Goal: Task Accomplishment & Management: Manage account settings

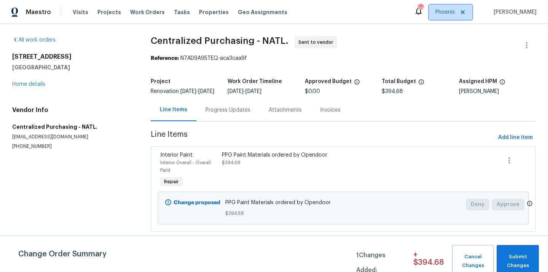
click at [444, 8] on span "Phoenix" at bounding box center [444, 12] width 19 height 8
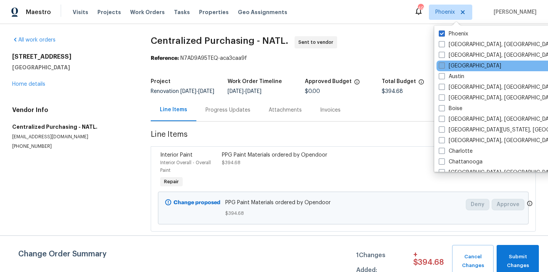
click at [459, 65] on label "[GEOGRAPHIC_DATA]" at bounding box center [470, 66] width 62 height 8
click at [444, 65] on input "[GEOGRAPHIC_DATA]" at bounding box center [441, 64] width 5 height 5
checkbox input "true"
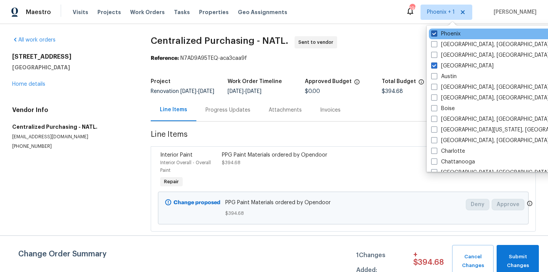
click at [446, 30] on label "Phoenix" at bounding box center [445, 34] width 29 height 8
click at [436, 30] on input "Phoenix" at bounding box center [433, 32] width 5 height 5
checkbox input "false"
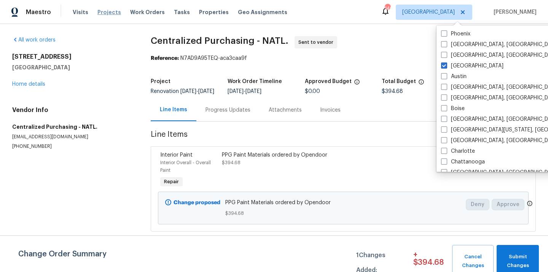
click at [110, 8] on span "Projects" at bounding box center [109, 12] width 24 height 8
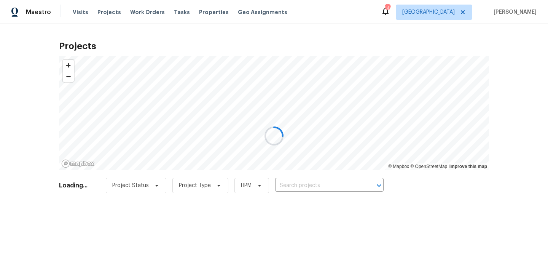
click at [341, 179] on div at bounding box center [274, 136] width 548 height 272
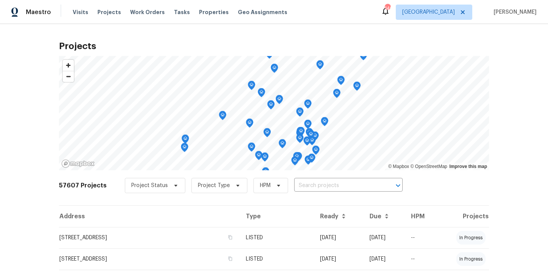
click at [341, 180] on input "text" at bounding box center [337, 186] width 87 height 12
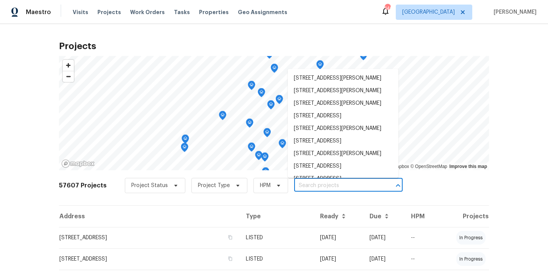
paste input "19 Palladio Way, Newnan, GA 30263"
type input "19 Palladio Way, Newnan, GA 30263"
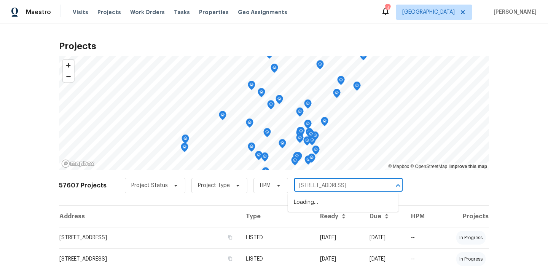
scroll to position [0, 4]
click at [338, 203] on li "19 Palladio Way, Newnan, GA 30263" at bounding box center [343, 202] width 111 height 13
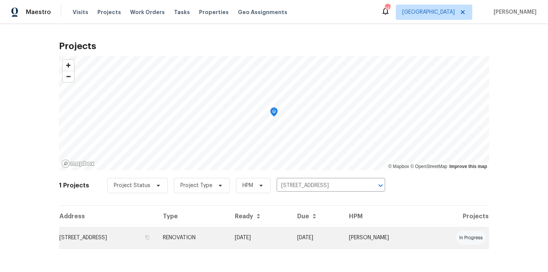
click at [221, 231] on td "RENOVATION" at bounding box center [193, 237] width 72 height 21
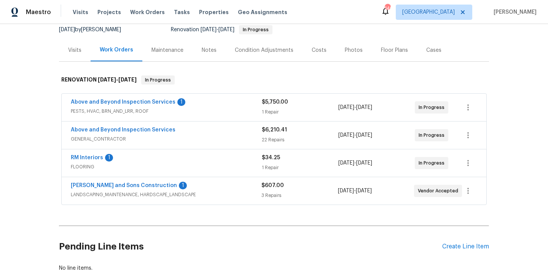
scroll to position [86, 0]
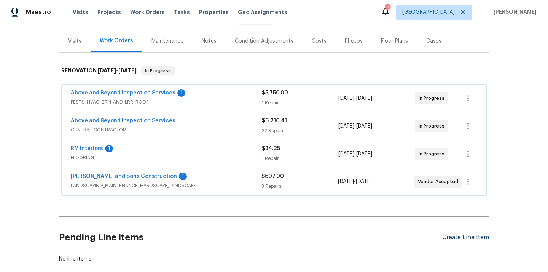
click at [473, 240] on div "Create Line Item" at bounding box center [465, 237] width 47 height 7
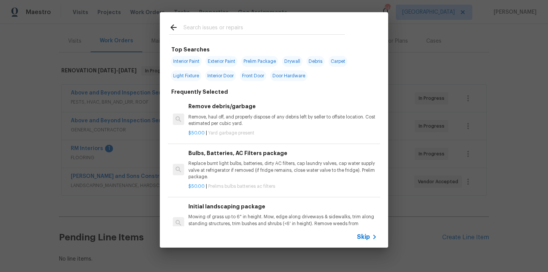
click at [297, 19] on div at bounding box center [257, 27] width 194 height 30
click at [297, 23] on input "text" at bounding box center [263, 28] width 161 height 11
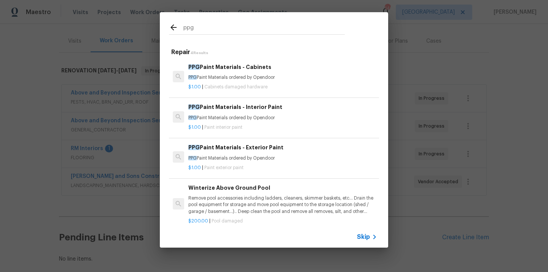
type input "ppg"
click at [242, 114] on div "PPG Paint Materials - Interior Paint PPG Paint Materials ordered by Opendoor" at bounding box center [282, 112] width 189 height 18
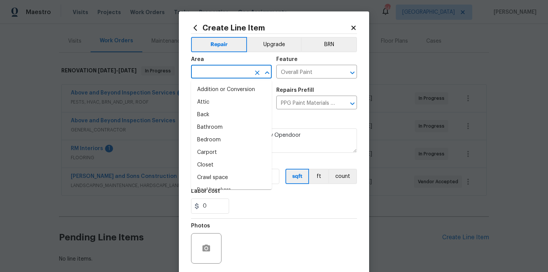
click at [249, 71] on input "text" at bounding box center [220, 73] width 59 height 12
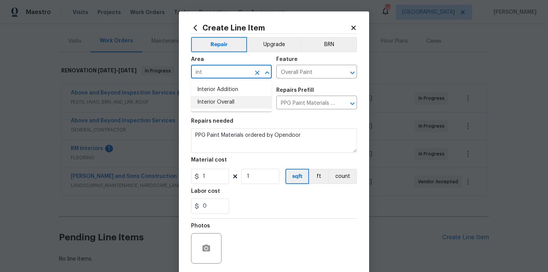
click at [227, 104] on li "Interior Overall" at bounding box center [231, 102] width 81 height 13
type input "Interior Overall"
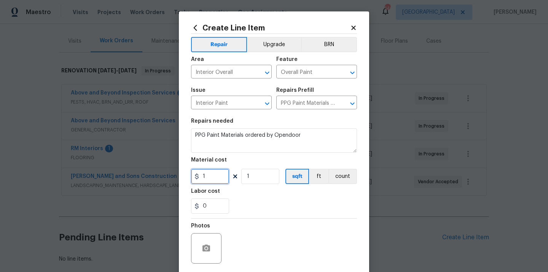
drag, startPoint x: 208, startPoint y: 175, endPoint x: 185, endPoint y: 175, distance: 22.8
click at [185, 175] on div "Create Line Item Repair Upgrade BRN Area Interior Overall ​ Feature Overall Pai…" at bounding box center [274, 163] width 190 height 305
paste input "527.53"
type input "527.53"
click at [251, 199] on div "0" at bounding box center [274, 205] width 166 height 15
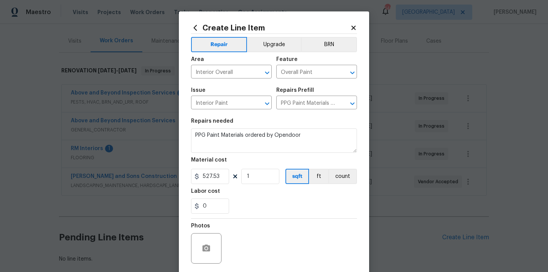
scroll to position [56, 0]
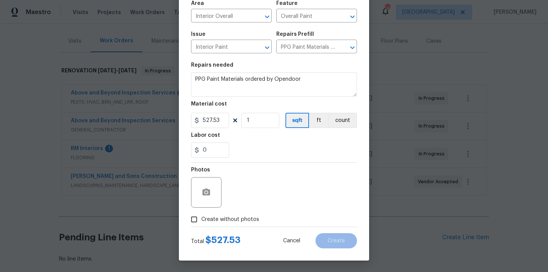
click at [234, 216] on span "Create without photos" at bounding box center [230, 219] width 58 height 8
click at [201, 216] on input "Create without photos" at bounding box center [194, 219] width 14 height 14
checkbox input "true"
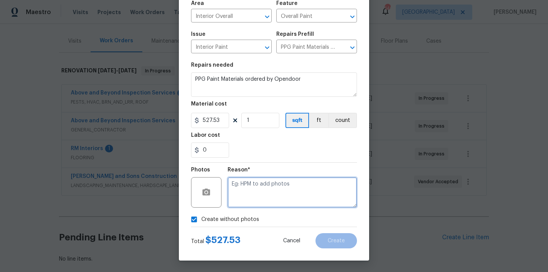
click at [260, 179] on textarea at bounding box center [292, 192] width 129 height 30
type textarea "N/A"
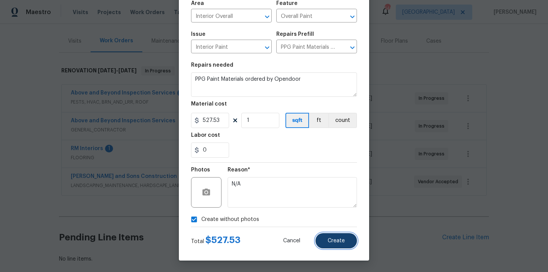
click at [331, 247] on button "Create" at bounding box center [335, 240] width 41 height 15
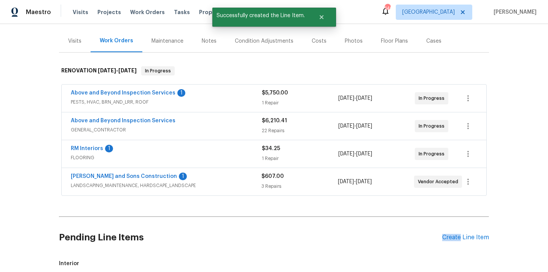
click at [457, 237] on div "Create Line Item" at bounding box center [465, 237] width 47 height 7
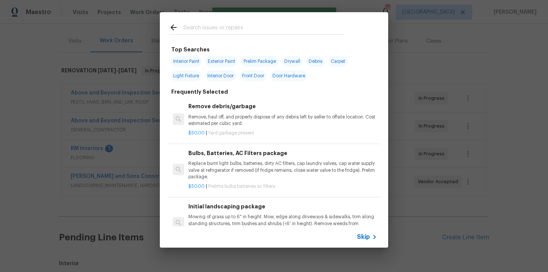
click at [269, 29] on input "text" at bounding box center [263, 28] width 161 height 11
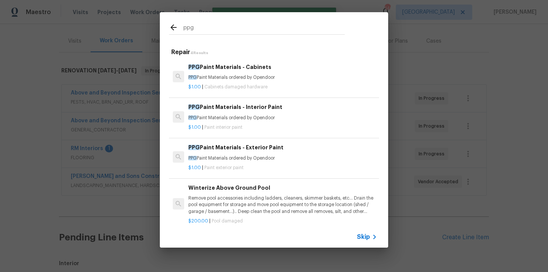
type input "ppg"
click at [228, 161] on div "$1.00 | Paint exterior paint" at bounding box center [282, 166] width 189 height 10
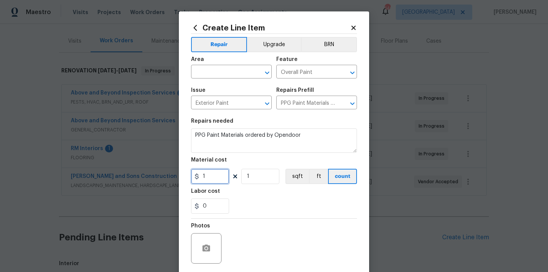
drag, startPoint x: 207, startPoint y: 177, endPoint x: 180, endPoint y: 174, distance: 27.7
click at [190, 177] on div "Create Line Item Repair Upgrade BRN Area ​ Feature Overall Paint ​ Issue Exteri…" at bounding box center [274, 163] width 190 height 305
paste input "22.93"
type input "22.93"
click at [219, 69] on input "text" at bounding box center [220, 73] width 59 height 12
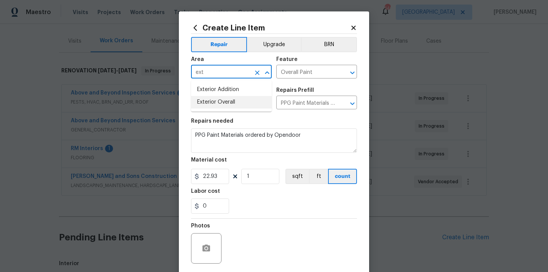
click at [214, 98] on li "Exterior Overall" at bounding box center [231, 102] width 81 height 13
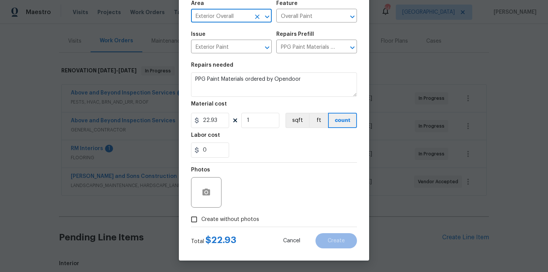
type input "Exterior Overall"
click at [231, 223] on label "Create without photos" at bounding box center [223, 219] width 72 height 14
click at [201, 223] on input "Create without photos" at bounding box center [194, 219] width 14 height 14
checkbox input "true"
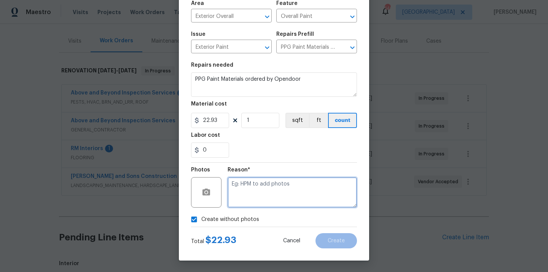
click at [251, 197] on textarea at bounding box center [292, 192] width 129 height 30
type textarea "N/A"
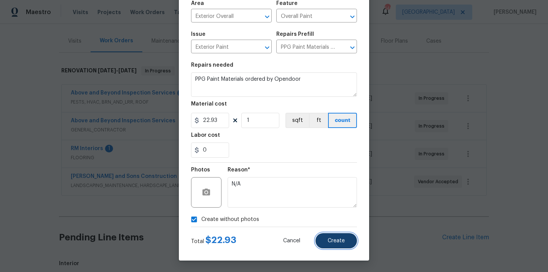
click at [335, 239] on span "Create" at bounding box center [336, 241] width 17 height 6
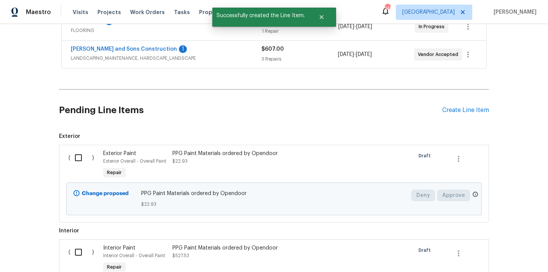
scroll to position [238, 0]
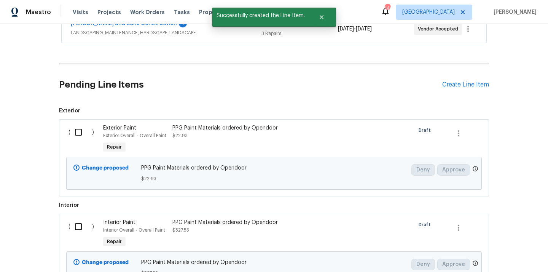
click at [80, 137] on input "checkbox" at bounding box center [81, 132] width 22 height 16
checkbox input "true"
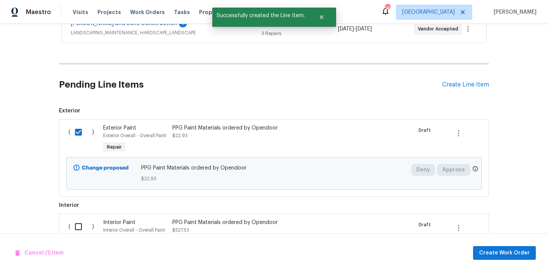
click at [80, 230] on input "checkbox" at bounding box center [81, 226] width 22 height 16
checkbox input "true"
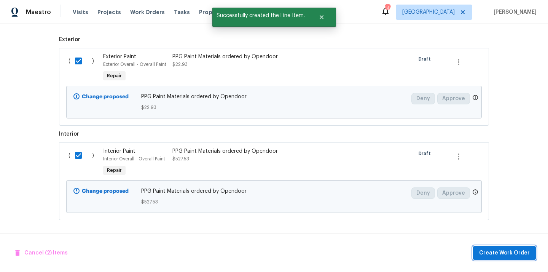
click at [503, 259] on button "Create Work Order" at bounding box center [504, 253] width 63 height 14
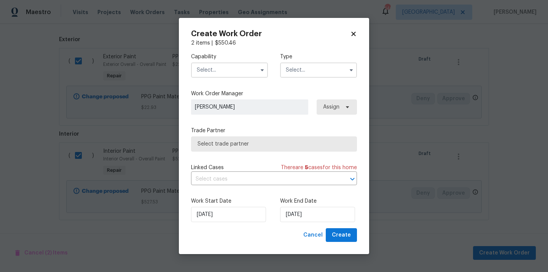
click at [227, 79] on div "Capability Type" at bounding box center [274, 65] width 166 height 37
click at [227, 76] on input "text" at bounding box center [229, 69] width 77 height 15
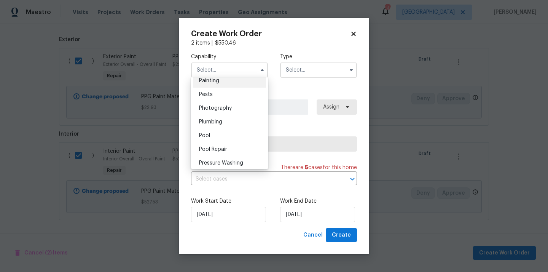
click at [223, 81] on div "Painting" at bounding box center [229, 81] width 73 height 14
type input "Painting"
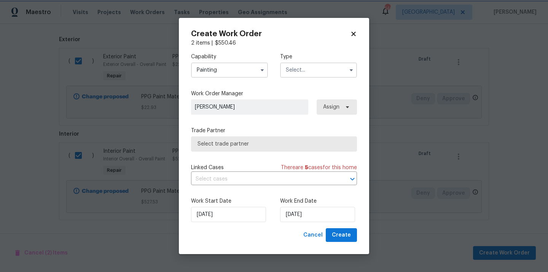
scroll to position [626, 0]
click at [320, 80] on div "Capability Painting Type" at bounding box center [274, 65] width 166 height 37
click at [317, 73] on input "text" at bounding box center [318, 69] width 77 height 15
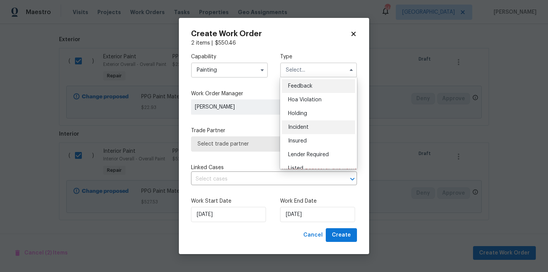
scroll to position [173, 0]
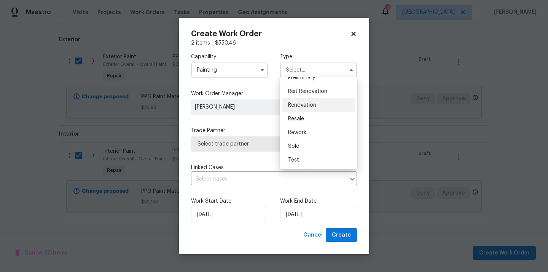
click at [319, 99] on div "Renovation" at bounding box center [318, 105] width 73 height 14
type input "Renovation"
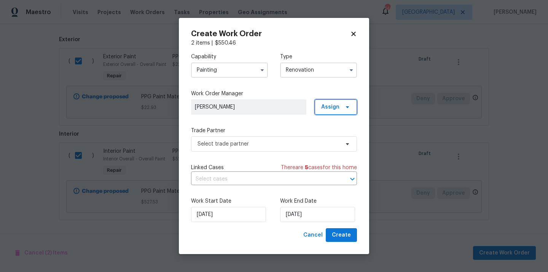
click at [327, 105] on span "Assign" at bounding box center [330, 107] width 18 height 8
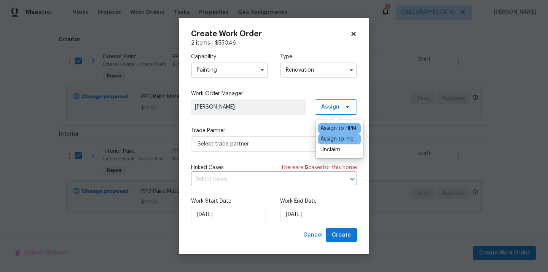
click at [326, 139] on div "Assign to me" at bounding box center [336, 139] width 33 height 8
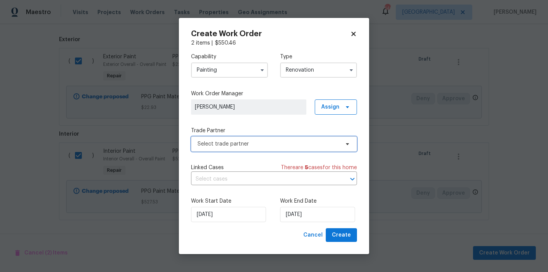
click at [285, 147] on span "Select trade partner" at bounding box center [268, 144] width 142 height 8
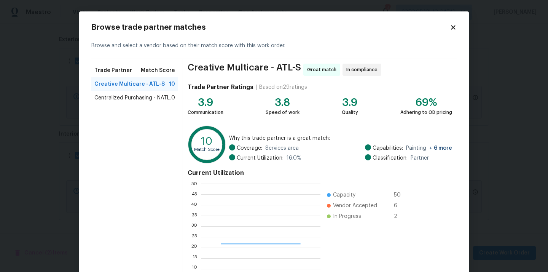
scroll to position [107, 119]
click at [151, 89] on div "Creative Multicare - ATL-S 10" at bounding box center [134, 84] width 87 height 14
click at [146, 96] on span "Centralized Purchasing - NATL." at bounding box center [132, 98] width 76 height 8
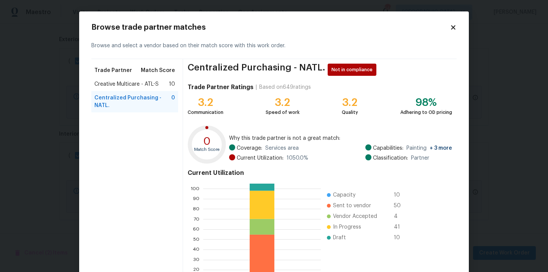
scroll to position [64, 0]
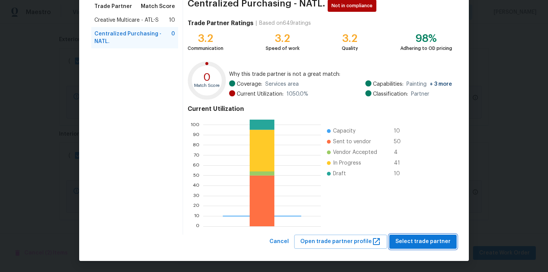
click at [432, 247] on button "Select trade partner" at bounding box center [422, 241] width 67 height 14
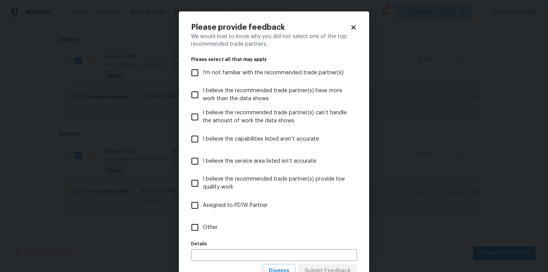
scroll to position [0, 0]
click at [230, 228] on label "Other" at bounding box center [269, 227] width 164 height 22
click at [203, 228] on input "Other" at bounding box center [195, 227] width 16 height 16
checkbox input "true"
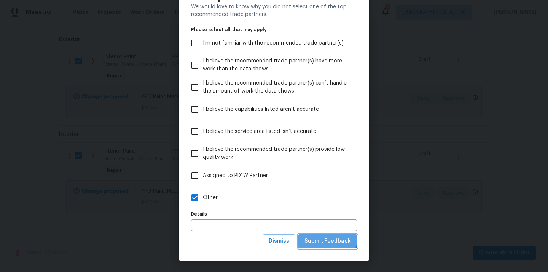
click at [328, 235] on button "Submit Feedback" at bounding box center [327, 241] width 59 height 14
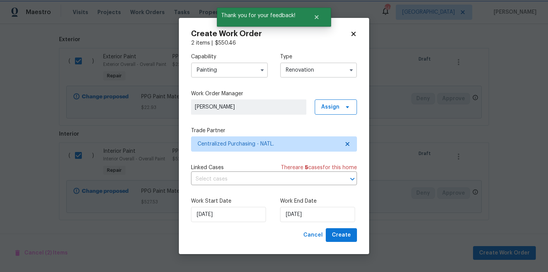
scroll to position [0, 0]
click at [351, 232] on button "Create" at bounding box center [341, 235] width 31 height 14
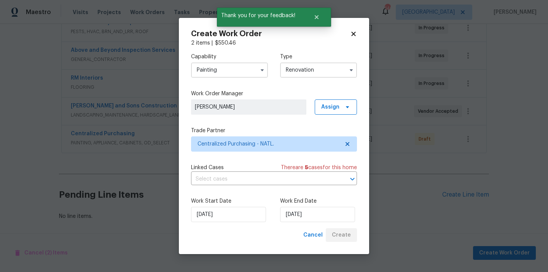
scroll to position [156, 0]
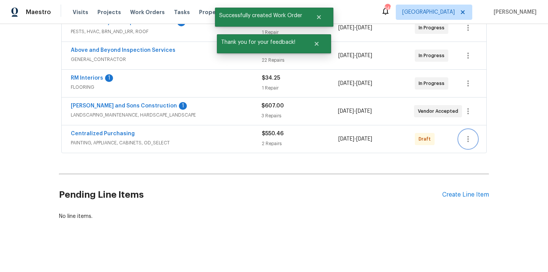
click at [470, 142] on icon "button" at bounding box center [467, 138] width 9 height 9
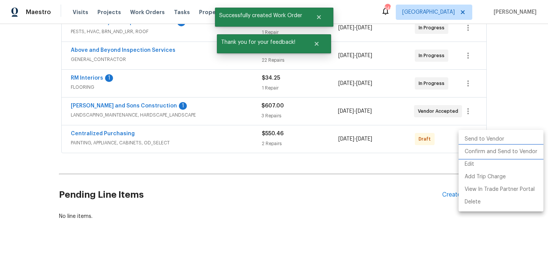
click at [475, 154] on li "Confirm and Send to Vendor" at bounding box center [501, 151] width 85 height 13
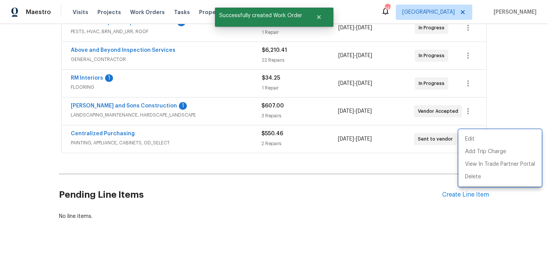
click at [126, 130] on div at bounding box center [274, 136] width 548 height 272
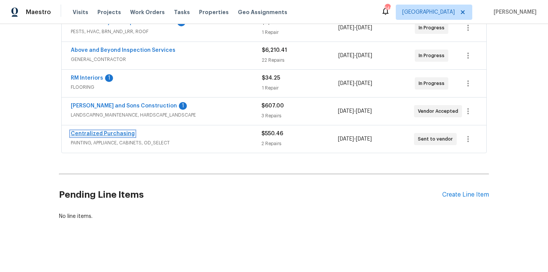
click at [109, 135] on link "Centralized Purchasing" at bounding box center [103, 133] width 64 height 5
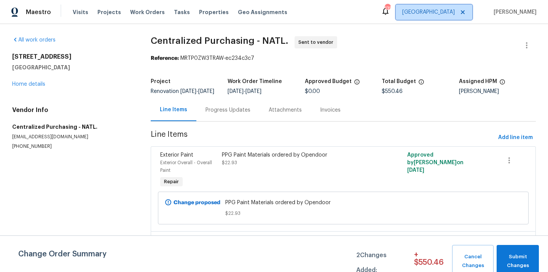
click at [447, 10] on span "Atlanta" at bounding box center [428, 12] width 53 height 8
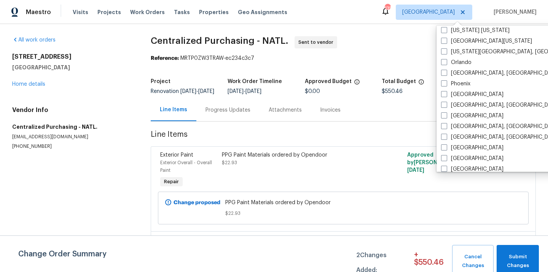
scroll to position [398, 0]
click at [447, 111] on div "Raleigh" at bounding box center [515, 115] width 153 height 11
click at [444, 117] on span at bounding box center [444, 115] width 6 height 6
click at [444, 116] on input "Raleigh" at bounding box center [443, 113] width 5 height 5
checkbox input "true"
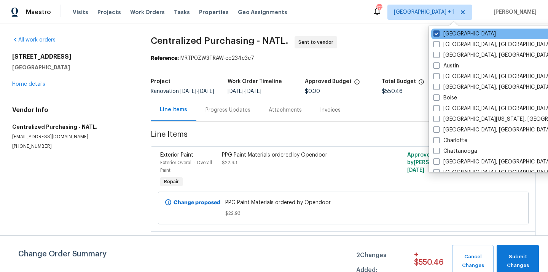
click at [441, 32] on label "Atlanta" at bounding box center [464, 34] width 62 height 8
click at [438, 32] on input "Atlanta" at bounding box center [435, 32] width 5 height 5
checkbox input "false"
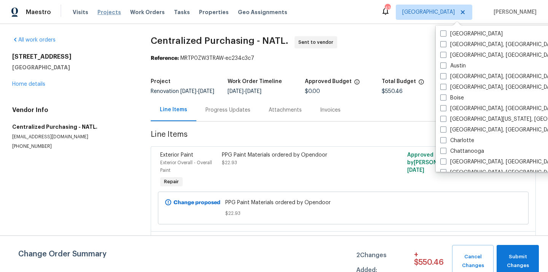
click at [99, 15] on span "Projects" at bounding box center [109, 12] width 24 height 8
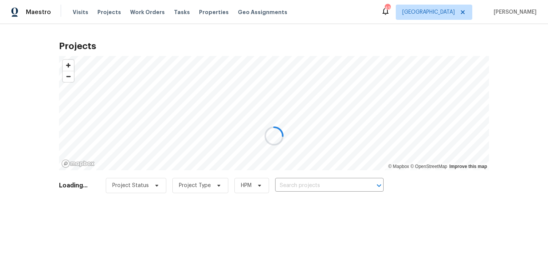
click at [303, 183] on div at bounding box center [274, 136] width 548 height 272
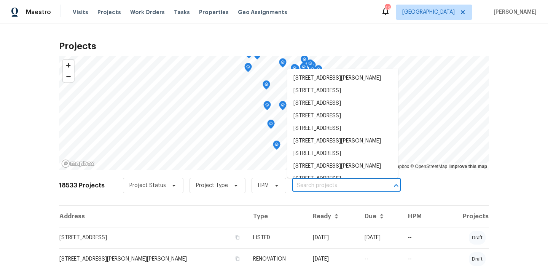
click at [303, 183] on input "text" at bounding box center [335, 186] width 87 height 12
paste input "4973 Royal Adelaide Way, Raleigh, NC 27604"
type input "4973 Royal Adelaide Way, Raleigh, NC 27604"
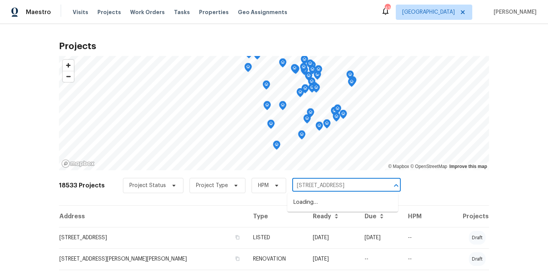
scroll to position [0, 26]
click at [305, 199] on li "4973 Royal Adelaide Way, Raleigh, NC 27604" at bounding box center [342, 202] width 111 height 13
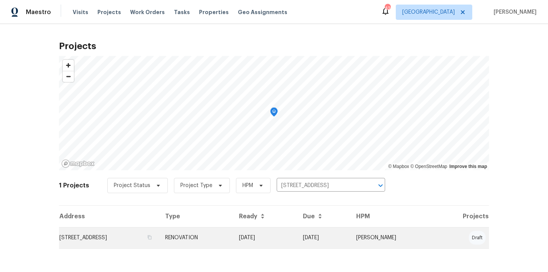
click at [233, 231] on td "RENOVATION" at bounding box center [196, 237] width 74 height 21
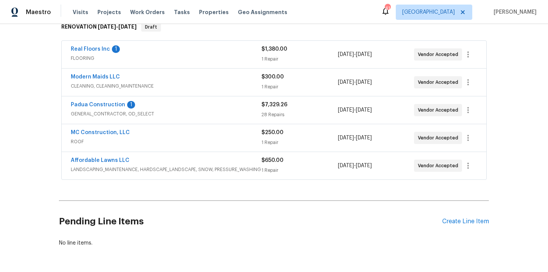
scroll to position [139, 0]
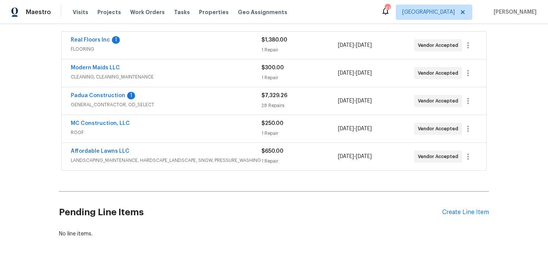
click at [457, 207] on div "Pending Line Items Create Line Item" at bounding box center [274, 211] width 430 height 35
click at [452, 212] on div "Create Line Item" at bounding box center [465, 212] width 47 height 7
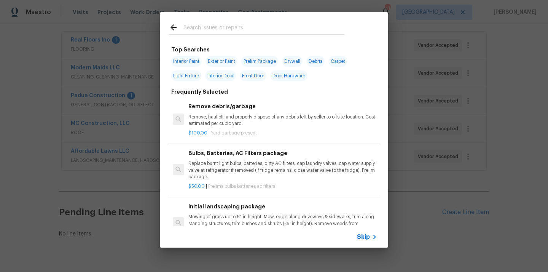
click at [315, 27] on input "text" at bounding box center [263, 28] width 161 height 11
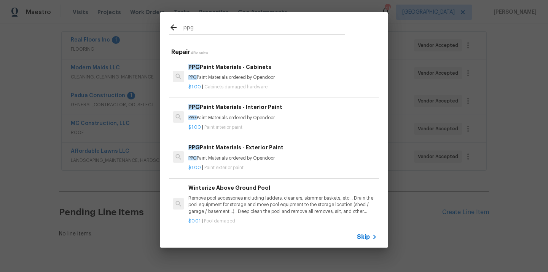
type input "ppg"
click at [265, 119] on p "PPG Paint Materials ordered by Opendoor" at bounding box center [282, 118] width 189 height 6
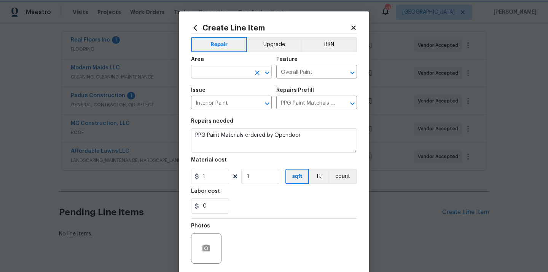
click at [250, 73] on div "​" at bounding box center [231, 73] width 81 height 12
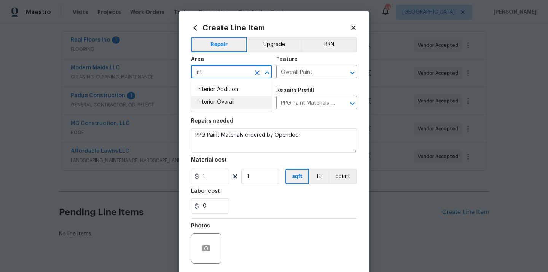
click at [246, 102] on li "Interior Overall" at bounding box center [231, 102] width 81 height 13
type input "Interior Overall"
click at [220, 167] on figure "Material cost 1 1 sqft ft count" at bounding box center [274, 170] width 166 height 27
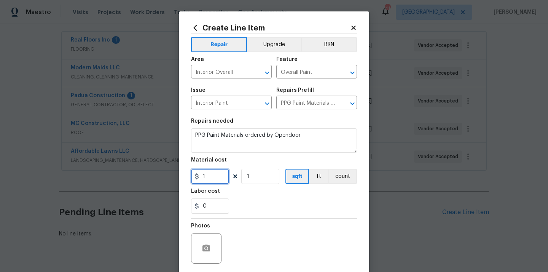
drag, startPoint x: 209, startPoint y: 178, endPoint x: 185, endPoint y: 178, distance: 24.7
click at [185, 178] on div "Create Line Item Repair Upgrade BRN Area Interior Overall ​ Feature Overall Pai…" at bounding box center [274, 163] width 190 height 305
paste input "583.15"
type input "583.15"
click at [238, 205] on div "0" at bounding box center [274, 205] width 166 height 15
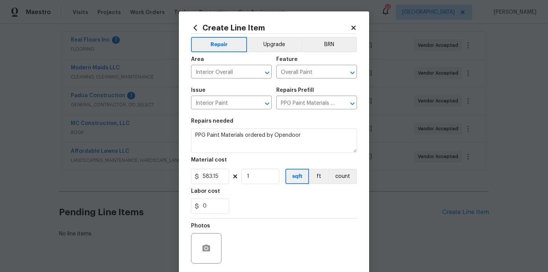
scroll to position [56, 0]
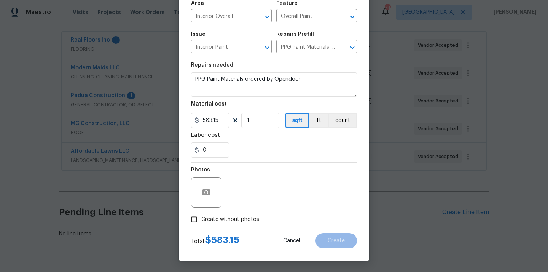
click at [238, 216] on span "Create without photos" at bounding box center [230, 219] width 58 height 8
click at [201, 216] on input "Create without photos" at bounding box center [194, 219] width 14 height 14
checkbox input "true"
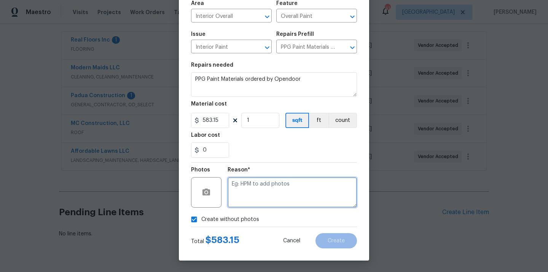
click at [258, 187] on textarea at bounding box center [292, 192] width 129 height 30
type textarea "N/A"
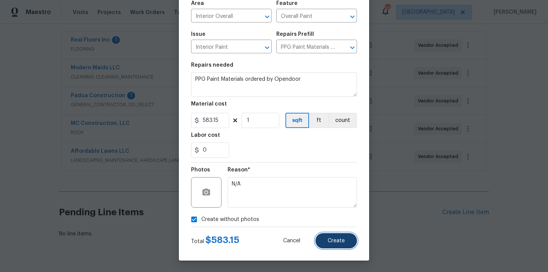
click at [332, 233] on button "Create" at bounding box center [335, 240] width 41 height 15
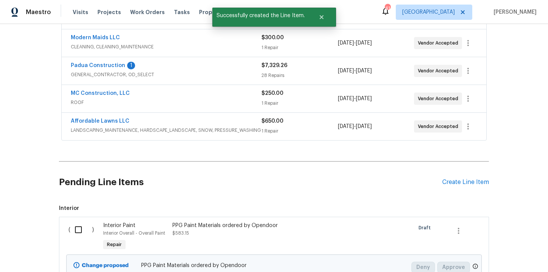
scroll to position [218, 0]
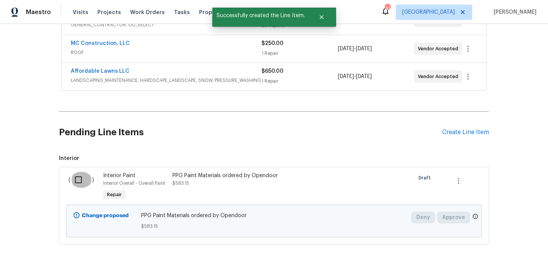
click at [72, 176] on input "checkbox" at bounding box center [81, 180] width 22 height 16
checkbox input "true"
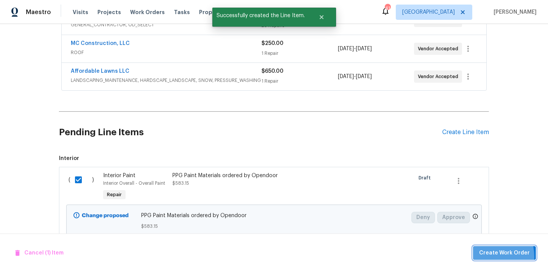
click at [486, 256] on span "Create Work Order" at bounding box center [504, 253] width 51 height 10
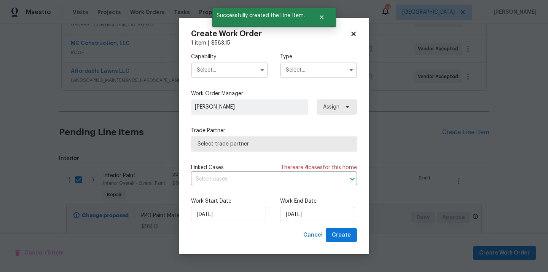
click at [255, 73] on input "text" at bounding box center [229, 69] width 77 height 15
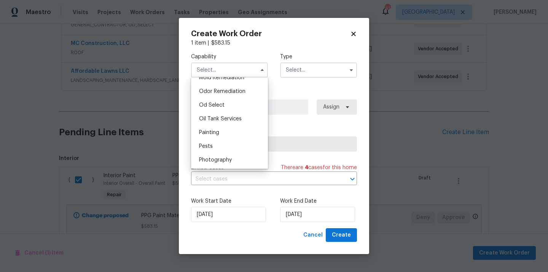
scroll to position [601, 0]
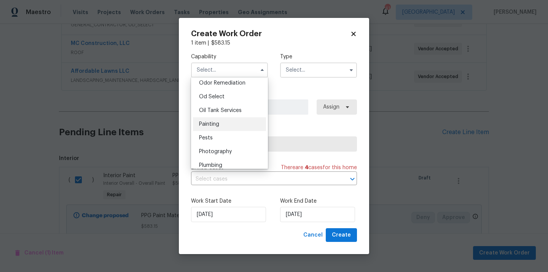
click at [245, 122] on div "Painting" at bounding box center [229, 124] width 73 height 14
type input "Painting"
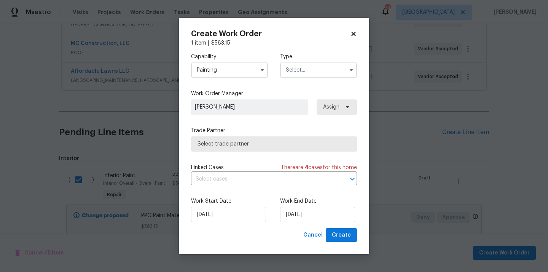
click at [314, 68] on input "text" at bounding box center [318, 69] width 77 height 15
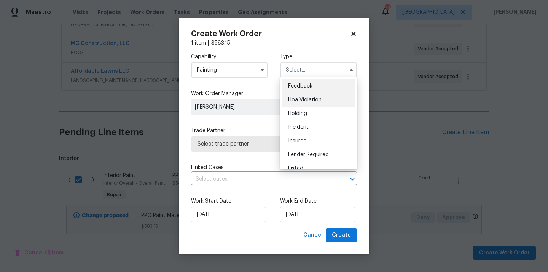
scroll to position [173, 0]
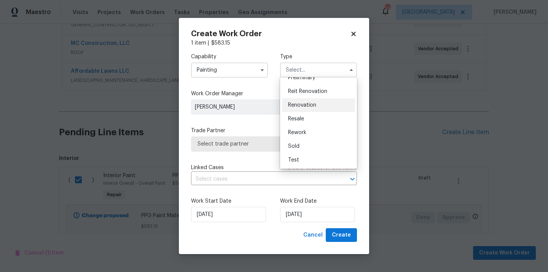
click at [315, 101] on div "Renovation" at bounding box center [318, 105] width 73 height 14
type input "Renovation"
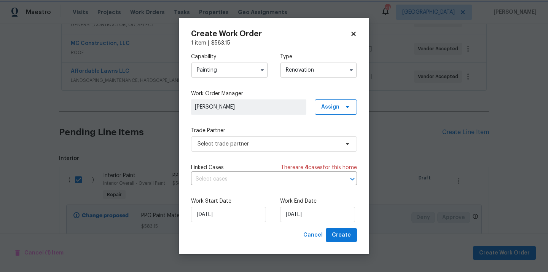
scroll to position [0, 0]
click at [338, 108] on span "Assign" at bounding box center [330, 107] width 18 height 8
click at [333, 139] on div "Assign to me" at bounding box center [336, 139] width 33 height 8
click at [268, 140] on span "Select trade partner" at bounding box center [268, 144] width 142 height 8
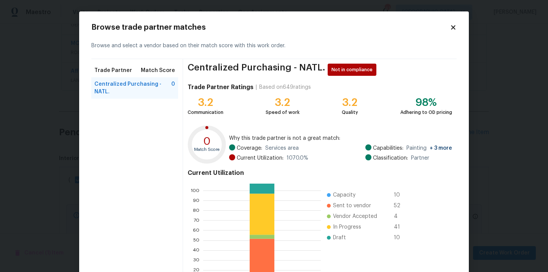
scroll to position [64, 0]
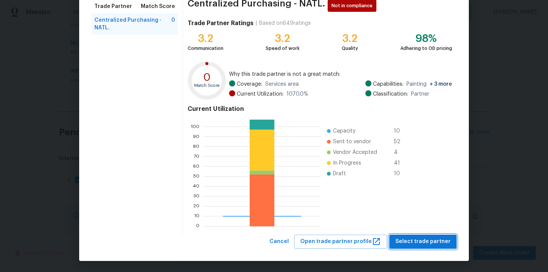
click at [413, 242] on span "Select trade partner" at bounding box center [422, 242] width 55 height 10
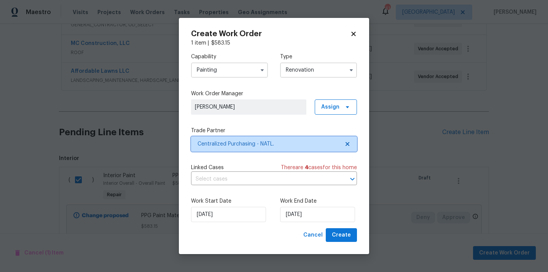
scroll to position [0, 0]
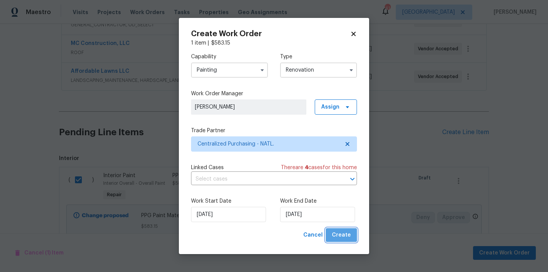
click at [347, 239] on span "Create" at bounding box center [341, 235] width 19 height 10
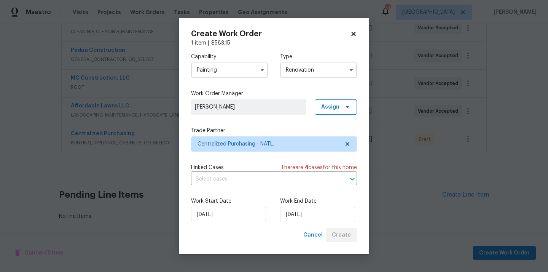
scroll to position [184, 0]
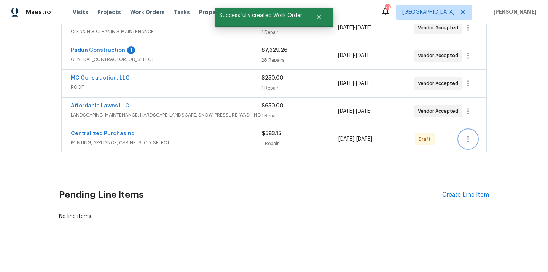
click at [465, 132] on button "button" at bounding box center [468, 139] width 18 height 18
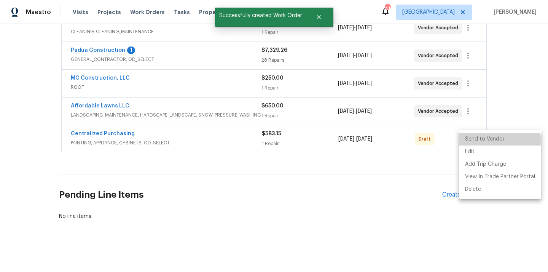
click at [471, 141] on li "Send to Vendor" at bounding box center [500, 139] width 82 height 13
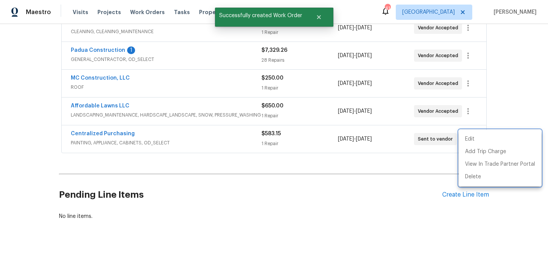
click at [208, 132] on div at bounding box center [274, 136] width 548 height 272
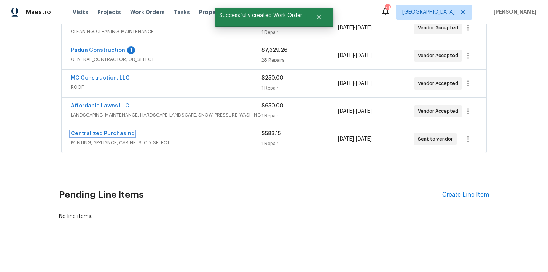
click at [109, 133] on link "Centralized Purchasing" at bounding box center [103, 133] width 64 height 5
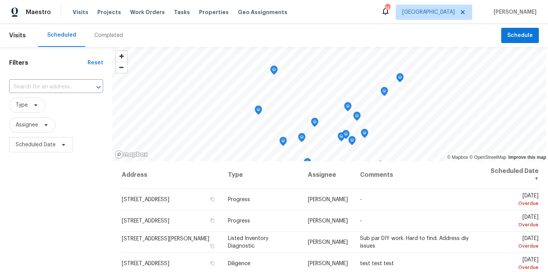
click at [390, 14] on icon at bounding box center [385, 10] width 9 height 9
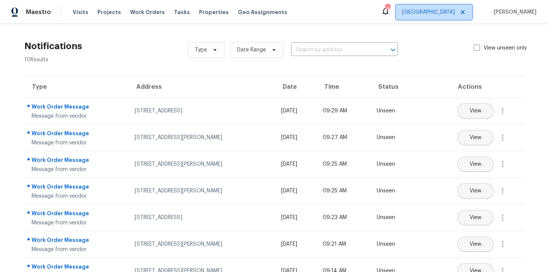
click at [440, 11] on span "Atlanta" at bounding box center [434, 12] width 76 height 15
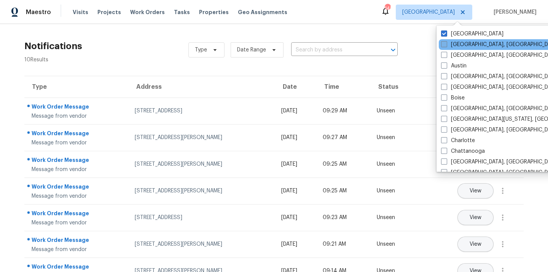
click at [454, 45] on label "Albuquerque, NM" at bounding box center [500, 45] width 118 height 8
click at [446, 45] on input "Albuquerque, NM" at bounding box center [443, 43] width 5 height 5
checkbox input "true"
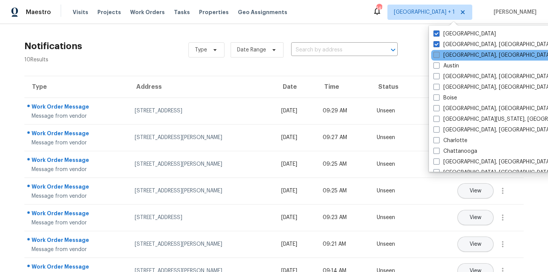
click at [453, 54] on label "Asheville, NC" at bounding box center [492, 55] width 118 height 8
click at [438, 54] on input "Asheville, NC" at bounding box center [435, 53] width 5 height 5
checkbox input "true"
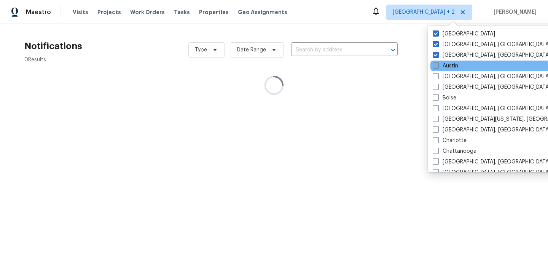
click at [450, 63] on label "Austin" at bounding box center [445, 66] width 25 height 8
click at [438, 63] on input "Austin" at bounding box center [435, 64] width 5 height 5
checkbox input "true"
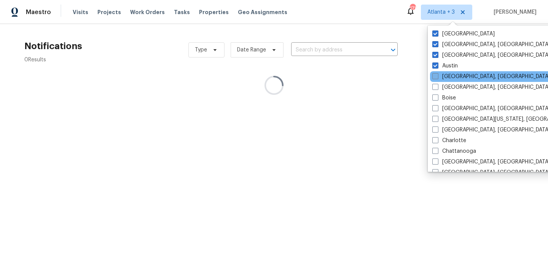
click at [449, 75] on label "Baltimore, MD" at bounding box center [491, 77] width 118 height 8
click at [437, 75] on input "Baltimore, MD" at bounding box center [434, 75] width 5 height 5
checkbox input "true"
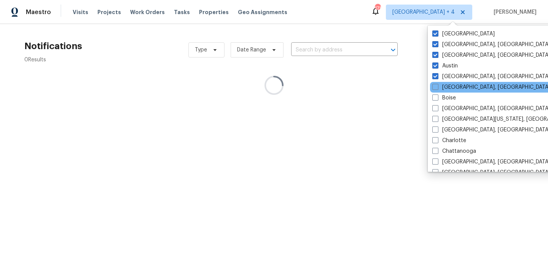
click at [449, 82] on div "Birmingham, AL" at bounding box center [506, 87] width 153 height 11
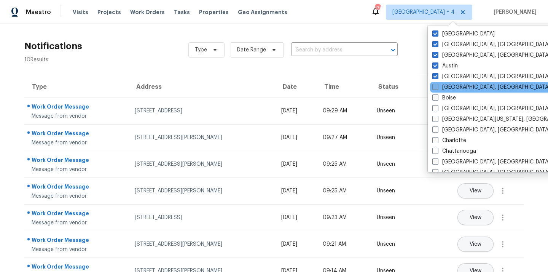
click at [449, 89] on label "Birmingham, AL" at bounding box center [491, 87] width 118 height 8
click at [437, 88] on input "Birmingham, AL" at bounding box center [434, 85] width 5 height 5
checkbox input "true"
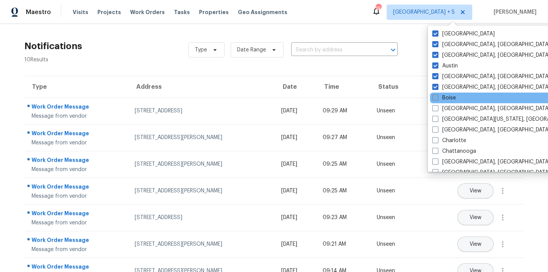
click at [444, 100] on label "Boise" at bounding box center [444, 98] width 24 height 8
click at [437, 99] on input "Boise" at bounding box center [434, 96] width 5 height 5
checkbox input "true"
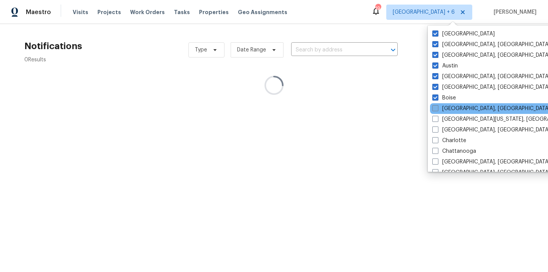
click at [445, 111] on label "Boston, MA" at bounding box center [491, 109] width 118 height 8
click at [437, 110] on input "Boston, MA" at bounding box center [434, 107] width 5 height 5
checkbox input "true"
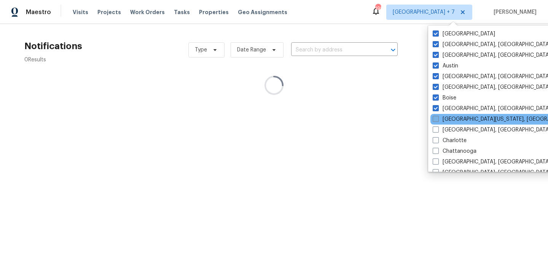
click at [445, 119] on label "Central California, CA" at bounding box center [506, 119] width 147 height 8
click at [438, 119] on input "Central California, CA" at bounding box center [435, 117] width 5 height 5
checkbox input "true"
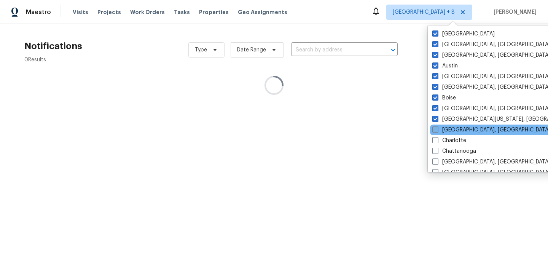
click at [445, 127] on label "Charleston, SC" at bounding box center [491, 130] width 118 height 8
click at [437, 127] on input "Charleston, SC" at bounding box center [434, 128] width 5 height 5
click at [445, 127] on label "Charleston, SC" at bounding box center [491, 130] width 118 height 8
click at [437, 127] on input "Charleston, SC" at bounding box center [434, 128] width 5 height 5
click at [446, 132] on label "Charleston, SC" at bounding box center [491, 130] width 118 height 8
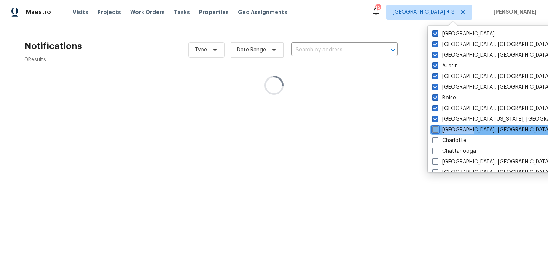
click at [437, 131] on input "Charleston, SC" at bounding box center [434, 128] width 5 height 5
checkbox input "true"
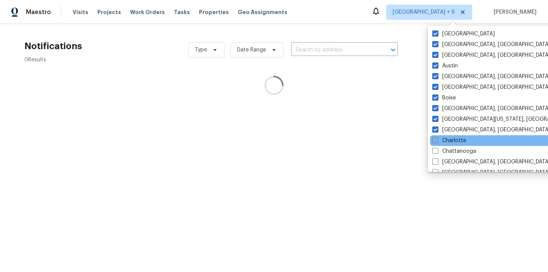
click at [448, 140] on label "Charlotte" at bounding box center [449, 141] width 34 height 8
click at [437, 140] on input "Charlotte" at bounding box center [434, 139] width 5 height 5
checkbox input "true"
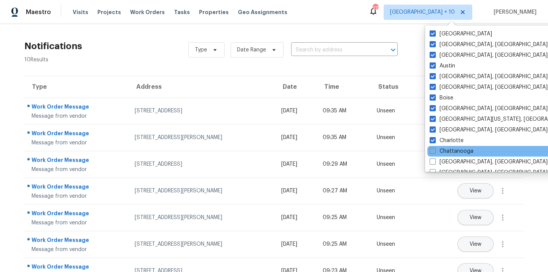
click at [448, 148] on label "Chattanooga" at bounding box center [452, 151] width 44 height 8
click at [435, 148] on input "Chattanooga" at bounding box center [432, 149] width 5 height 5
checkbox input "true"
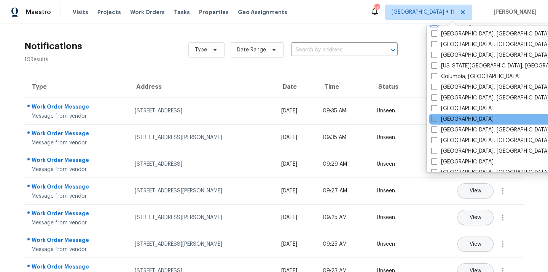
scroll to position [122, 0]
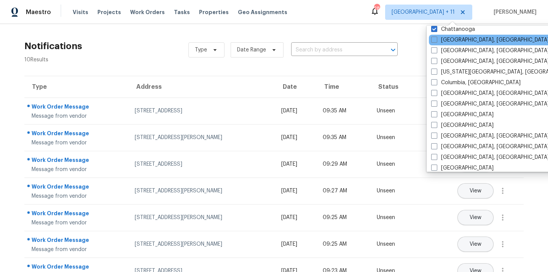
click at [453, 44] on div "Chicago, IL" at bounding box center [505, 40] width 153 height 11
click at [452, 42] on label "Chicago, IL" at bounding box center [490, 40] width 118 height 8
click at [436, 41] on input "Chicago, IL" at bounding box center [433, 38] width 5 height 5
checkbox input "true"
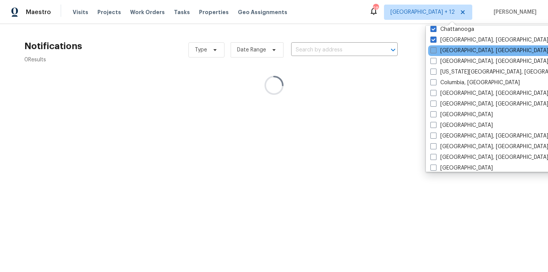
click at [453, 52] on label "Cincinnati, OH" at bounding box center [489, 51] width 118 height 8
click at [435, 52] on input "Cincinnati, OH" at bounding box center [432, 49] width 5 height 5
checkbox input "true"
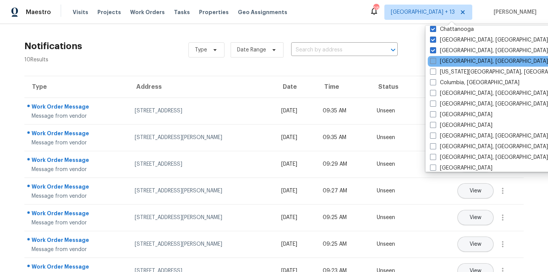
click at [451, 61] on label "Cleveland, OH" at bounding box center [489, 61] width 118 height 8
click at [435, 61] on input "Cleveland, OH" at bounding box center [432, 59] width 5 height 5
checkbox input "true"
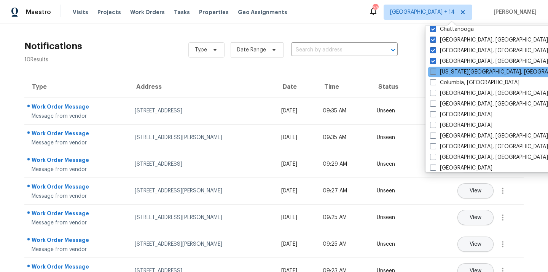
click at [451, 72] on label "Colorado Springs, CO" at bounding box center [503, 72] width 147 height 8
click at [435, 72] on input "Colorado Springs, CO" at bounding box center [432, 70] width 5 height 5
checkbox input "true"
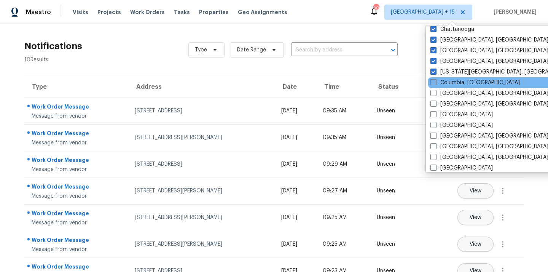
click at [451, 81] on label "Columbia, SC" at bounding box center [474, 83] width 89 height 8
click at [435, 81] on input "Columbia, SC" at bounding box center [432, 81] width 5 height 5
checkbox input "true"
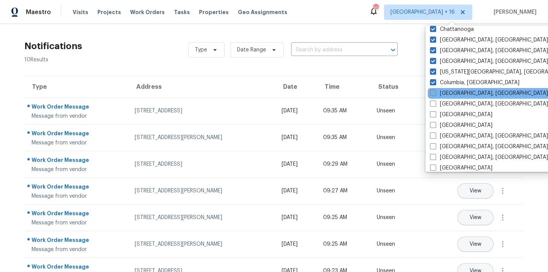
click at [451, 93] on label "Columbus, OH" at bounding box center [489, 93] width 118 height 8
click at [435, 93] on input "Columbus, OH" at bounding box center [432, 91] width 5 height 5
checkbox input "true"
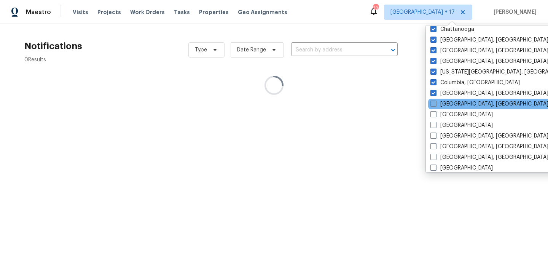
click at [451, 102] on label "Corpus Christi, TX" at bounding box center [489, 104] width 118 height 8
click at [435, 102] on input "Corpus Christi, TX" at bounding box center [432, 102] width 5 height 5
checkbox input "true"
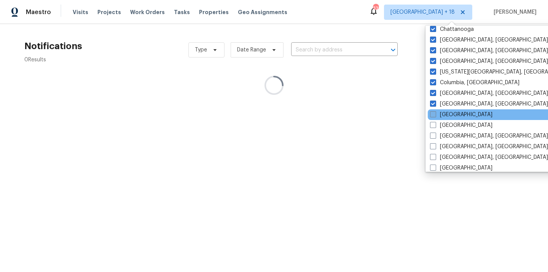
click at [446, 111] on label "Dallas" at bounding box center [461, 115] width 62 height 8
click at [435, 111] on input "Dallas" at bounding box center [432, 113] width 5 height 5
checkbox input "true"
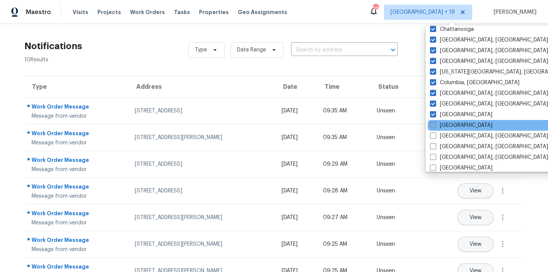
click at [446, 124] on label "Denver" at bounding box center [461, 125] width 62 height 8
click at [435, 124] on input "Denver" at bounding box center [432, 123] width 5 height 5
checkbox input "true"
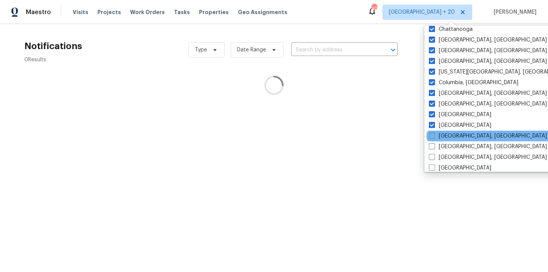
click at [446, 134] on label "Detroit, MI" at bounding box center [488, 136] width 118 height 8
click at [434, 134] on input "Detroit, MI" at bounding box center [431, 134] width 5 height 5
checkbox input "true"
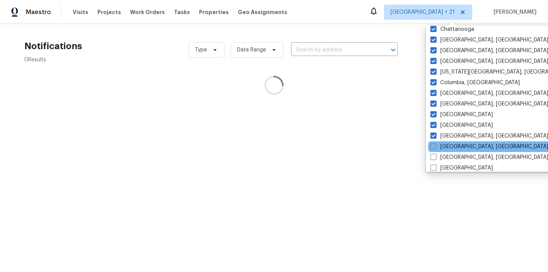
click at [446, 147] on label "Greensboro, NC" at bounding box center [489, 147] width 118 height 8
click at [435, 147] on input "Greensboro, NC" at bounding box center [432, 145] width 5 height 5
checkbox input "true"
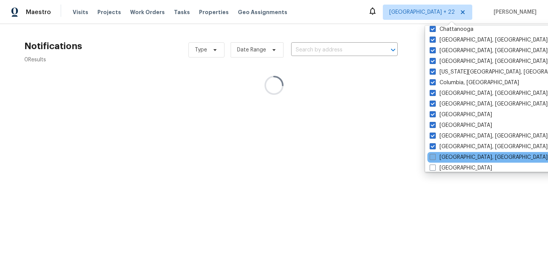
click at [445, 155] on label "Greenville, SC" at bounding box center [489, 157] width 118 height 8
click at [435, 155] on input "Greenville, SC" at bounding box center [432, 155] width 5 height 5
checkbox input "true"
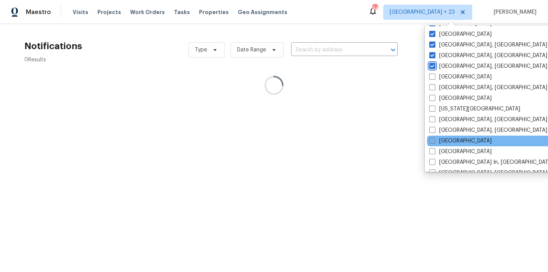
scroll to position [238, 0]
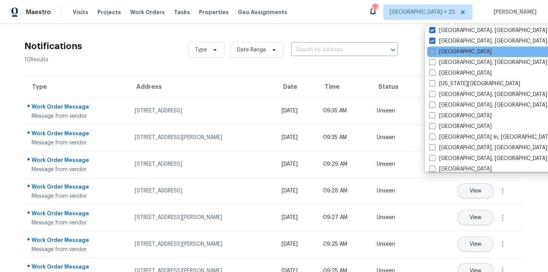
click at [445, 53] on label "Houston" at bounding box center [460, 52] width 62 height 8
click at [434, 53] on input "Houston" at bounding box center [431, 50] width 5 height 5
checkbox input "true"
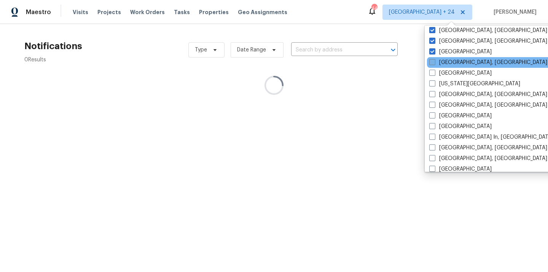
click at [446, 61] on label "Indianapolis, IN" at bounding box center [488, 63] width 118 height 8
click at [434, 61] on input "Indianapolis, IN" at bounding box center [431, 61] width 5 height 5
checkbox input "true"
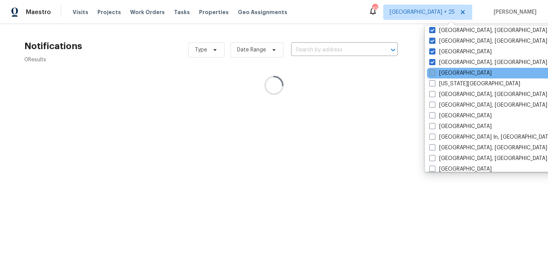
click at [445, 72] on label "Jacksonville" at bounding box center [460, 73] width 62 height 8
click at [434, 72] on input "Jacksonville" at bounding box center [431, 71] width 5 height 5
checkbox input "true"
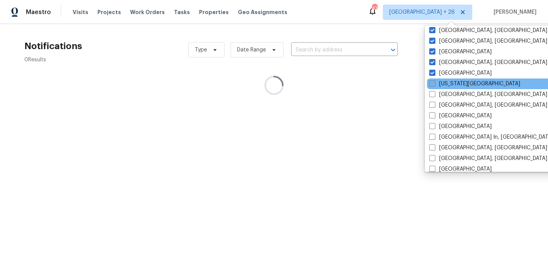
click at [445, 81] on label "Kansas City" at bounding box center [474, 84] width 91 height 8
click at [434, 81] on input "Kansas City" at bounding box center [431, 82] width 5 height 5
checkbox input "true"
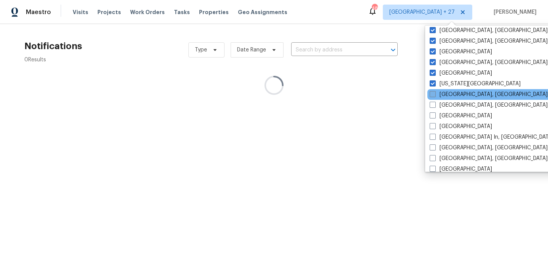
click at [444, 90] on div "Killeen, TX" at bounding box center [503, 94] width 153 height 11
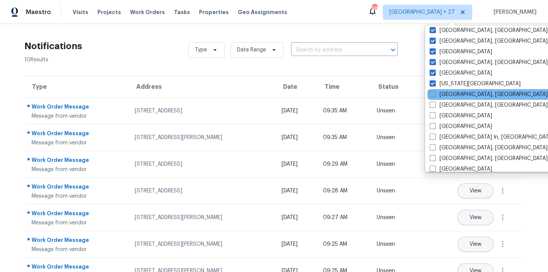
click at [444, 95] on label "Killeen, TX" at bounding box center [489, 95] width 118 height 8
click at [435, 95] on input "Killeen, TX" at bounding box center [432, 93] width 5 height 5
checkbox input "true"
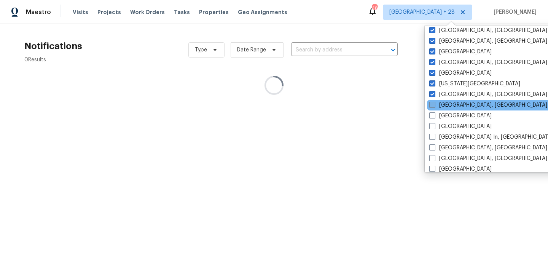
click at [444, 104] on label "Knoxville, TN" at bounding box center [488, 105] width 118 height 8
click at [434, 104] on input "Knoxville, TN" at bounding box center [431, 103] width 5 height 5
checkbox input "true"
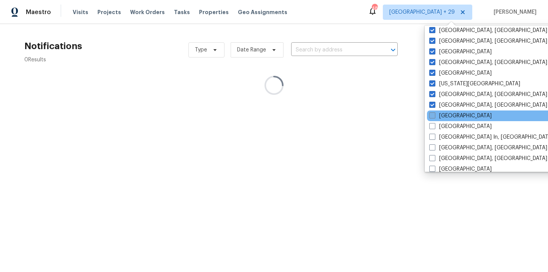
click at [444, 115] on label "Las Vegas" at bounding box center [460, 116] width 62 height 8
click at [434, 115] on input "Las Vegas" at bounding box center [431, 114] width 5 height 5
checkbox input "true"
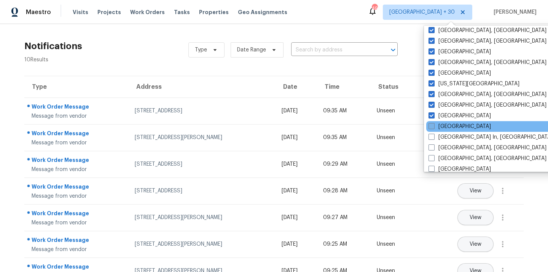
click at [444, 123] on label "Los Angeles" at bounding box center [459, 127] width 62 height 8
click at [433, 123] on input "Los Angeles" at bounding box center [430, 125] width 5 height 5
checkbox input "true"
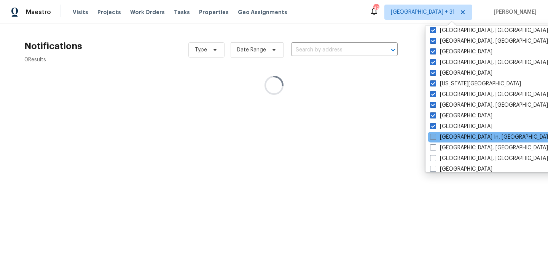
click at [443, 135] on label "Louisville In, KY" at bounding box center [492, 137] width 124 height 8
click at [435, 135] on input "Louisville In, KY" at bounding box center [432, 135] width 5 height 5
checkbox input "true"
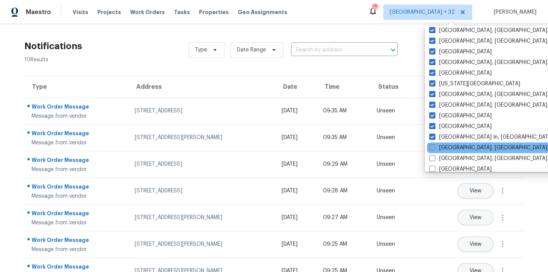
click at [442, 148] on label "Memphis, TN" at bounding box center [488, 148] width 118 height 8
click at [434, 148] on input "Memphis, TN" at bounding box center [431, 146] width 5 height 5
checkbox input "true"
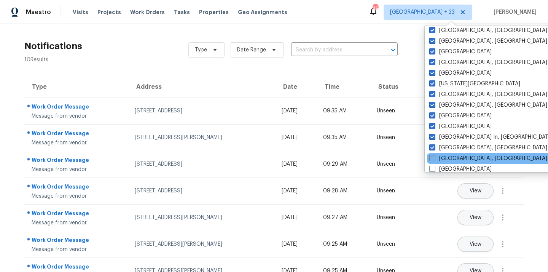
click at [440, 158] on label "Miami, FL" at bounding box center [488, 158] width 118 height 8
click at [434, 158] on input "Miami, FL" at bounding box center [431, 156] width 5 height 5
checkbox input "true"
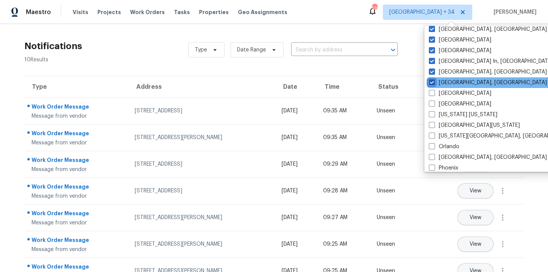
scroll to position [337, 0]
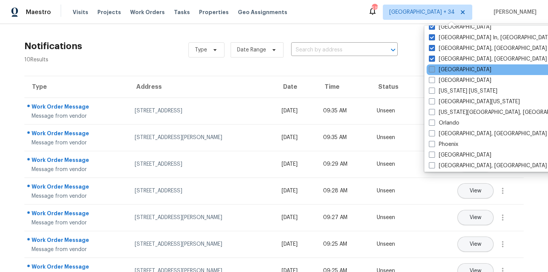
click at [454, 73] on label "Minneapolis" at bounding box center [460, 70] width 62 height 8
click at [434, 71] on input "Minneapolis" at bounding box center [431, 68] width 5 height 5
checkbox input "true"
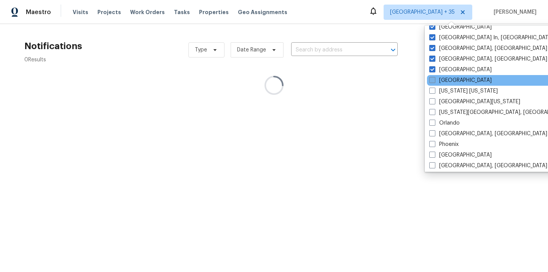
click at [451, 80] on label "Nashville" at bounding box center [460, 80] width 62 height 8
click at [434, 80] on input "Nashville" at bounding box center [431, 78] width 5 height 5
checkbox input "true"
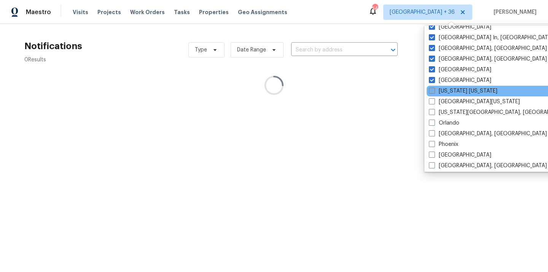
click at [451, 89] on label "New York New Jersey" at bounding box center [463, 91] width 68 height 8
click at [434, 89] on input "New York New Jersey" at bounding box center [431, 89] width 5 height 5
checkbox input "true"
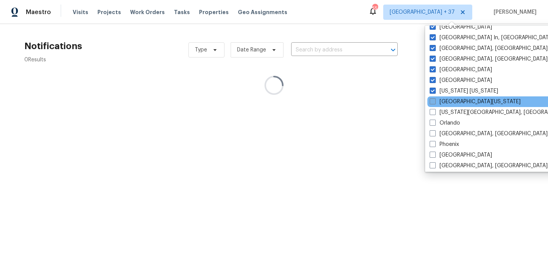
click at [449, 99] on label "Northern Colorado" at bounding box center [475, 102] width 91 height 8
click at [435, 99] on input "Northern Colorado" at bounding box center [432, 100] width 5 height 5
checkbox input "true"
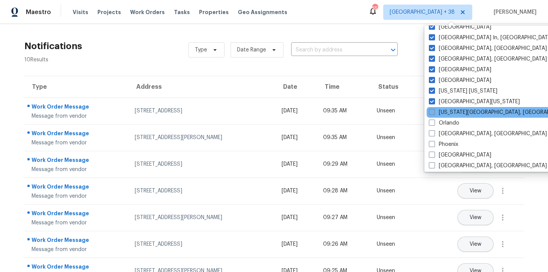
click at [446, 112] on label "Oklahoma City, OK" at bounding box center [502, 112] width 147 height 8
click at [434, 112] on input "Oklahoma City, OK" at bounding box center [431, 110] width 5 height 5
checkbox input "true"
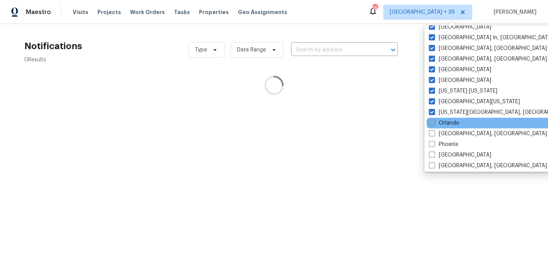
click at [445, 120] on label "Orlando" at bounding box center [444, 123] width 30 height 8
click at [434, 120] on input "Orlando" at bounding box center [431, 121] width 5 height 5
checkbox input "true"
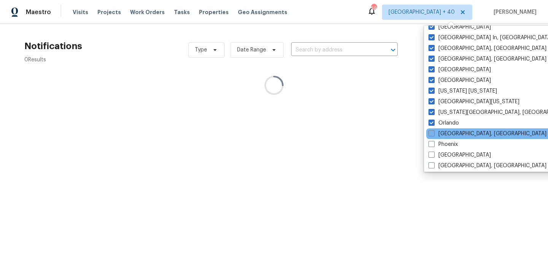
click at [444, 130] on label "Philadelphia, PA" at bounding box center [487, 134] width 118 height 8
click at [433, 130] on input "Philadelphia, PA" at bounding box center [430, 132] width 5 height 5
checkbox input "true"
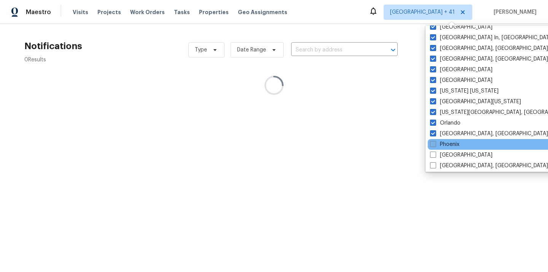
click at [441, 142] on label "Phoenix" at bounding box center [444, 144] width 29 height 8
click at [435, 142] on input "Phoenix" at bounding box center [432, 142] width 5 height 5
checkbox input "true"
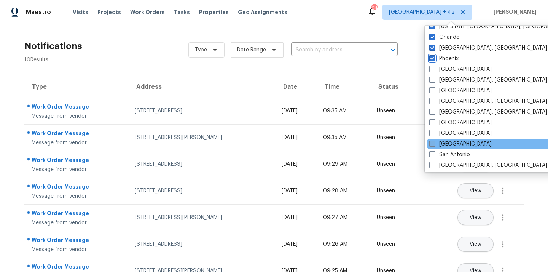
scroll to position [433, 0]
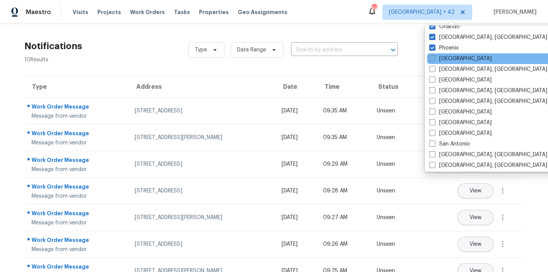
click at [446, 59] on label "Portland" at bounding box center [460, 59] width 62 height 8
click at [434, 59] on input "Portland" at bounding box center [431, 57] width 5 height 5
checkbox input "true"
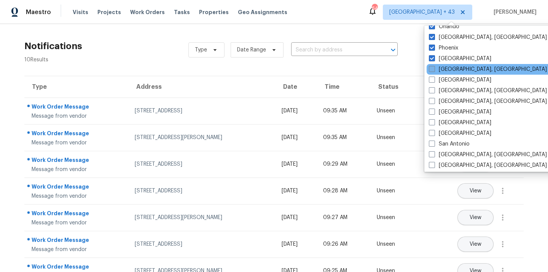
click at [447, 66] on label "Prescott, AZ" at bounding box center [488, 69] width 118 height 8
click at [434, 66] on input "Prescott, AZ" at bounding box center [431, 67] width 5 height 5
checkbox input "true"
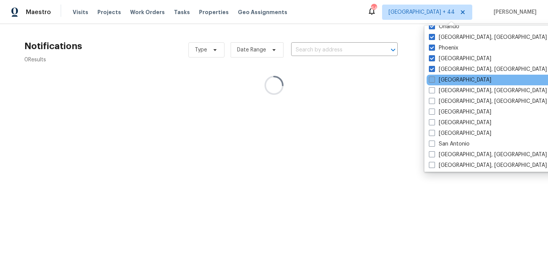
click at [446, 78] on label "Raleigh" at bounding box center [460, 80] width 62 height 8
click at [434, 78] on input "Raleigh" at bounding box center [431, 78] width 5 height 5
checkbox input "true"
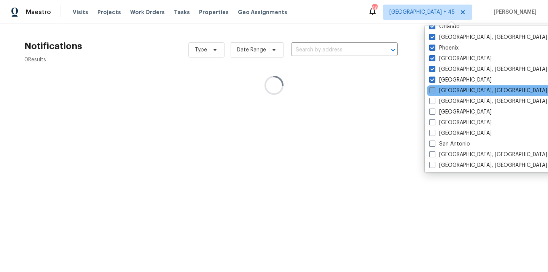
click at [445, 88] on label "Reno, NV" at bounding box center [488, 91] width 118 height 8
click at [434, 88] on input "Reno, NV" at bounding box center [431, 89] width 5 height 5
checkbox input "true"
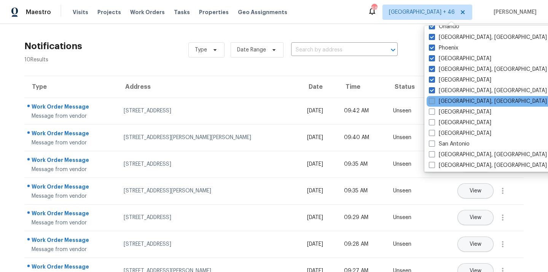
click at [445, 99] on label "Richmond, VA" at bounding box center [488, 101] width 118 height 8
click at [434, 99] on input "Richmond, VA" at bounding box center [431, 99] width 5 height 5
checkbox input "true"
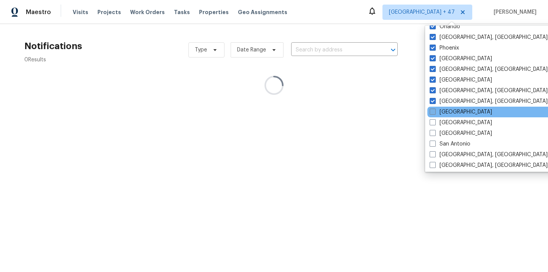
click at [444, 114] on label "Riverside" at bounding box center [461, 112] width 62 height 8
click at [435, 113] on input "Riverside" at bounding box center [432, 110] width 5 height 5
checkbox input "true"
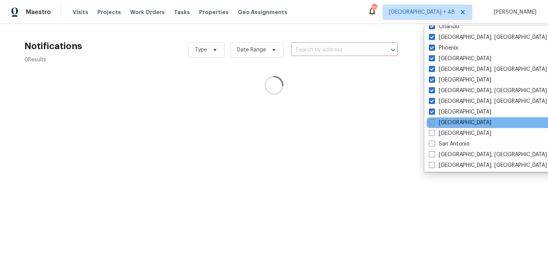
click at [444, 123] on label "Sacramento" at bounding box center [460, 123] width 62 height 8
click at [434, 123] on input "Sacramento" at bounding box center [431, 121] width 5 height 5
checkbox input "true"
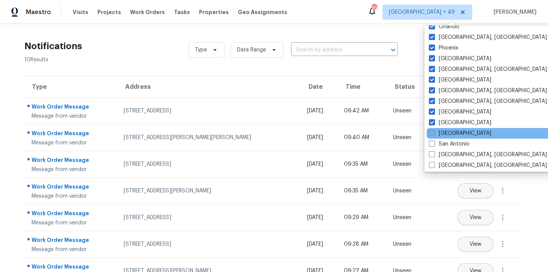
click at [443, 129] on label "Salt Lake City" at bounding box center [460, 133] width 62 height 8
click at [434, 129] on input "Salt Lake City" at bounding box center [431, 131] width 5 height 5
checkbox input "true"
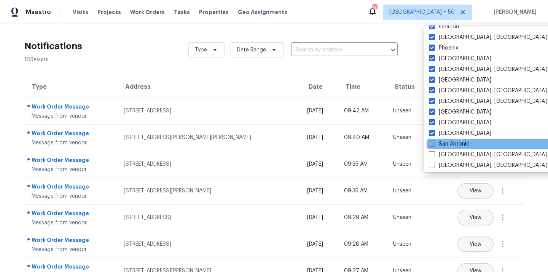
click at [444, 141] on label "San Antonio" at bounding box center [449, 144] width 41 height 8
click at [434, 141] on input "San Antonio" at bounding box center [431, 142] width 5 height 5
checkbox input "true"
click at [444, 149] on div "San Antonio" at bounding box center [504, 144] width 153 height 11
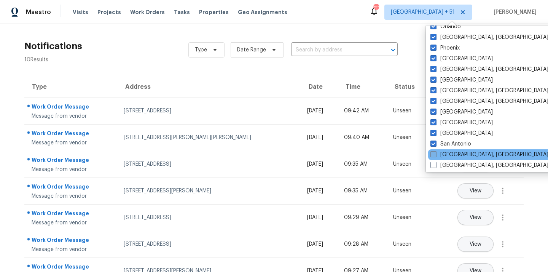
click at [444, 153] on label "San Diego, CA" at bounding box center [489, 155] width 118 height 8
click at [435, 153] on input "San Diego, CA" at bounding box center [432, 153] width 5 height 5
checkbox input "true"
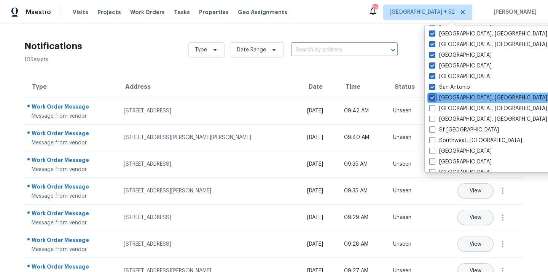
scroll to position [510, 0]
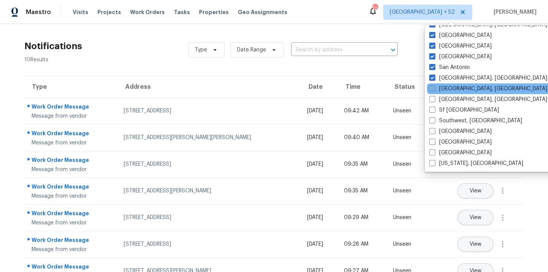
click at [451, 91] on label "Savannah, GA" at bounding box center [488, 89] width 118 height 8
click at [434, 90] on input "Savannah, GA" at bounding box center [431, 87] width 5 height 5
checkbox input "true"
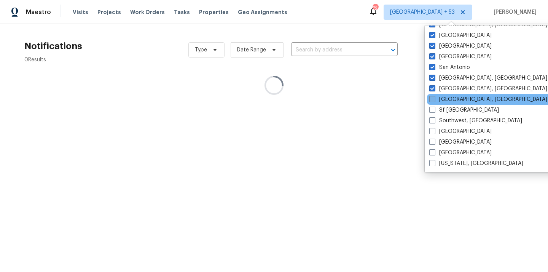
click at [450, 100] on label "Seattle, WA" at bounding box center [488, 100] width 118 height 8
click at [434, 100] on input "Seattle, WA" at bounding box center [431, 98] width 5 height 5
checkbox input "true"
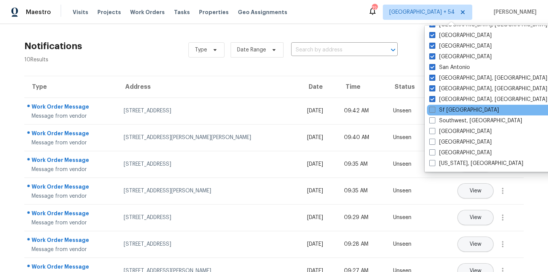
click at [449, 107] on label "Sf Bay Area" at bounding box center [464, 110] width 70 height 8
click at [434, 107] on input "Sf Bay Area" at bounding box center [431, 108] width 5 height 5
checkbox input "true"
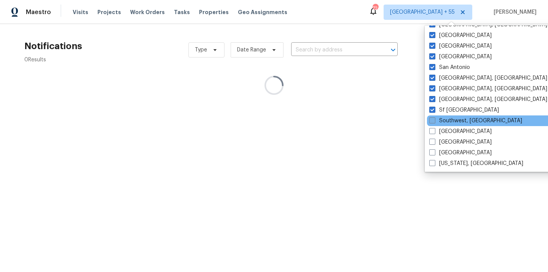
click at [448, 121] on label "Southwest, FL" at bounding box center [475, 121] width 93 height 8
click at [434, 121] on input "Southwest, FL" at bounding box center [431, 119] width 5 height 5
checkbox input "true"
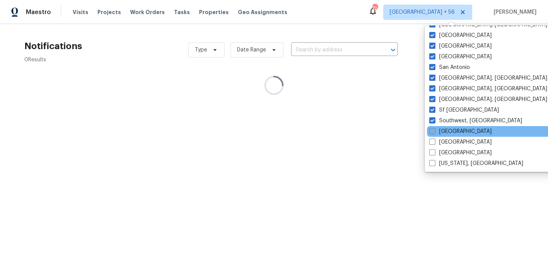
click at [447, 129] on label "St Louis" at bounding box center [460, 131] width 62 height 8
click at [434, 129] on input "St Louis" at bounding box center [431, 129] width 5 height 5
checkbox input "true"
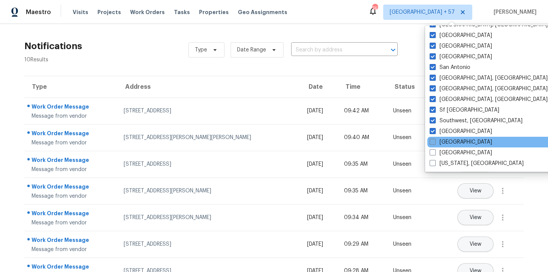
click at [446, 141] on label "Tampa" at bounding box center [461, 142] width 62 height 8
click at [435, 141] on input "Tampa" at bounding box center [432, 140] width 5 height 5
checkbox input "true"
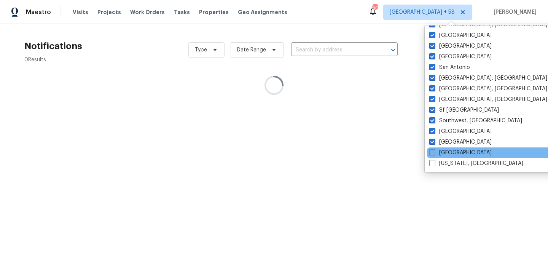
click at [445, 153] on label "Tucson" at bounding box center [460, 153] width 62 height 8
click at [434, 153] on input "Tucson" at bounding box center [431, 151] width 5 height 5
checkbox input "true"
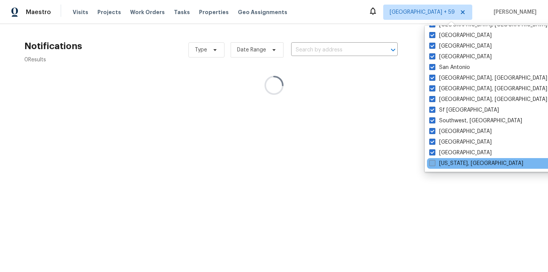
click at [445, 159] on label "Washington, DC" at bounding box center [476, 163] width 94 height 8
click at [434, 159] on input "Washington, DC" at bounding box center [431, 161] width 5 height 5
checkbox input "true"
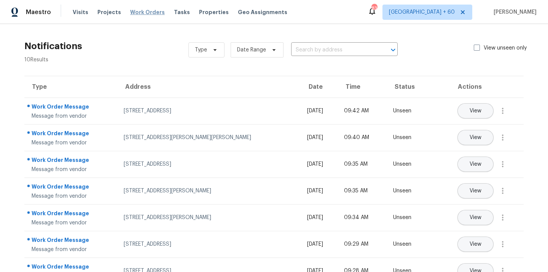
click at [139, 14] on span "Work Orders" at bounding box center [147, 12] width 35 height 8
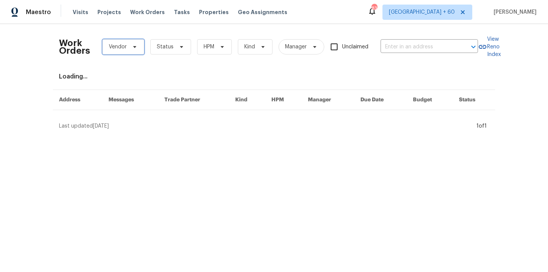
click at [131, 46] on span at bounding box center [133, 47] width 8 height 6
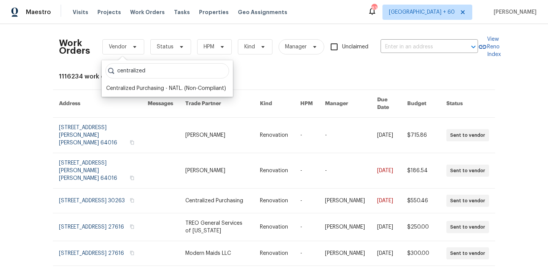
type input "centralized"
click at [147, 83] on div "Centralized Purchasing - NATL. (Non-Compliant)" at bounding box center [167, 88] width 127 height 11
click at [146, 84] on div "Centralized Purchasing - NATL. (Non-Compliant)" at bounding box center [167, 88] width 127 height 11
click at [153, 89] on div "Centralized Purchasing - NATL. (Non-Compliant)" at bounding box center [166, 88] width 120 height 8
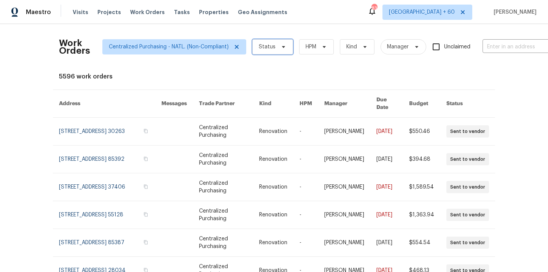
click at [268, 48] on span "Status" at bounding box center [267, 47] width 17 height 8
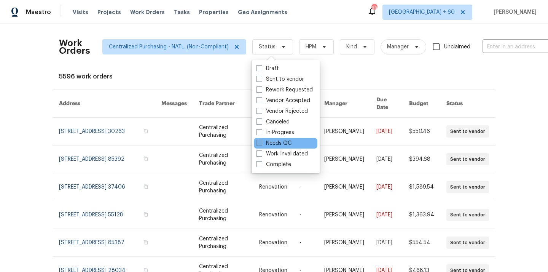
click at [273, 143] on label "Needs QC" at bounding box center [273, 143] width 35 height 8
click at [261, 143] on input "Needs QC" at bounding box center [258, 141] width 5 height 5
checkbox input "true"
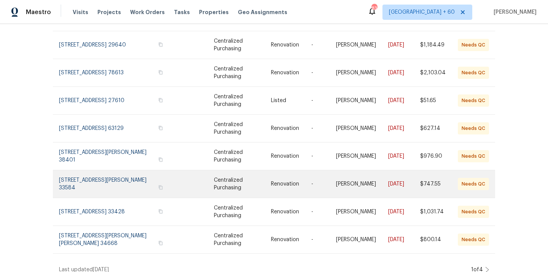
scroll to position [142, 0]
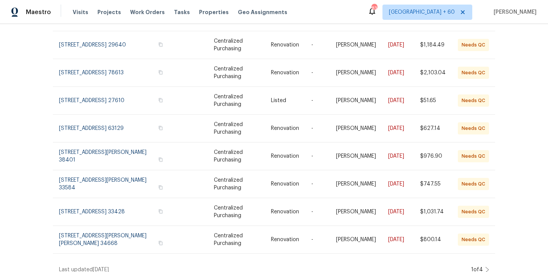
click at [487, 266] on icon at bounding box center [487, 269] width 4 height 6
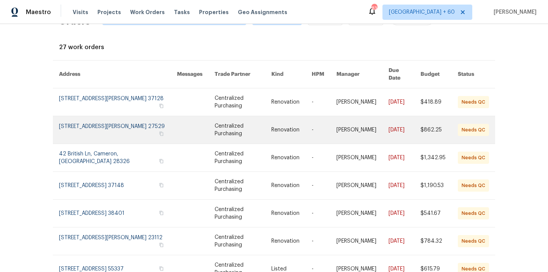
scroll to position [38, 0]
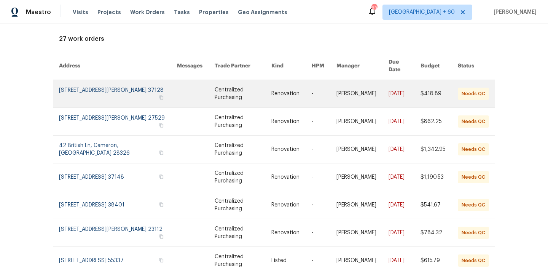
click at [104, 82] on link at bounding box center [118, 93] width 118 height 27
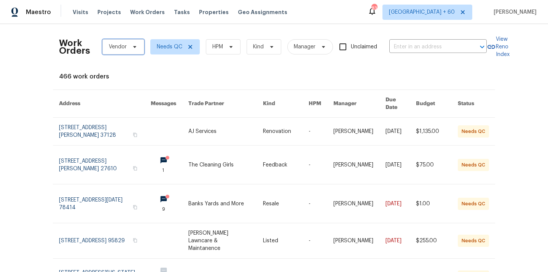
click at [129, 47] on span at bounding box center [133, 47] width 8 height 6
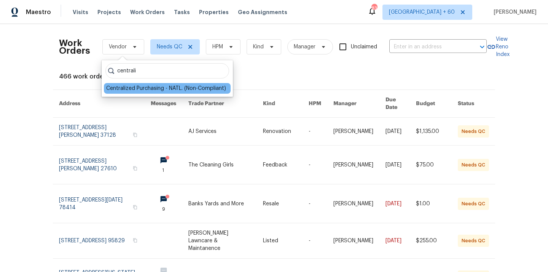
type input "centrali"
click at [140, 85] on div "Centralized Purchasing - NATL. (Non-Compliant)" at bounding box center [166, 88] width 120 height 8
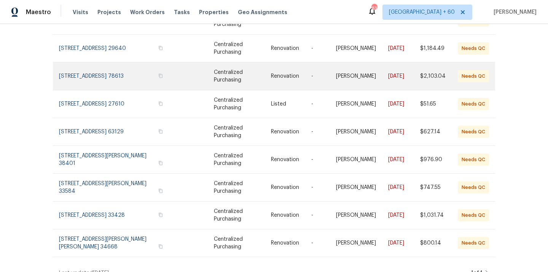
scroll to position [142, 0]
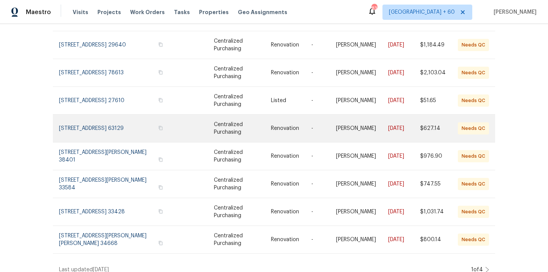
click at [107, 115] on link at bounding box center [117, 128] width 117 height 27
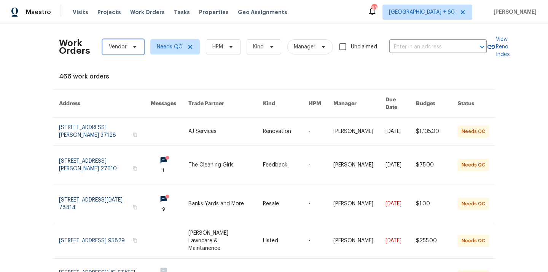
click at [116, 46] on span "Vendor" at bounding box center [118, 47] width 18 height 8
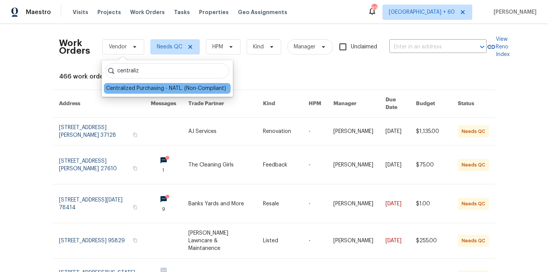
type input "centraliz"
click at [156, 87] on div "Centralized Purchasing - NATL. (Non-Compliant)" at bounding box center [166, 88] width 120 height 8
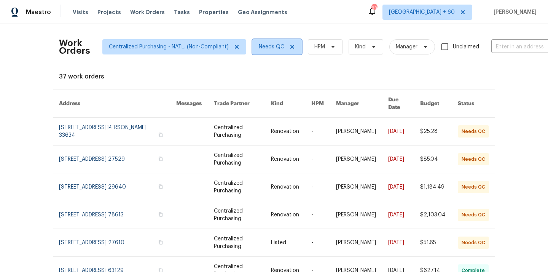
click at [292, 43] on span "Needs QC" at bounding box center [276, 46] width 49 height 15
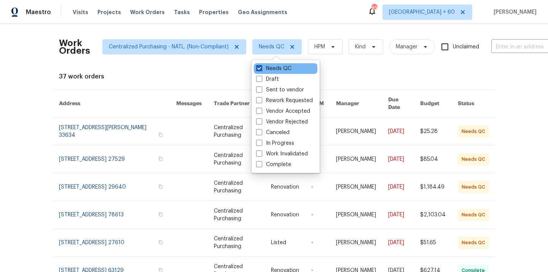
click at [268, 71] on label "Needs QC" at bounding box center [273, 69] width 35 height 8
click at [261, 70] on input "Needs QC" at bounding box center [258, 67] width 5 height 5
checkbox input "false"
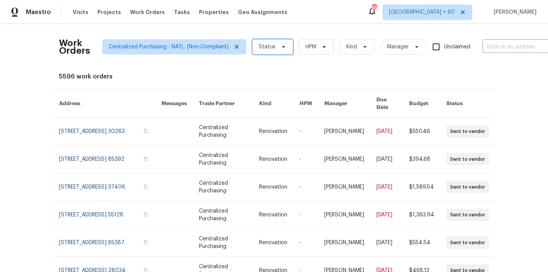
click at [267, 46] on span "Status" at bounding box center [267, 47] width 17 height 8
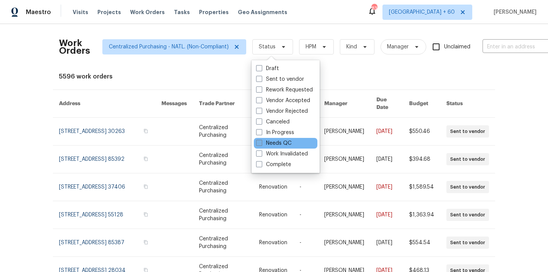
click at [272, 142] on label "Needs QC" at bounding box center [273, 143] width 35 height 8
click at [261, 142] on input "Needs QC" at bounding box center [258, 141] width 5 height 5
checkbox input "true"
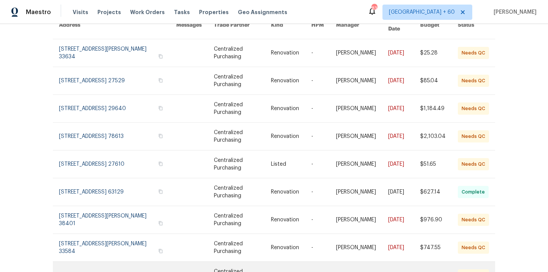
scroll to position [142, 0]
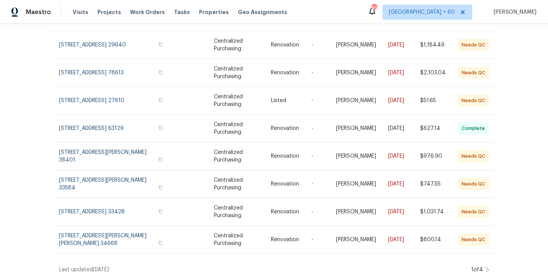
click at [484, 266] on div "1 of 4" at bounding box center [479, 270] width 20 height 8
click at [488, 266] on icon at bounding box center [487, 269] width 4 height 6
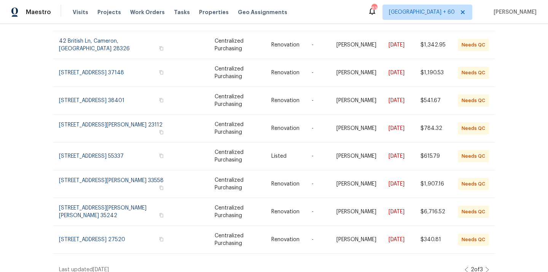
click at [466, 266] on icon at bounding box center [467, 269] width 4 height 6
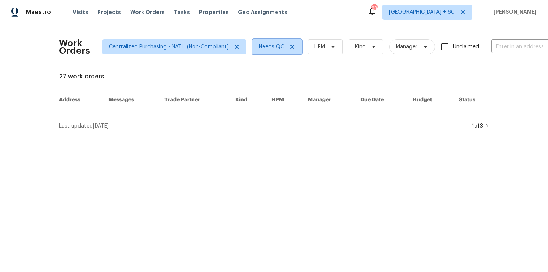
click at [291, 46] on icon at bounding box center [292, 47] width 6 height 6
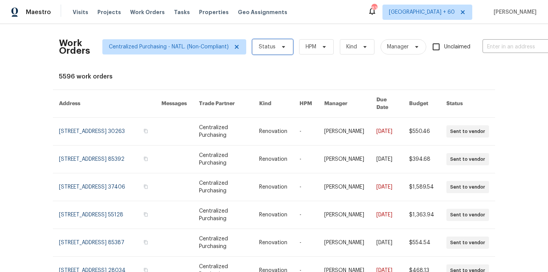
click at [273, 48] on span "Status" at bounding box center [267, 47] width 17 height 8
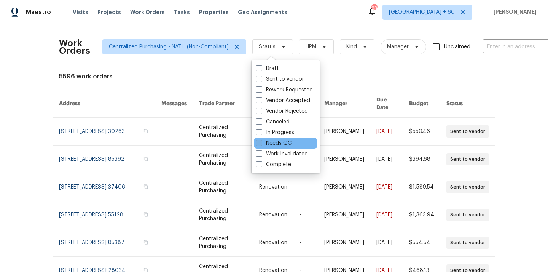
click at [269, 143] on label "Needs QC" at bounding box center [273, 143] width 35 height 8
click at [261, 143] on input "Needs QC" at bounding box center [258, 141] width 5 height 5
checkbox input "true"
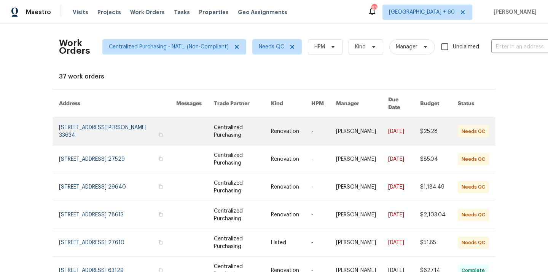
click at [115, 125] on link at bounding box center [117, 131] width 117 height 27
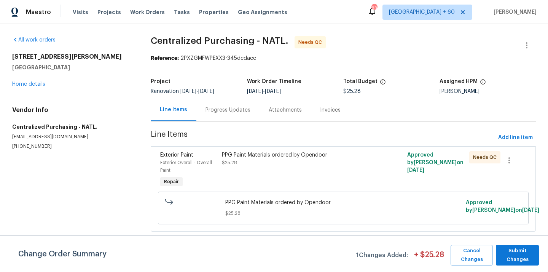
click at [302, 173] on div "PPG Paint Materials ordered by Opendoor $25.28" at bounding box center [297, 170] width 154 height 43
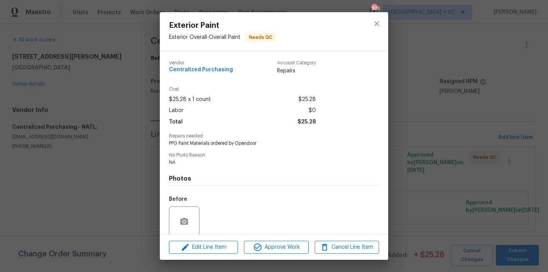
click at [295, 238] on div "Edit Line Item Approve Work Cancel Line Item" at bounding box center [274, 246] width 228 height 25
click at [288, 247] on span "Approve Work" at bounding box center [276, 247] width 60 height 10
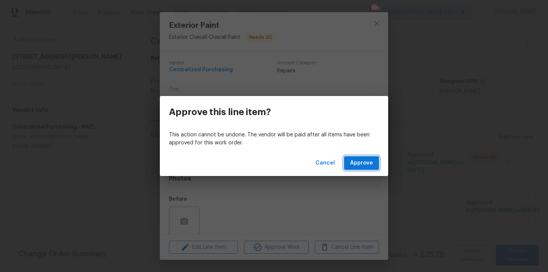
click at [357, 166] on span "Approve" at bounding box center [361, 163] width 23 height 10
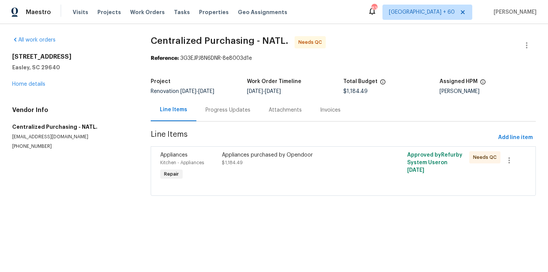
click at [302, 166] on div "Appliances purchased by Opendoor $1,184.49" at bounding box center [297, 158] width 150 height 15
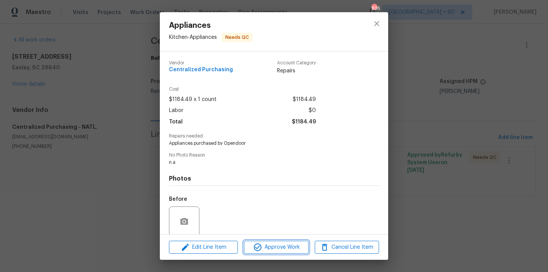
click at [277, 250] on span "Approve Work" at bounding box center [276, 247] width 60 height 10
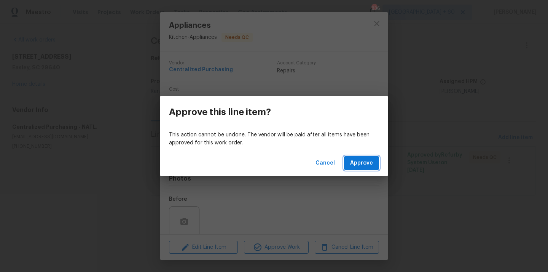
click at [366, 160] on span "Approve" at bounding box center [361, 163] width 23 height 10
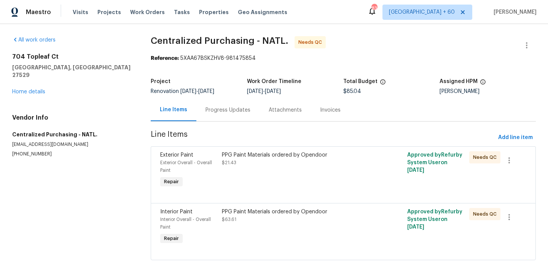
click at [248, 179] on div "PPG Paint Materials ordered by Opendoor $21.43" at bounding box center [297, 170] width 154 height 43
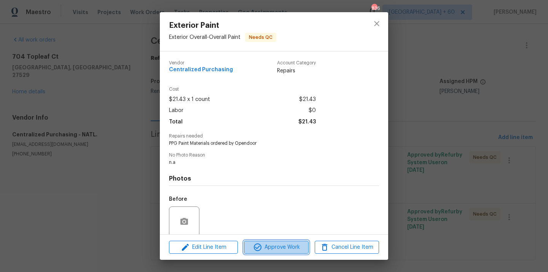
click at [258, 242] on button "Approve Work" at bounding box center [276, 246] width 64 height 13
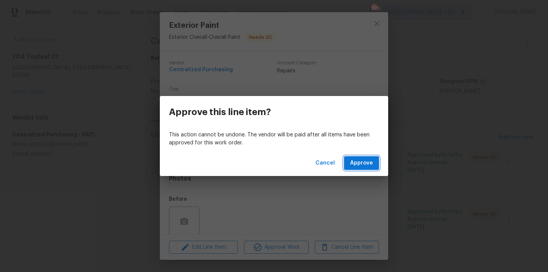
click at [356, 167] on button "Approve" at bounding box center [361, 163] width 35 height 14
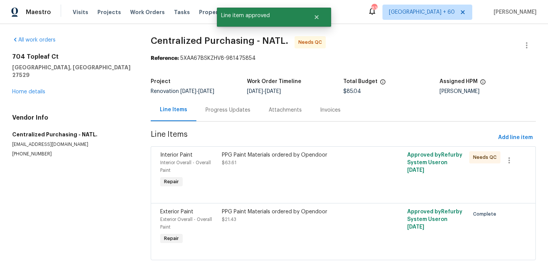
drag, startPoint x: 277, startPoint y: 182, endPoint x: 281, endPoint y: 174, distance: 8.0
click at [281, 174] on div "PPG Paint Materials ordered by Opendoor $63.61" at bounding box center [297, 170] width 154 height 43
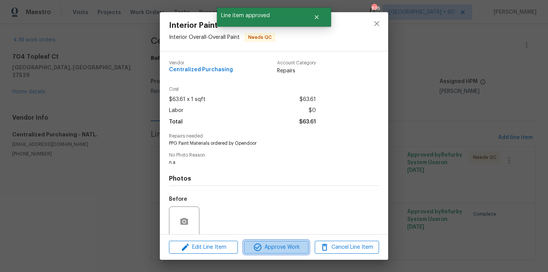
click at [279, 244] on span "Approve Work" at bounding box center [276, 247] width 60 height 10
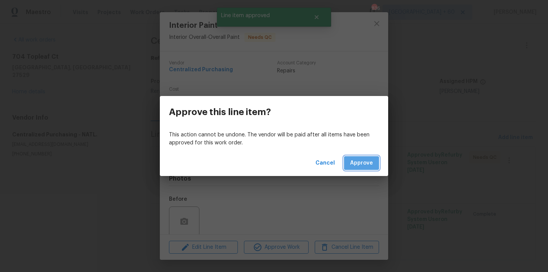
click at [367, 159] on span "Approve" at bounding box center [361, 163] width 23 height 10
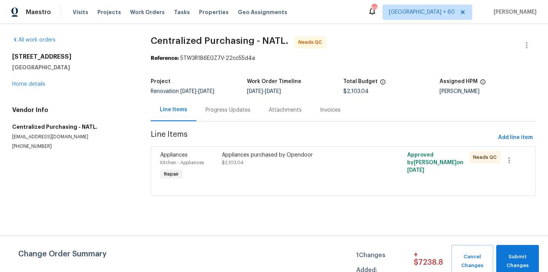
click at [272, 182] on div at bounding box center [343, 186] width 366 height 9
click at [267, 169] on div "Appliances purchased by Opendoor $2,103.04" at bounding box center [297, 166] width 154 height 35
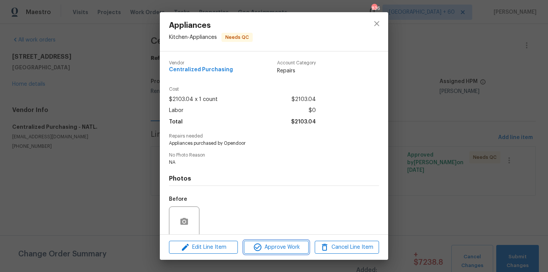
click at [287, 246] on span "Approve Work" at bounding box center [276, 247] width 60 height 10
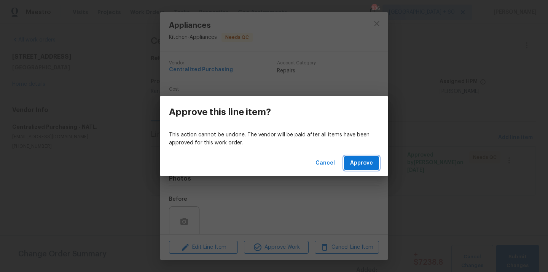
click at [353, 167] on span "Approve" at bounding box center [361, 163] width 23 height 10
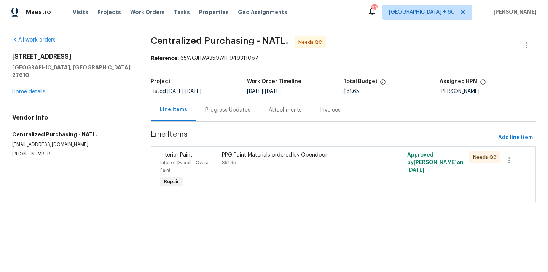
click at [296, 160] on div "PPG Paint Materials ordered by Opendoor $51.65" at bounding box center [297, 158] width 150 height 15
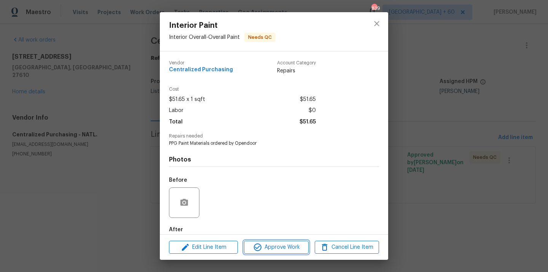
click at [267, 249] on span "Approve Work" at bounding box center [276, 247] width 60 height 10
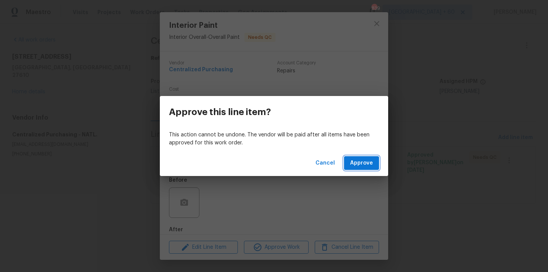
click at [358, 168] on button "Approve" at bounding box center [361, 163] width 35 height 14
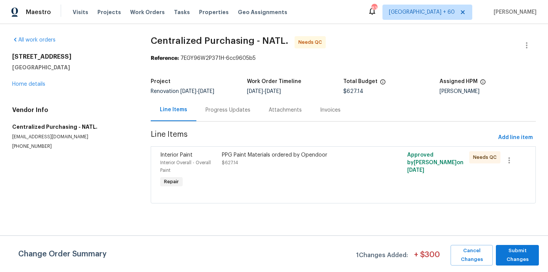
click at [274, 168] on div "PPG Paint Materials ordered by Opendoor $627.14" at bounding box center [297, 170] width 154 height 43
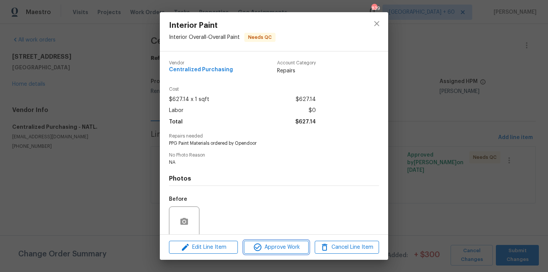
click at [275, 248] on span "Approve Work" at bounding box center [276, 247] width 60 height 10
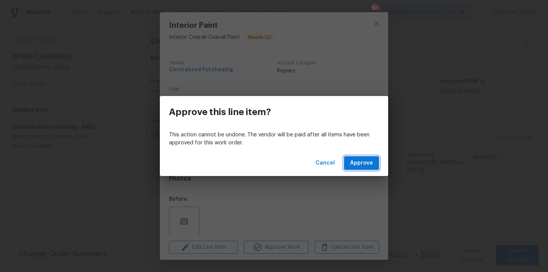
click at [361, 163] on span "Approve" at bounding box center [361, 163] width 23 height 10
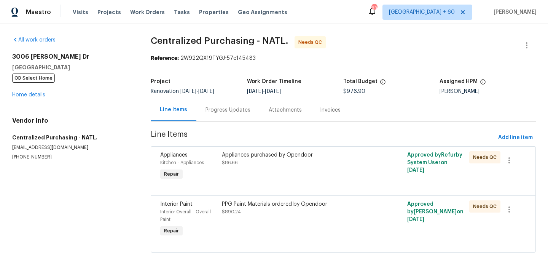
click at [271, 174] on div "Appliances purchased by Opendoor $86.66" at bounding box center [297, 166] width 154 height 35
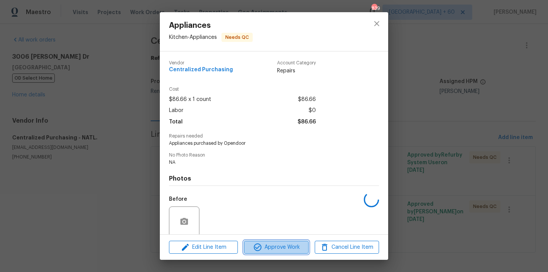
click at [257, 247] on icon "button" at bounding box center [257, 246] width 9 height 9
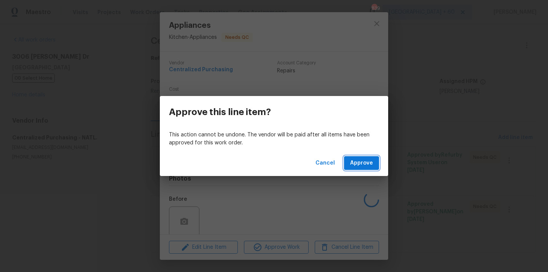
click at [356, 159] on span "Approve" at bounding box center [361, 163] width 23 height 10
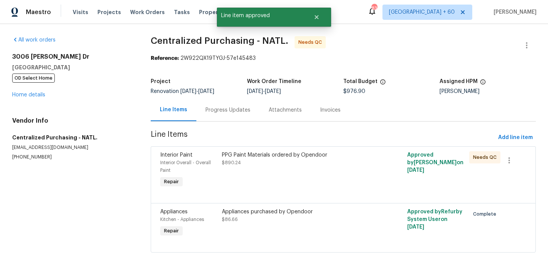
click at [261, 168] on div "PPG Paint Materials ordered by Opendoor $890.24" at bounding box center [297, 170] width 154 height 43
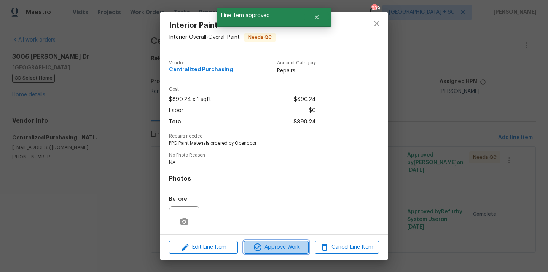
click at [271, 249] on span "Approve Work" at bounding box center [276, 247] width 60 height 10
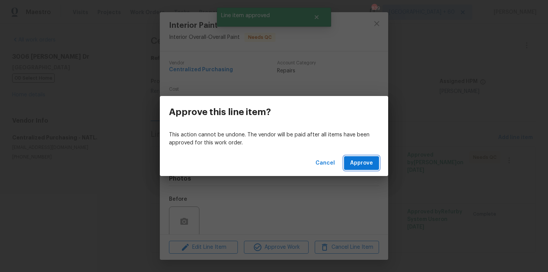
click at [360, 165] on span "Approve" at bounding box center [361, 163] width 23 height 10
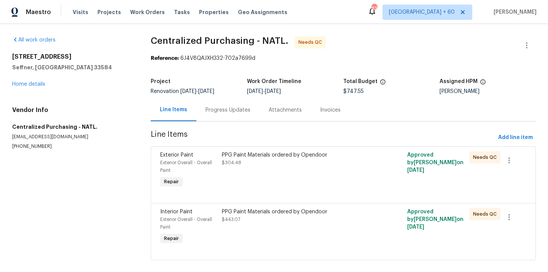
click at [297, 175] on div "PPG Paint Materials ordered by Opendoor $304.48" at bounding box center [297, 170] width 154 height 43
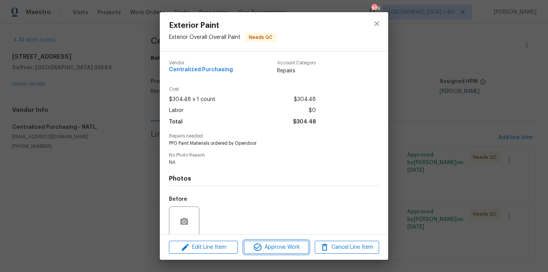
click at [269, 245] on span "Approve Work" at bounding box center [276, 247] width 60 height 10
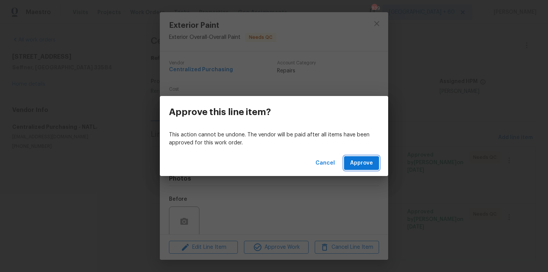
click at [362, 166] on span "Approve" at bounding box center [361, 163] width 23 height 10
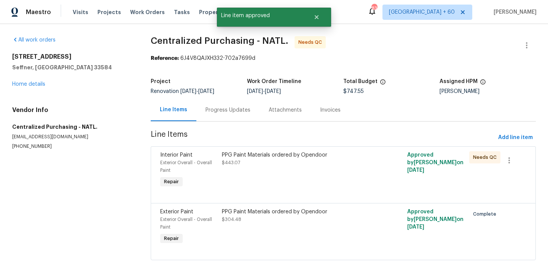
click at [278, 175] on div "PPG Paint Materials ordered by Opendoor $443.07" at bounding box center [297, 170] width 154 height 43
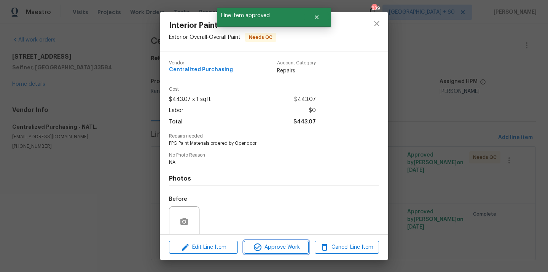
click at [274, 245] on span "Approve Work" at bounding box center [276, 247] width 60 height 10
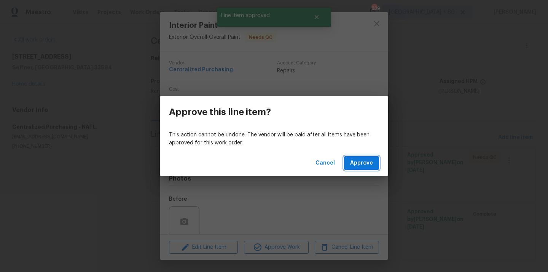
click at [364, 164] on span "Approve" at bounding box center [361, 163] width 23 height 10
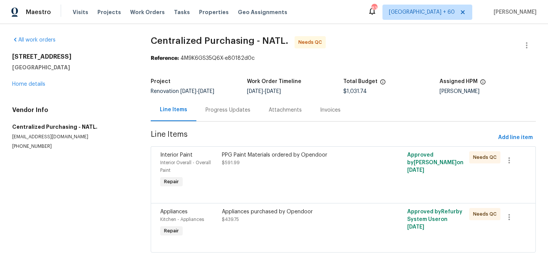
click at [299, 170] on div "PPG Paint Materials ordered by Opendoor $591.99" at bounding box center [297, 170] width 154 height 43
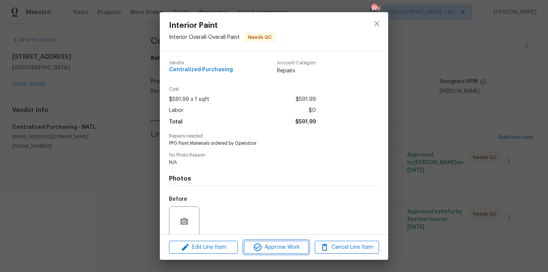
click at [275, 249] on span "Approve Work" at bounding box center [276, 247] width 60 height 10
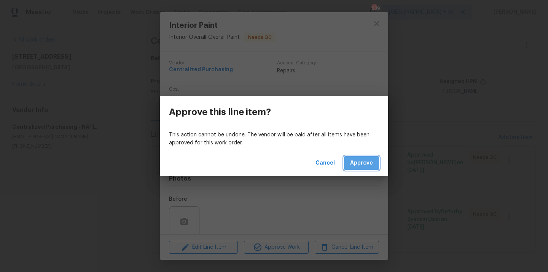
click at [356, 162] on span "Approve" at bounding box center [361, 163] width 23 height 10
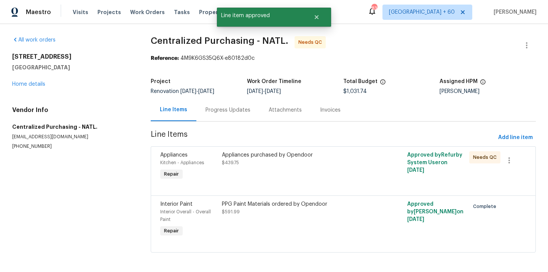
click at [285, 182] on div at bounding box center [343, 186] width 366 height 9
click at [277, 169] on div "Appliances purchased by Opendoor $439.75" at bounding box center [297, 166] width 154 height 35
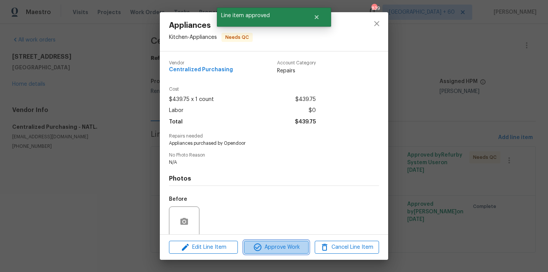
click at [287, 247] on span "Approve Work" at bounding box center [276, 247] width 60 height 10
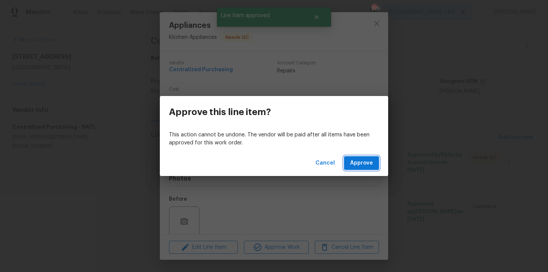
click at [362, 161] on span "Approve" at bounding box center [361, 163] width 23 height 10
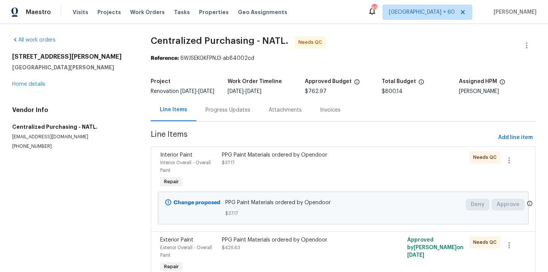
click at [329, 181] on div "PPG Paint Materials ordered by Opendoor $37.17" at bounding box center [297, 170] width 154 height 43
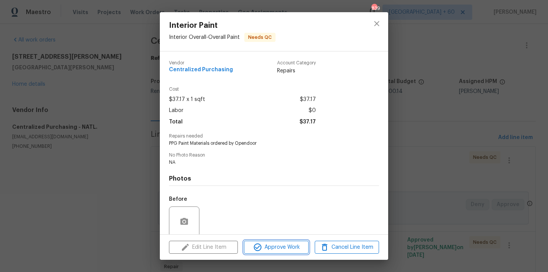
click at [283, 244] on span "Approve Work" at bounding box center [276, 247] width 60 height 10
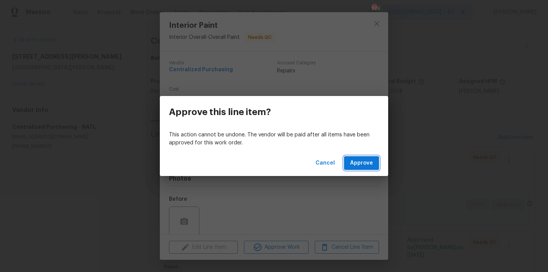
click at [363, 161] on span "Approve" at bounding box center [361, 163] width 23 height 10
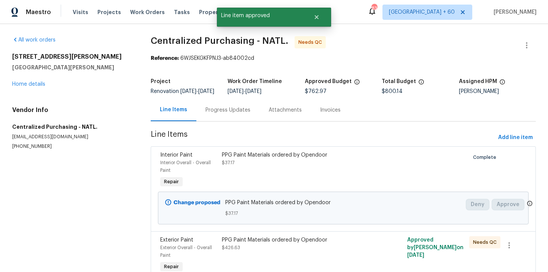
scroll to position [101, 0]
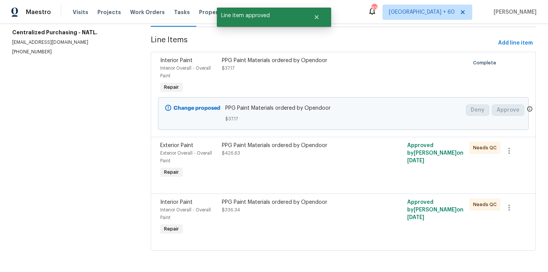
click at [320, 150] on div "PPG Paint Materials ordered by Opendoor $426.63" at bounding box center [297, 149] width 150 height 15
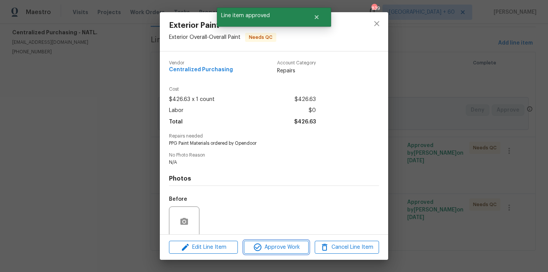
click at [285, 248] on span "Approve Work" at bounding box center [276, 247] width 60 height 10
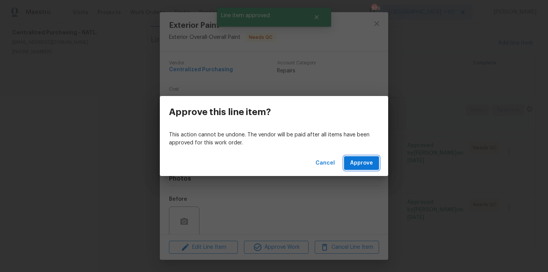
click at [376, 165] on button "Approve" at bounding box center [361, 163] width 35 height 14
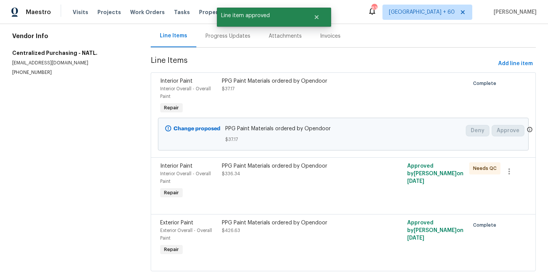
scroll to position [95, 0]
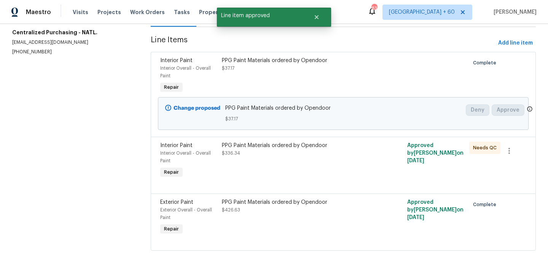
click at [271, 172] on div "PPG Paint Materials ordered by Opendoor $336.34" at bounding box center [297, 160] width 154 height 43
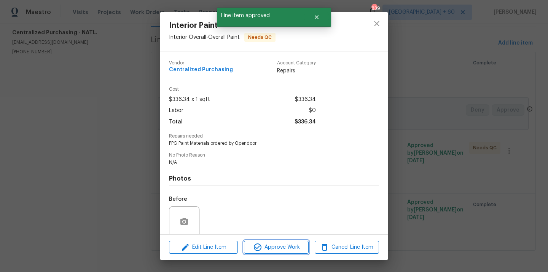
click at [298, 243] on span "Approve Work" at bounding box center [276, 247] width 60 height 10
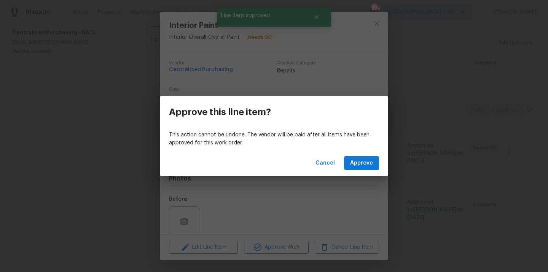
click at [360, 170] on div "Cancel Approve" at bounding box center [274, 163] width 228 height 26
click at [360, 168] on button "Approve" at bounding box center [361, 163] width 35 height 14
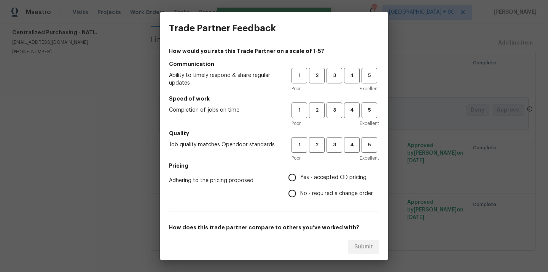
click at [426, 147] on div "Trade Partner Feedback How would you rate this Trade Partner on a scale of 1-5?…" at bounding box center [274, 136] width 548 height 272
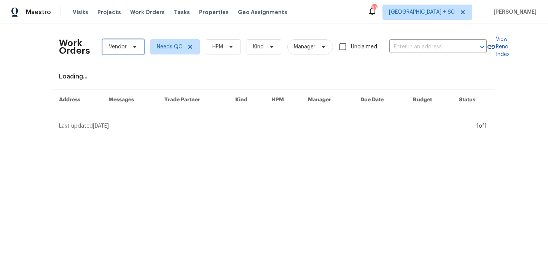
click at [128, 45] on span "Vendor" at bounding box center [123, 46] width 42 height 15
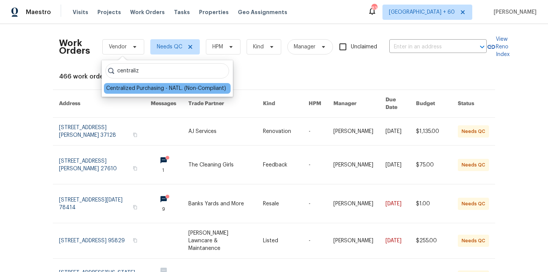
type input "centraliz"
click at [138, 86] on div "Centralized Purchasing - NATL. (Non-Compliant)" at bounding box center [166, 88] width 120 height 8
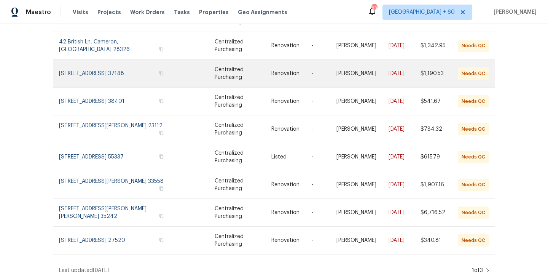
scroll to position [142, 0]
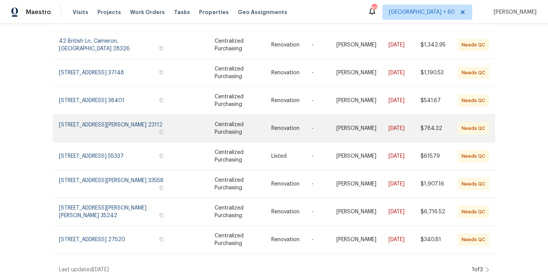
click at [102, 117] on link at bounding box center [118, 128] width 118 height 27
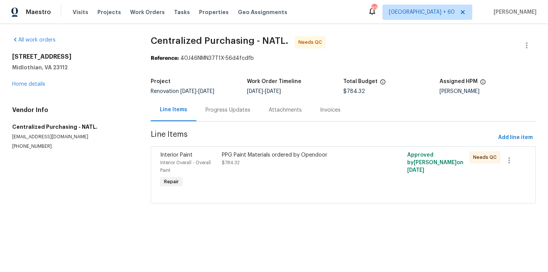
click at [280, 175] on div "PPG Paint Materials ordered by Opendoor $784.32" at bounding box center [297, 170] width 154 height 43
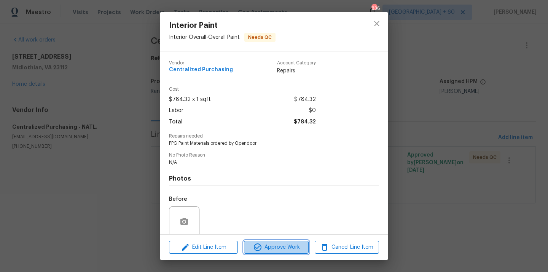
click at [279, 250] on span "Approve Work" at bounding box center [276, 247] width 60 height 10
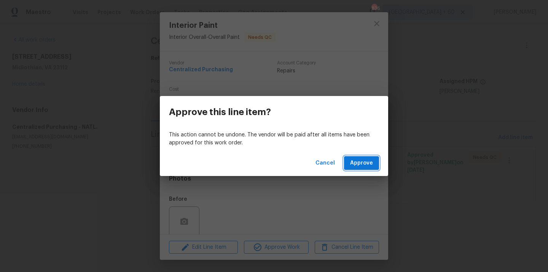
click at [360, 167] on span "Approve" at bounding box center [361, 163] width 23 height 10
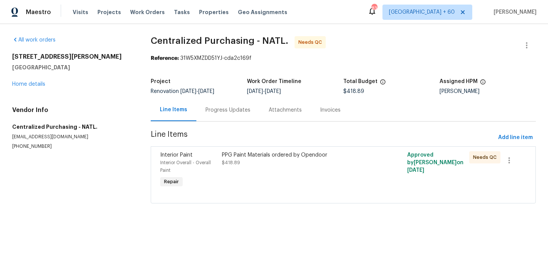
click at [275, 187] on div "PPG Paint Materials ordered by Opendoor $418.89" at bounding box center [297, 170] width 154 height 43
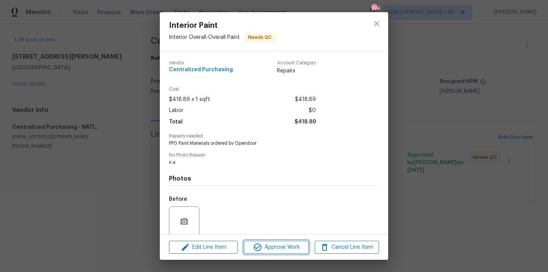
click at [295, 248] on span "Approve Work" at bounding box center [276, 247] width 60 height 10
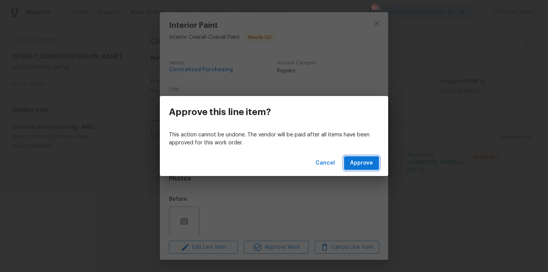
click at [364, 168] on button "Approve" at bounding box center [361, 163] width 35 height 14
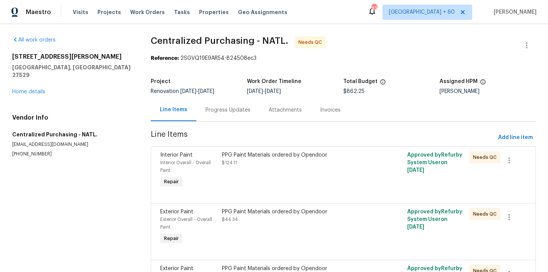
click at [356, 167] on div "PPG Paint Materials ordered by Opendoor $124.11" at bounding box center [297, 170] width 154 height 43
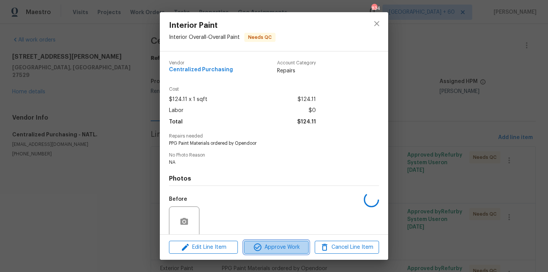
click at [285, 247] on span "Approve Work" at bounding box center [276, 247] width 60 height 10
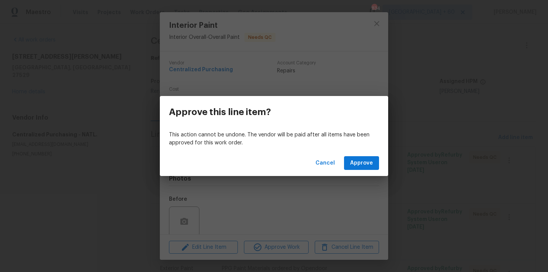
click at [367, 154] on div "Cancel Approve" at bounding box center [274, 163] width 228 height 26
click at [362, 160] on span "Approve" at bounding box center [361, 163] width 23 height 10
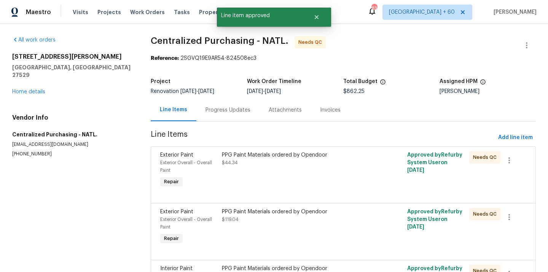
click at [317, 181] on div "PPG Paint Materials ordered by Opendoor $44.34" at bounding box center [297, 170] width 154 height 43
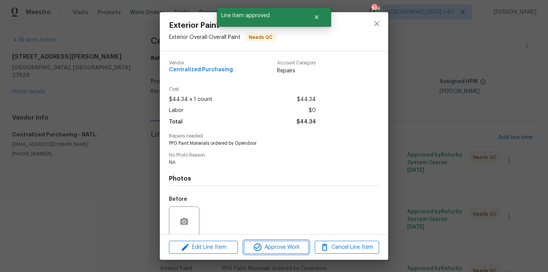
click at [291, 242] on span "Approve Work" at bounding box center [276, 247] width 60 height 10
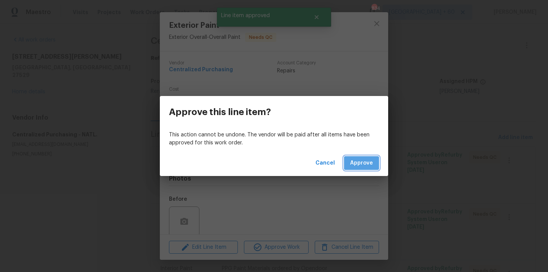
click at [369, 160] on span "Approve" at bounding box center [361, 163] width 23 height 10
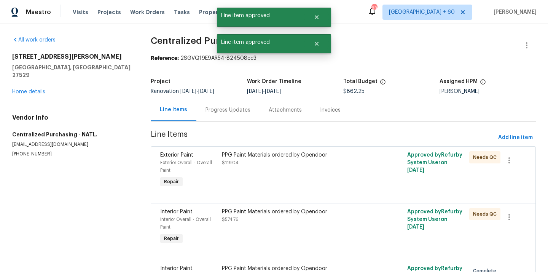
click at [300, 171] on div "PPG Paint Materials ordered by Opendoor $119.04" at bounding box center [297, 170] width 154 height 43
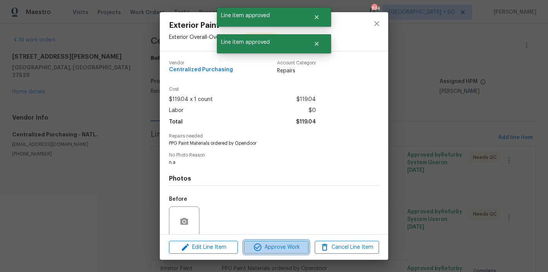
click at [295, 248] on span "Approve Work" at bounding box center [276, 247] width 60 height 10
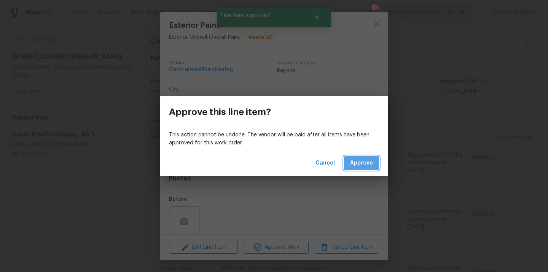
click at [373, 164] on button "Approve" at bounding box center [361, 163] width 35 height 14
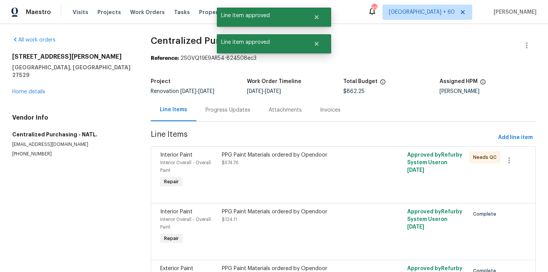
click at [294, 174] on div "PPG Paint Materials ordered by Opendoor $574.76" at bounding box center [297, 170] width 154 height 43
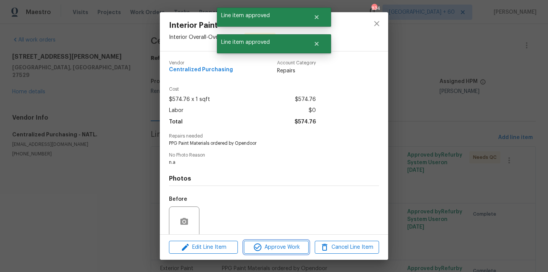
click at [297, 251] on span "Approve Work" at bounding box center [276, 247] width 60 height 10
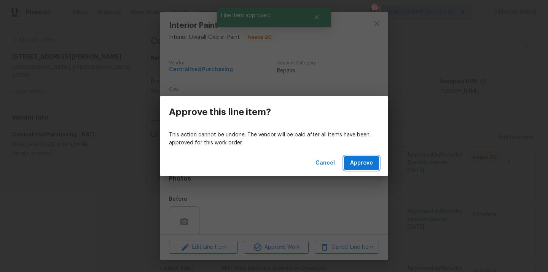
click at [366, 164] on span "Approve" at bounding box center [361, 163] width 23 height 10
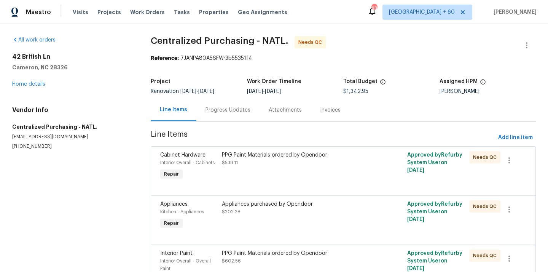
click at [300, 179] on div "PPG Paint Materials ordered by Opendoor $538.11" at bounding box center [297, 166] width 154 height 35
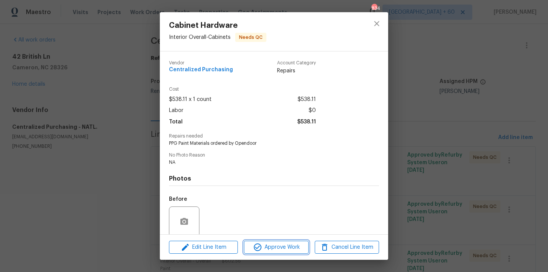
click at [279, 242] on button "Approve Work" at bounding box center [276, 246] width 64 height 13
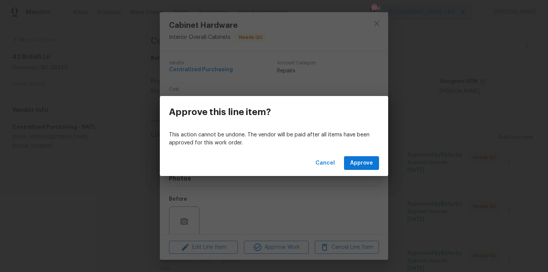
click at [368, 154] on div "Cancel Approve" at bounding box center [274, 163] width 228 height 26
click at [359, 164] on span "Approve" at bounding box center [361, 163] width 23 height 10
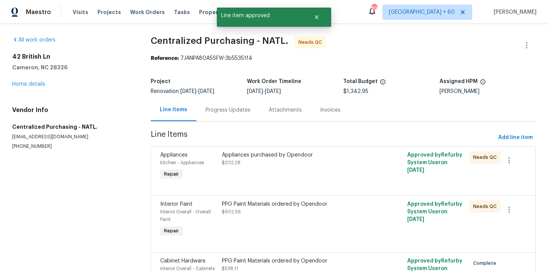
click at [274, 177] on div "Appliances purchased by Opendoor $202.28" at bounding box center [297, 166] width 154 height 35
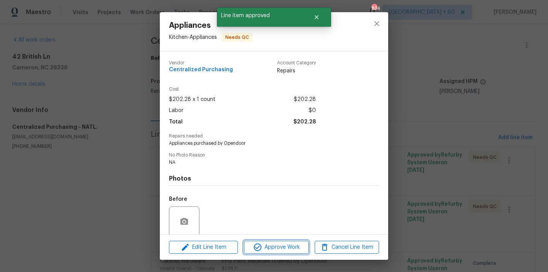
click at [290, 244] on span "Approve Work" at bounding box center [276, 247] width 60 height 10
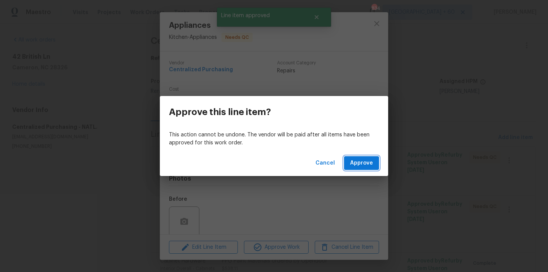
click at [362, 163] on span "Approve" at bounding box center [361, 163] width 23 height 10
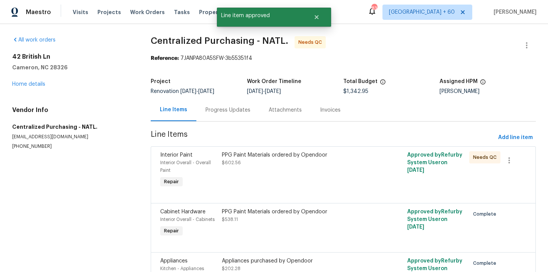
click at [278, 170] on div "PPG Paint Materials ordered by Opendoor $602.56" at bounding box center [297, 170] width 154 height 43
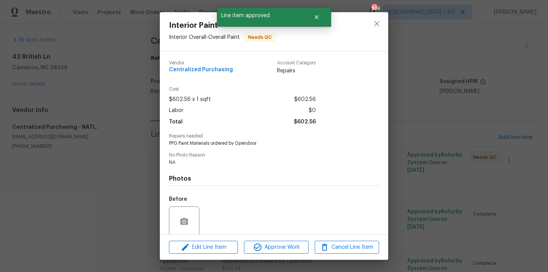
click at [280, 255] on div "Edit Line Item Approve Work Cancel Line Item" at bounding box center [274, 246] width 228 height 25
click at [280, 248] on span "Approve Work" at bounding box center [276, 247] width 60 height 10
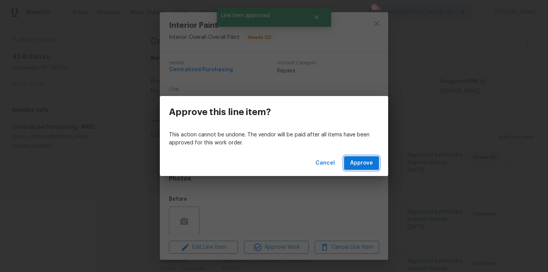
click at [369, 163] on span "Approve" at bounding box center [361, 163] width 23 height 10
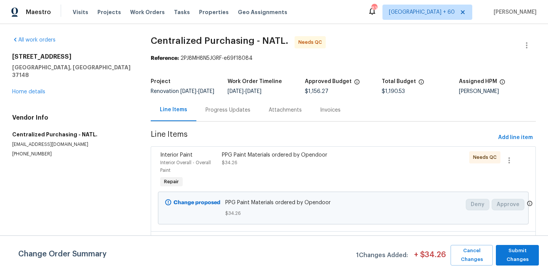
click at [317, 175] on div "PPG Paint Materials ordered by Opendoor $34.26" at bounding box center [297, 170] width 154 height 43
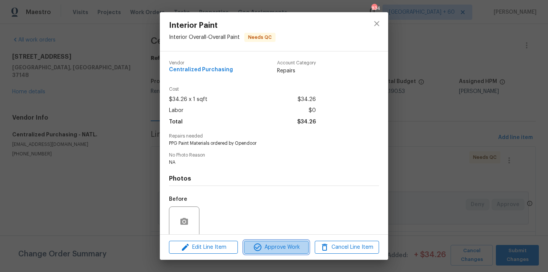
click at [291, 245] on span "Approve Work" at bounding box center [276, 247] width 60 height 10
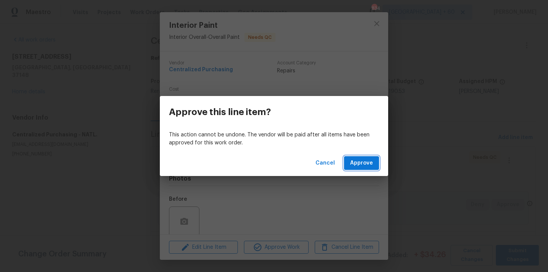
click at [363, 160] on span "Approve" at bounding box center [361, 163] width 23 height 10
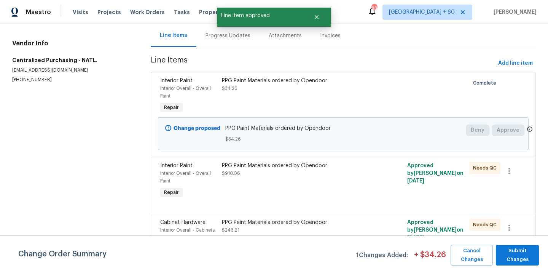
scroll to position [93, 0]
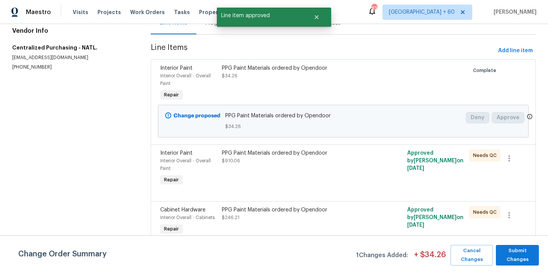
click at [300, 162] on div "PPG Paint Materials ordered by Opendoor $910.06" at bounding box center [297, 156] width 150 height 15
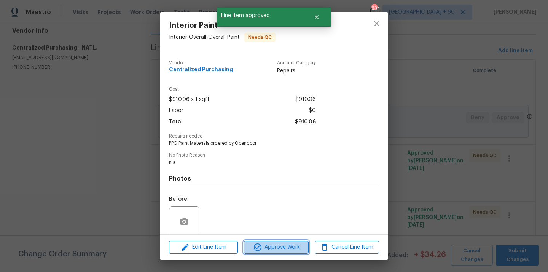
click at [284, 250] on span "Approve Work" at bounding box center [276, 247] width 60 height 10
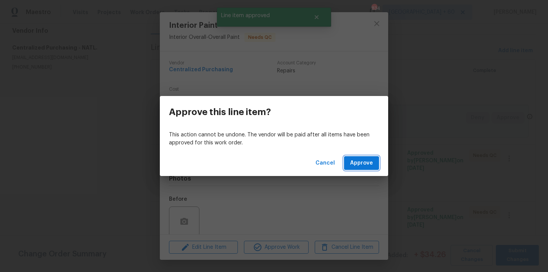
click at [357, 161] on span "Approve" at bounding box center [361, 163] width 23 height 10
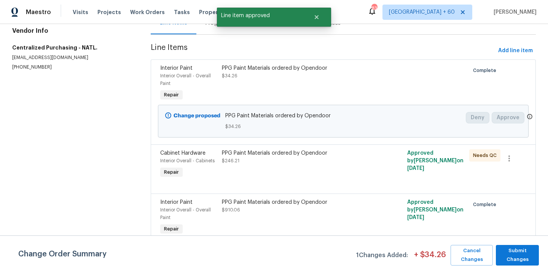
click at [282, 186] on div at bounding box center [343, 184] width 366 height 9
click at [279, 178] on div "PPG Paint Materials ordered by Opendoor $246.21" at bounding box center [297, 164] width 154 height 35
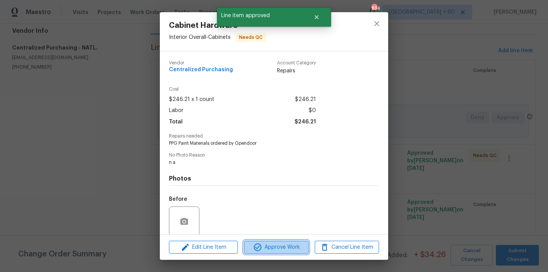
click at [289, 249] on span "Approve Work" at bounding box center [276, 247] width 60 height 10
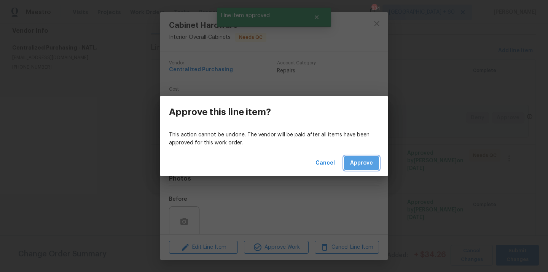
click at [363, 161] on span "Approve" at bounding box center [361, 163] width 23 height 10
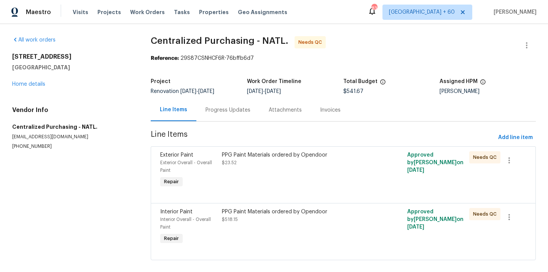
click at [285, 147] on div "Exterior Paint Exterior Overall - Overall Paint Repair PPG Paint Materials orde…" at bounding box center [343, 174] width 385 height 57
click at [276, 170] on div "PPG Paint Materials ordered by Opendoor $23.52" at bounding box center [297, 170] width 154 height 43
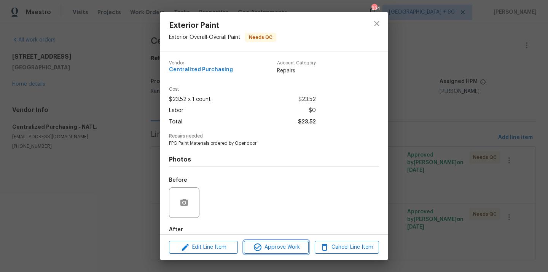
click at [279, 250] on span "Approve Work" at bounding box center [276, 247] width 60 height 10
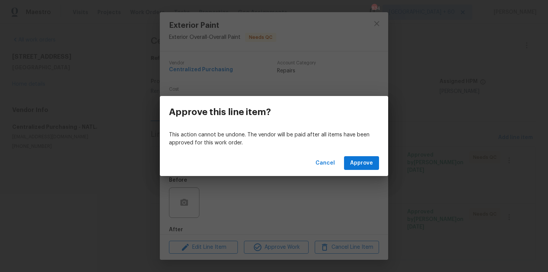
click at [371, 154] on div "Cancel Approve" at bounding box center [274, 163] width 228 height 26
click at [363, 163] on span "Approve" at bounding box center [361, 163] width 23 height 10
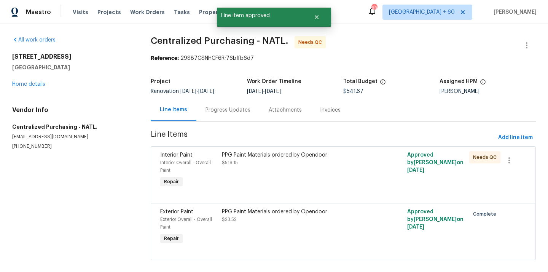
click at [279, 170] on div "PPG Paint Materials ordered by Opendoor $518.15" at bounding box center [297, 170] width 154 height 43
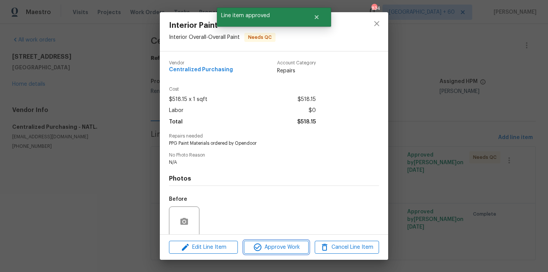
click at [278, 250] on span "Approve Work" at bounding box center [276, 247] width 60 height 10
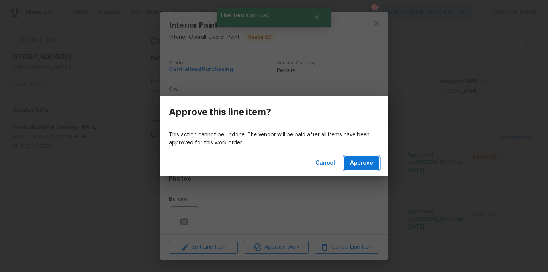
click at [365, 162] on span "Approve" at bounding box center [361, 163] width 23 height 10
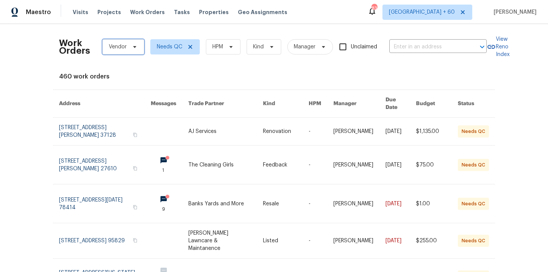
click at [123, 48] on span "Vendor" at bounding box center [118, 47] width 18 height 8
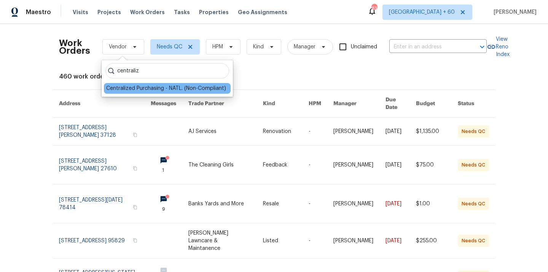
type input "centraliz"
click at [137, 86] on div "Centralized Purchasing - NATL. (Non-Compliant)" at bounding box center [166, 88] width 120 height 8
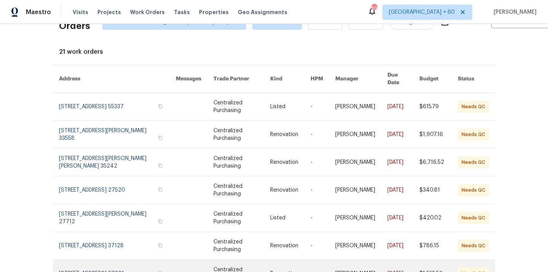
scroll to position [24, 0]
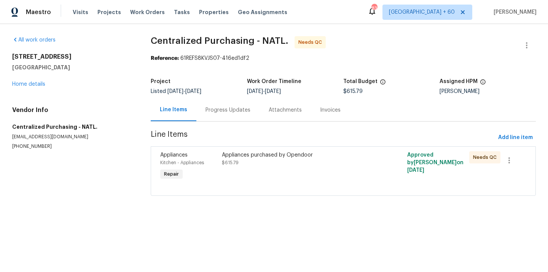
click at [279, 174] on div "Appliances purchased by Opendoor $615.79" at bounding box center [297, 166] width 154 height 35
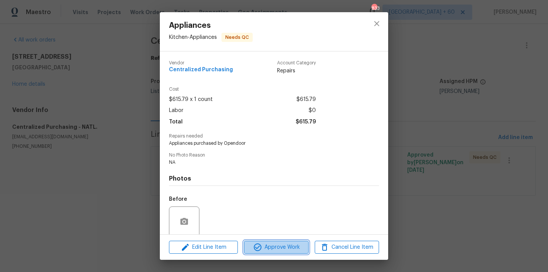
click at [287, 242] on button "Approve Work" at bounding box center [276, 246] width 64 height 13
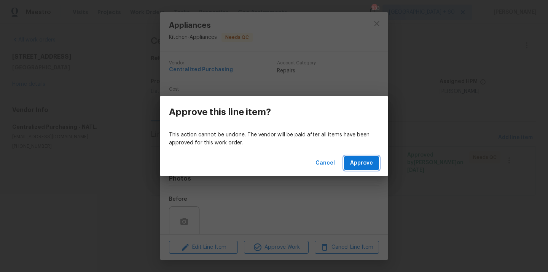
click at [372, 159] on span "Approve" at bounding box center [361, 163] width 23 height 10
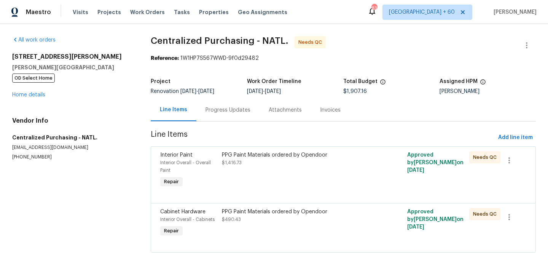
click at [280, 170] on div "PPG Paint Materials ordered by Opendoor $1,416.73" at bounding box center [297, 170] width 154 height 43
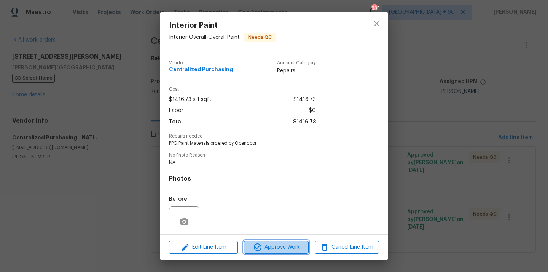
click at [276, 247] on span "Approve Work" at bounding box center [276, 247] width 60 height 10
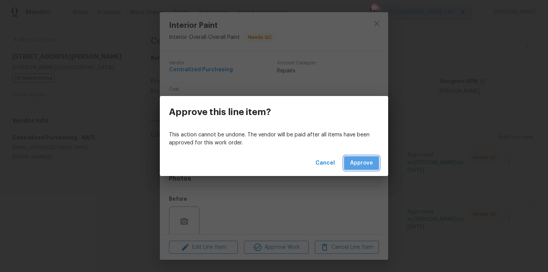
click at [365, 157] on button "Approve" at bounding box center [361, 163] width 35 height 14
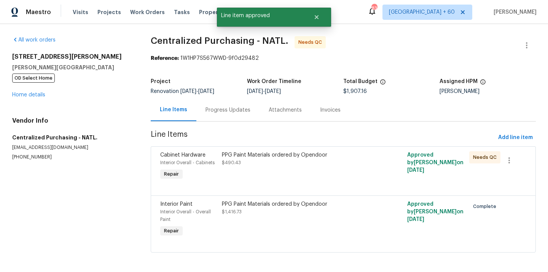
click at [277, 178] on div "PPG Paint Materials ordered by Opendoor $490.43" at bounding box center [297, 166] width 154 height 35
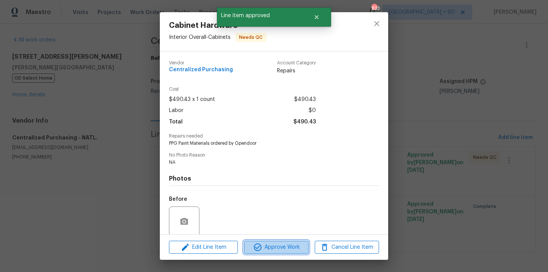
click at [279, 247] on span "Approve Work" at bounding box center [276, 247] width 60 height 10
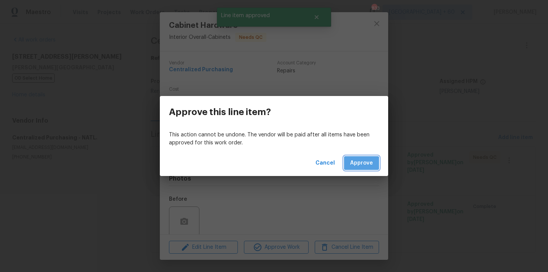
click at [358, 168] on button "Approve" at bounding box center [361, 163] width 35 height 14
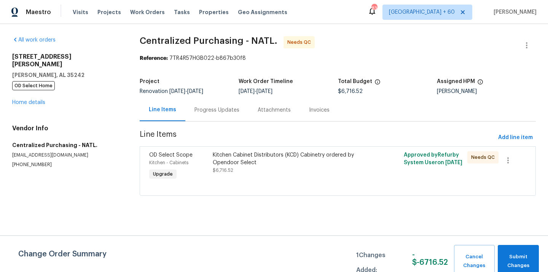
click at [268, 179] on div "Kitchen Cabinet Distributors (KCD) Cabinetry ordered by Opendoor Select $6,716.…" at bounding box center [289, 166] width 159 height 35
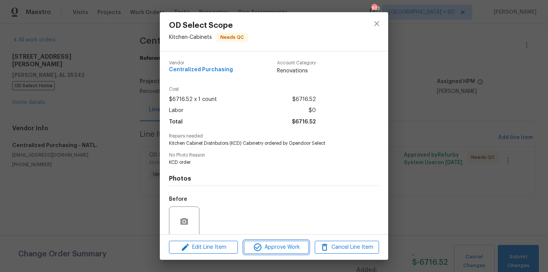
click at [258, 250] on icon "button" at bounding box center [258, 247] width 8 height 8
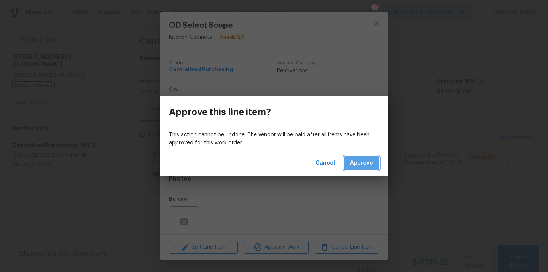
click at [354, 165] on span "Approve" at bounding box center [361, 163] width 23 height 10
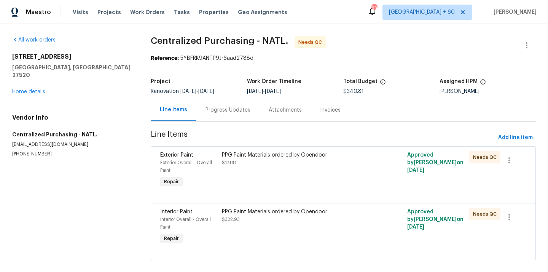
click at [311, 166] on div "PPG Paint Materials ordered by Opendoor $17.88" at bounding box center [297, 158] width 150 height 15
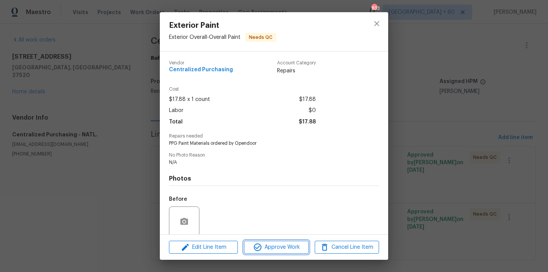
click at [284, 248] on span "Approve Work" at bounding box center [276, 247] width 60 height 10
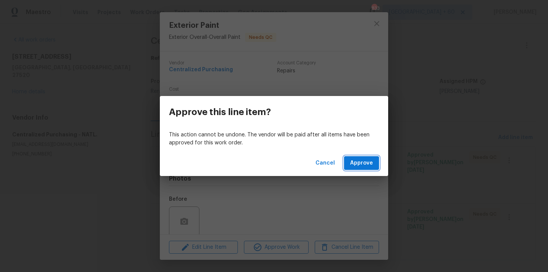
click at [358, 158] on span "Approve" at bounding box center [361, 163] width 23 height 10
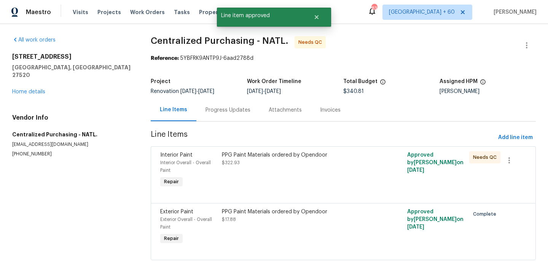
scroll to position [10, 0]
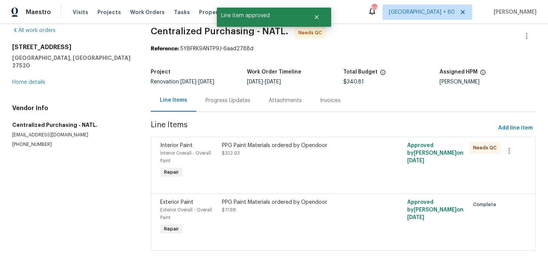
click at [264, 162] on div "PPG Paint Materials ordered by Opendoor $322.93" at bounding box center [297, 160] width 154 height 43
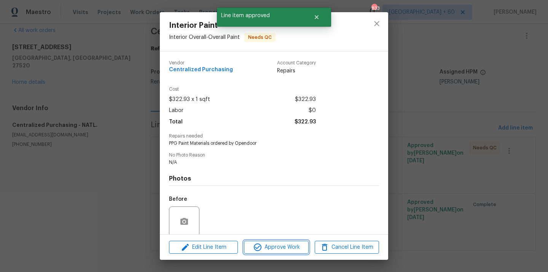
click at [281, 248] on span "Approve Work" at bounding box center [276, 247] width 60 height 10
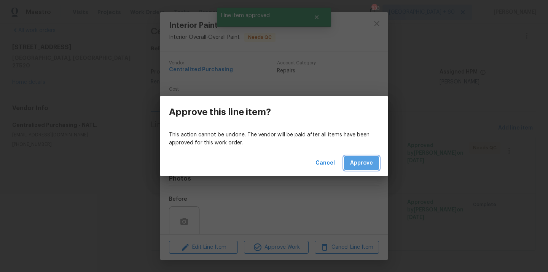
click at [363, 165] on span "Approve" at bounding box center [361, 163] width 23 height 10
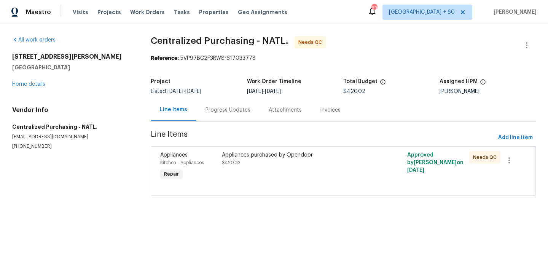
click at [259, 172] on div "Appliances purchased by Opendoor $420.02" at bounding box center [297, 166] width 154 height 35
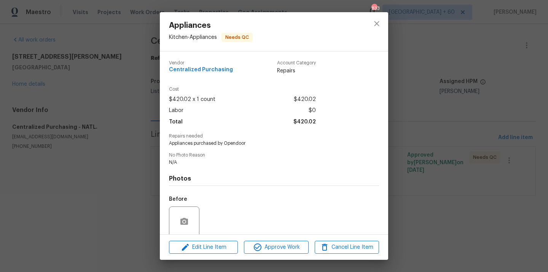
click at [281, 255] on div "Edit Line Item Approve Work Cancel Line Item" at bounding box center [274, 246] width 228 height 25
click at [282, 248] on span "Approve Work" at bounding box center [276, 247] width 60 height 10
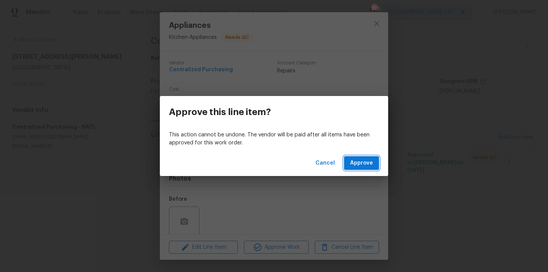
click at [360, 169] on button "Approve" at bounding box center [361, 163] width 35 height 14
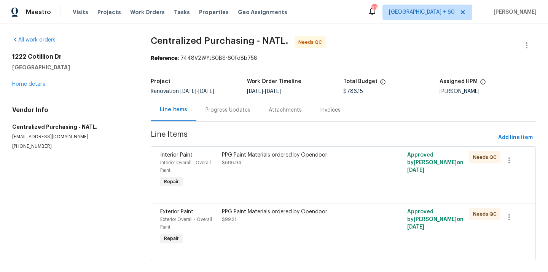
click at [292, 173] on div "PPG Paint Materials ordered by Opendoor $686.94" at bounding box center [297, 170] width 154 height 43
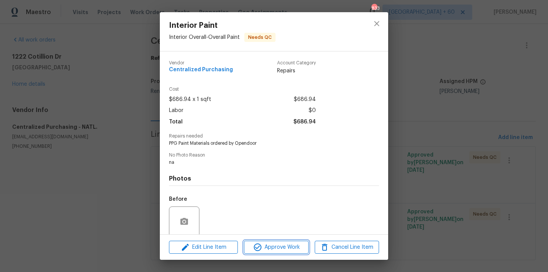
click at [285, 244] on span "Approve Work" at bounding box center [276, 247] width 60 height 10
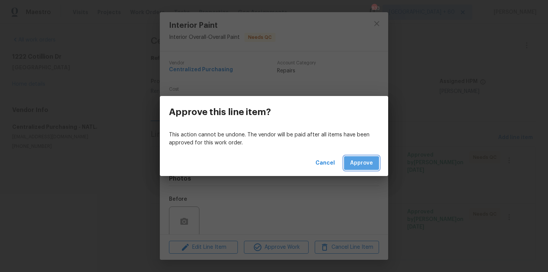
drag, startPoint x: 348, startPoint y: 170, endPoint x: 353, endPoint y: 169, distance: 4.6
click at [353, 169] on button "Approve" at bounding box center [361, 163] width 35 height 14
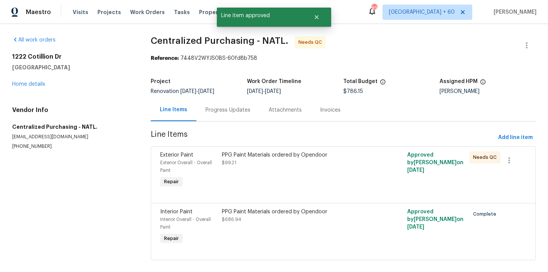
click at [291, 162] on div "PPG Paint Materials ordered by Opendoor $99.21" at bounding box center [297, 158] width 150 height 15
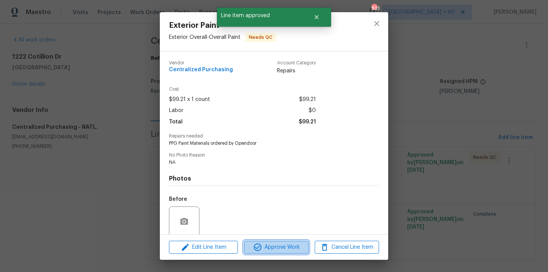
click at [294, 244] on span "Approve Work" at bounding box center [276, 247] width 60 height 10
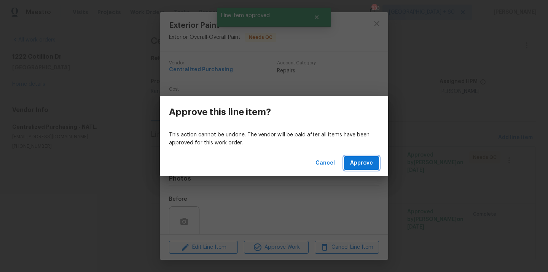
click at [364, 159] on span "Approve" at bounding box center [361, 163] width 23 height 10
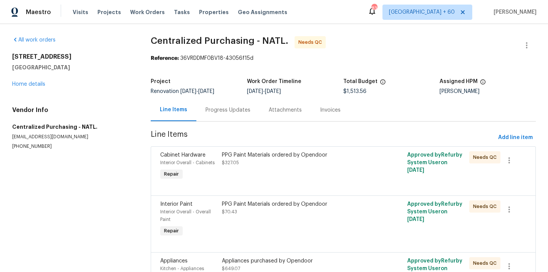
click at [281, 180] on div "PPG Paint Materials ordered by Opendoor $327.05" at bounding box center [297, 166] width 154 height 35
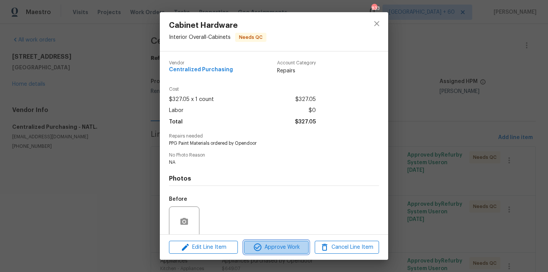
click at [275, 240] on button "Approve Work" at bounding box center [276, 246] width 64 height 13
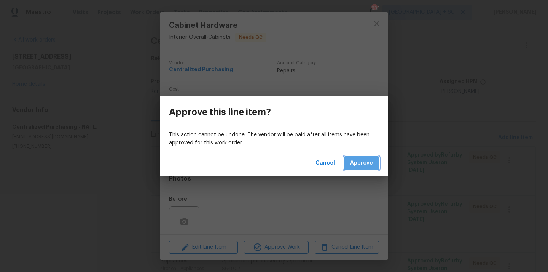
click at [361, 161] on span "Approve" at bounding box center [361, 163] width 23 height 10
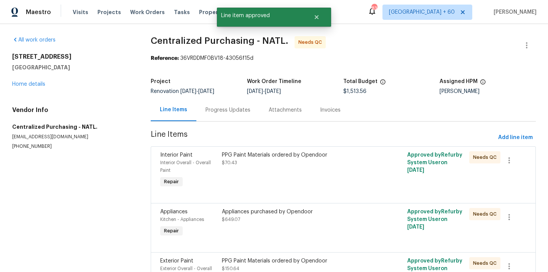
click at [282, 169] on div "PPG Paint Materials ordered by Opendoor $70.43" at bounding box center [297, 170] width 154 height 43
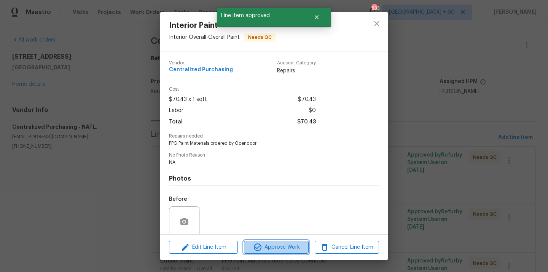
click at [281, 247] on span "Approve Work" at bounding box center [276, 247] width 60 height 10
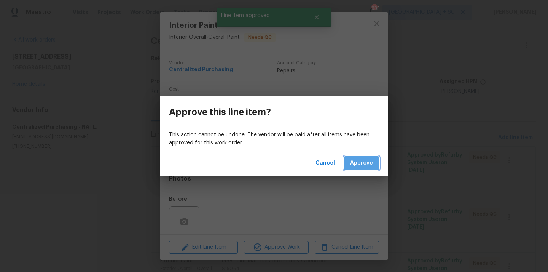
click at [360, 166] on span "Approve" at bounding box center [361, 163] width 23 height 10
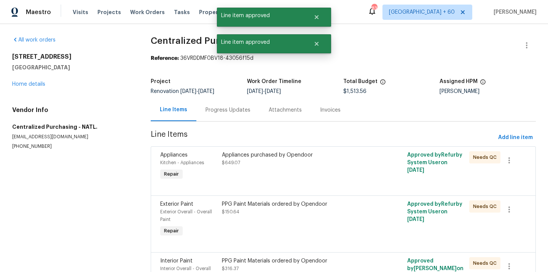
click at [267, 183] on div at bounding box center [343, 186] width 366 height 9
click at [266, 177] on div "Appliances purchased by Opendoor $649.07" at bounding box center [297, 166] width 154 height 35
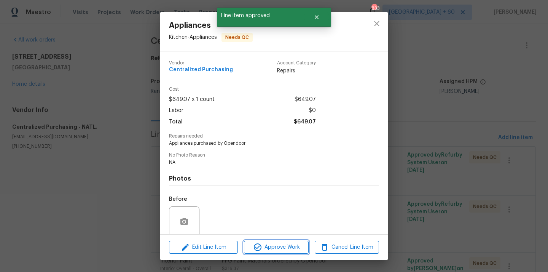
click at [258, 248] on icon "button" at bounding box center [257, 246] width 9 height 9
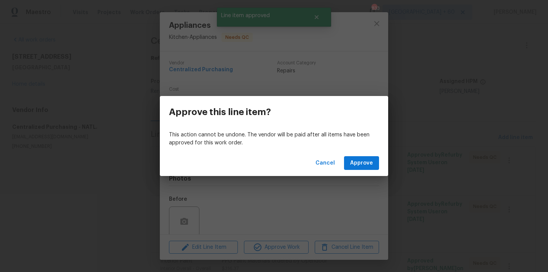
click at [373, 170] on div "Cancel Approve" at bounding box center [274, 163] width 228 height 26
click at [373, 168] on button "Approve" at bounding box center [361, 163] width 35 height 14
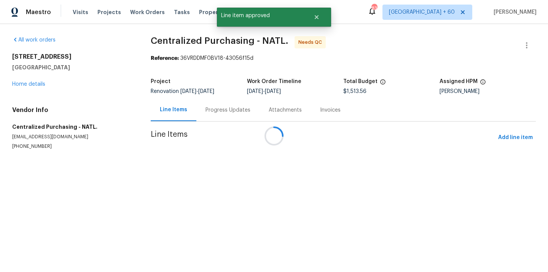
click at [256, 181] on div at bounding box center [274, 136] width 548 height 272
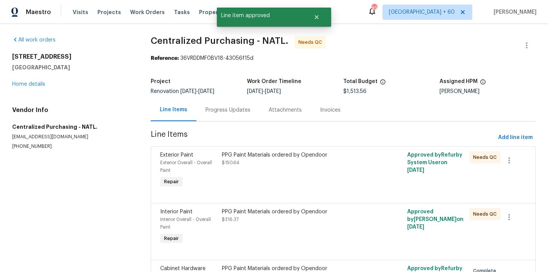
click at [261, 175] on div "PPG Paint Materials ordered by Opendoor $150.64" at bounding box center [297, 170] width 154 height 43
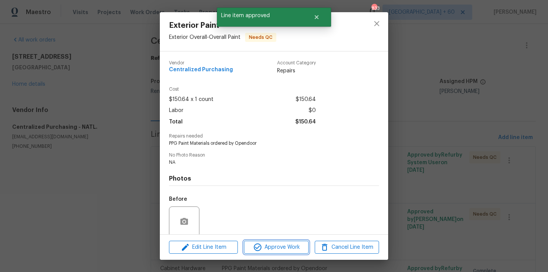
click at [271, 249] on span "Approve Work" at bounding box center [276, 247] width 60 height 10
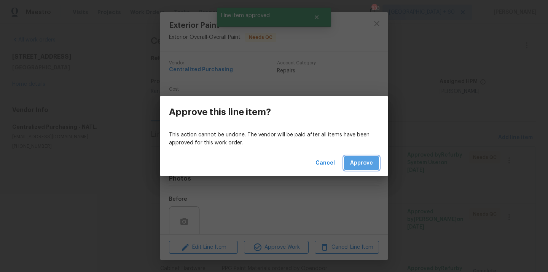
click at [362, 158] on span "Approve" at bounding box center [361, 163] width 23 height 10
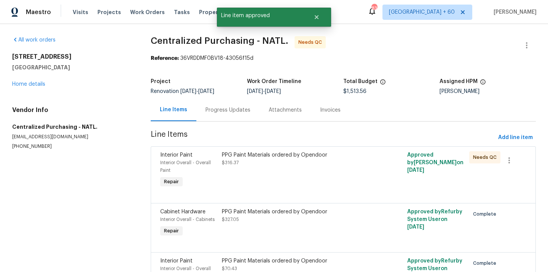
click at [275, 171] on div "PPG Paint Materials ordered by Opendoor $316.37" at bounding box center [297, 170] width 154 height 43
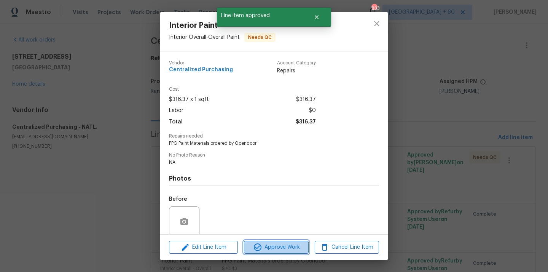
click at [299, 245] on span "Approve Work" at bounding box center [276, 247] width 60 height 10
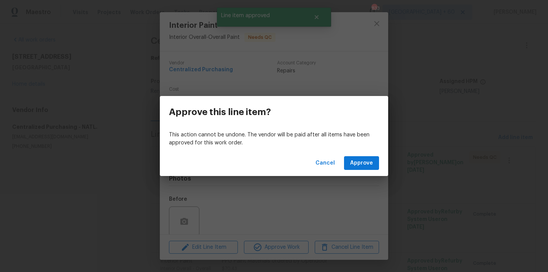
click at [362, 172] on div "Cancel Approve" at bounding box center [274, 163] width 228 height 26
click at [363, 169] on button "Approve" at bounding box center [361, 163] width 35 height 14
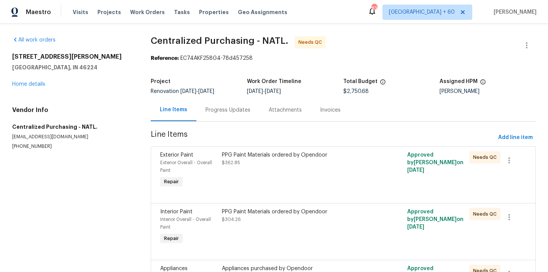
click at [300, 164] on div "PPG Paint Materials ordered by Opendoor $362.85" at bounding box center [297, 158] width 150 height 15
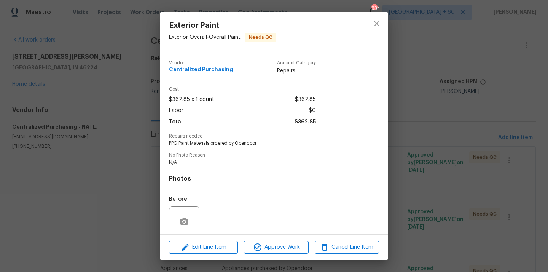
click at [266, 236] on div "Edit Line Item Approve Work Cancel Line Item" at bounding box center [274, 246] width 228 height 25
click at [264, 244] on span "Approve Work" at bounding box center [276, 247] width 60 height 10
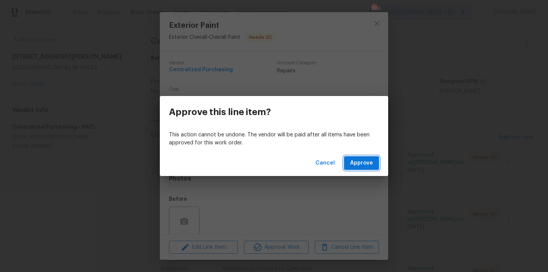
click at [360, 161] on span "Approve" at bounding box center [361, 163] width 23 height 10
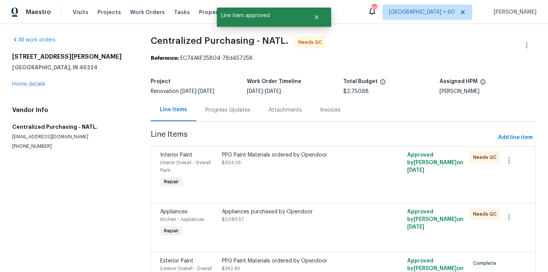
click at [273, 173] on div "PPG Paint Materials ordered by Opendoor $304.26" at bounding box center [297, 170] width 154 height 43
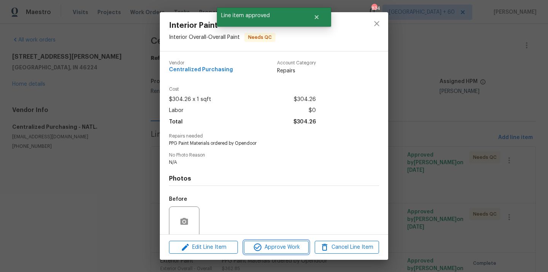
click at [283, 245] on span "Approve Work" at bounding box center [276, 247] width 60 height 10
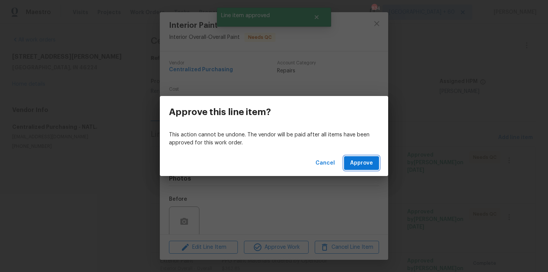
click at [367, 160] on span "Approve" at bounding box center [361, 163] width 23 height 10
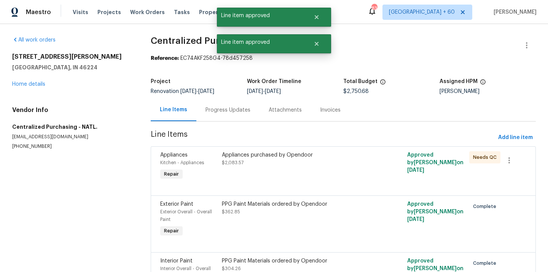
click at [287, 182] on div at bounding box center [343, 186] width 366 height 9
click at [283, 172] on div "Appliances purchased by Opendoor $2,083.57" at bounding box center [297, 166] width 154 height 35
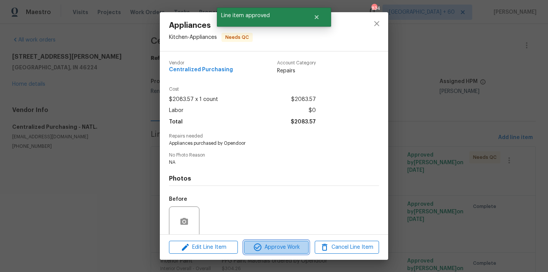
click at [279, 253] on button "Approve Work" at bounding box center [276, 246] width 64 height 13
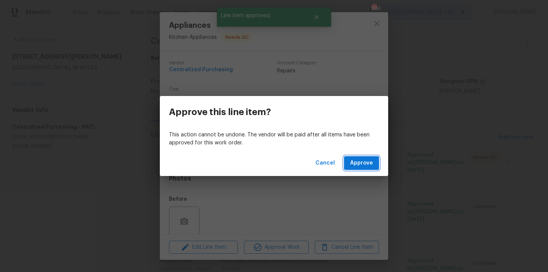
click at [364, 163] on span "Approve" at bounding box center [361, 163] width 23 height 10
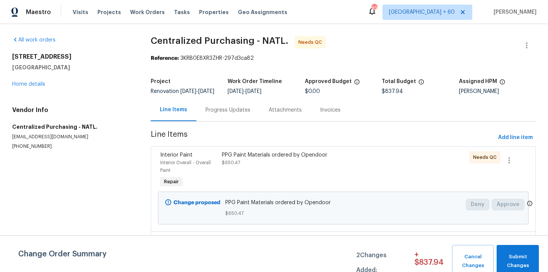
click at [290, 180] on div "PPG Paint Materials ordered by Opendoor $650.47" at bounding box center [297, 170] width 154 height 43
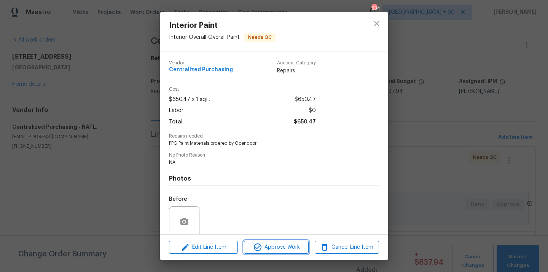
click at [282, 242] on button "Approve Work" at bounding box center [276, 246] width 64 height 13
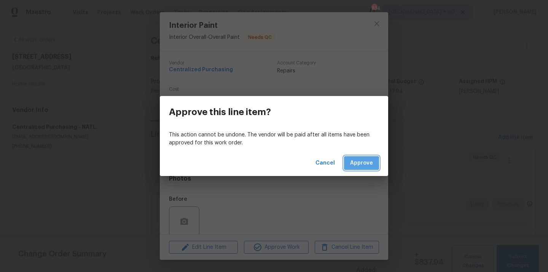
click at [360, 164] on span "Approve" at bounding box center [361, 163] width 23 height 10
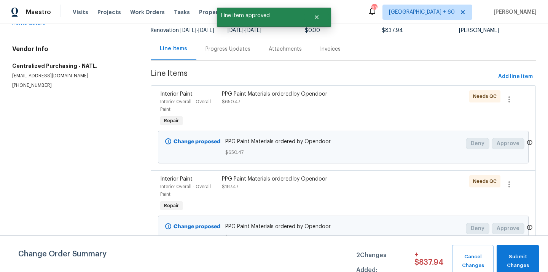
scroll to position [72, 0]
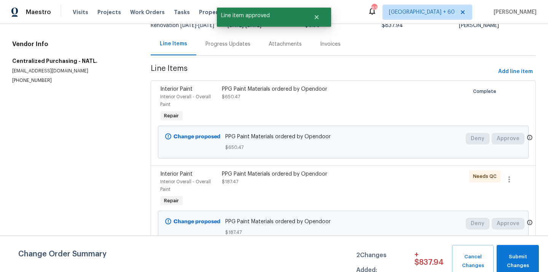
click at [303, 178] on div "PPG Paint Materials ordered by Opendoor $187.47" at bounding box center [297, 177] width 150 height 15
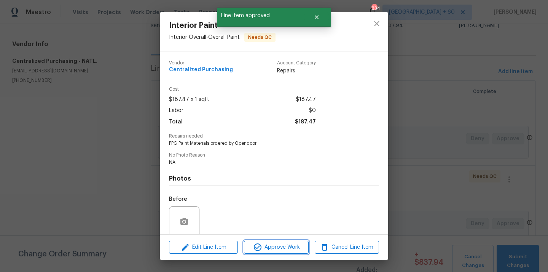
click at [292, 243] on span "Approve Work" at bounding box center [276, 247] width 60 height 10
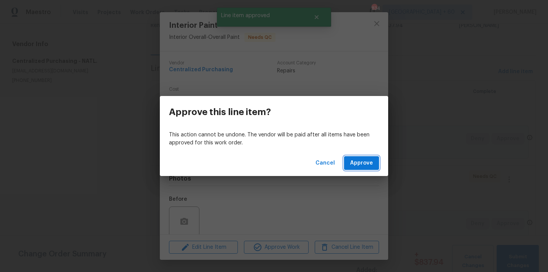
click at [367, 165] on span "Approve" at bounding box center [361, 163] width 23 height 10
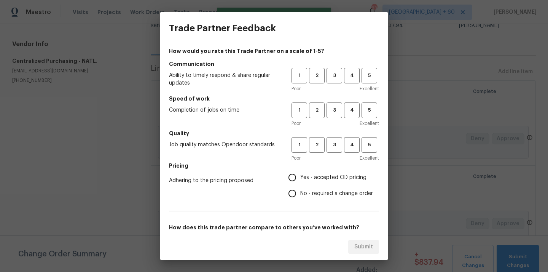
scroll to position [115, 0]
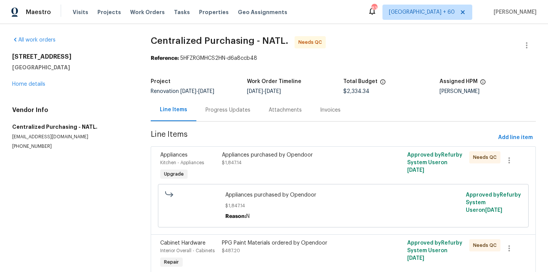
click at [352, 183] on div "Appliances purchased by Opendoor $1,847.14 Reason: N Approved by Refurby System…" at bounding box center [343, 206] width 366 height 48
click at [344, 172] on div "Appliances purchased by Opendoor $1,847.14" at bounding box center [297, 166] width 154 height 35
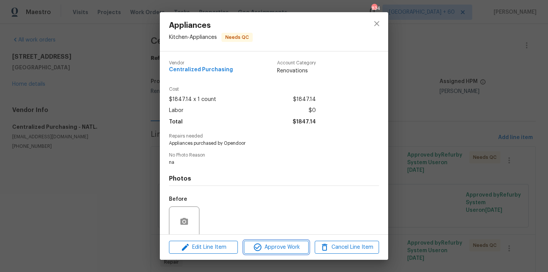
click at [272, 252] on button "Approve Work" at bounding box center [276, 246] width 64 height 13
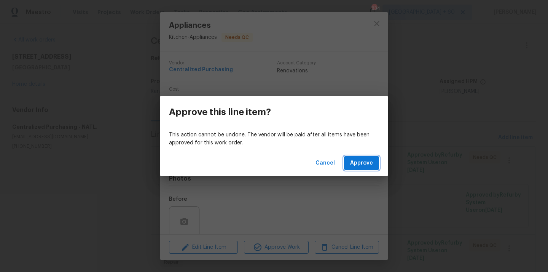
click at [368, 167] on span "Approve" at bounding box center [361, 163] width 23 height 10
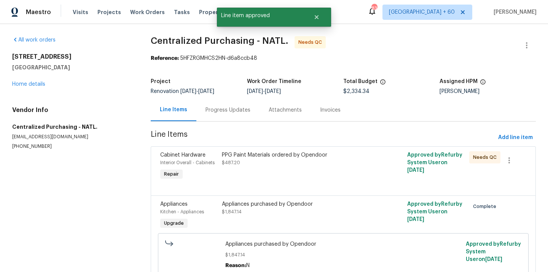
click at [301, 162] on div "PPG Paint Materials ordered by Opendoor $487.20" at bounding box center [297, 158] width 150 height 15
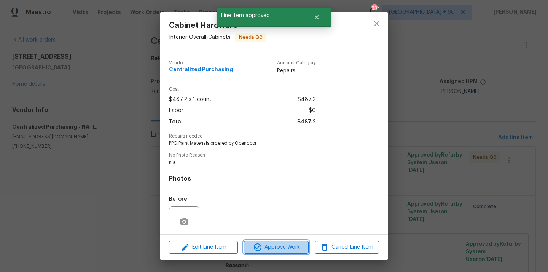
click at [283, 242] on span "Approve Work" at bounding box center [276, 247] width 60 height 10
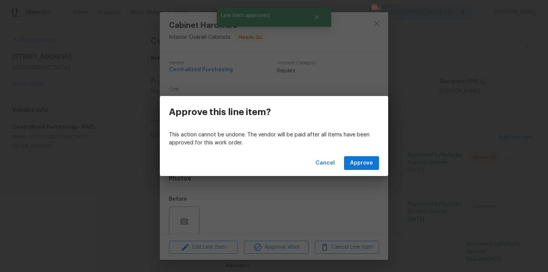
click at [369, 153] on div "Cancel Approve" at bounding box center [274, 163] width 228 height 26
click at [359, 166] on span "Approve" at bounding box center [361, 163] width 23 height 10
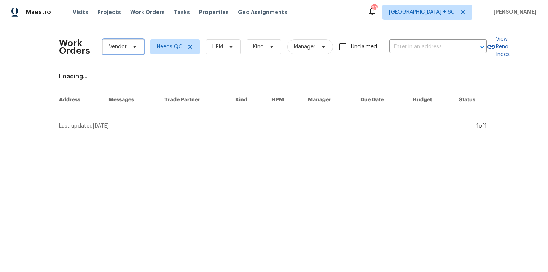
click at [130, 46] on span at bounding box center [133, 47] width 8 height 6
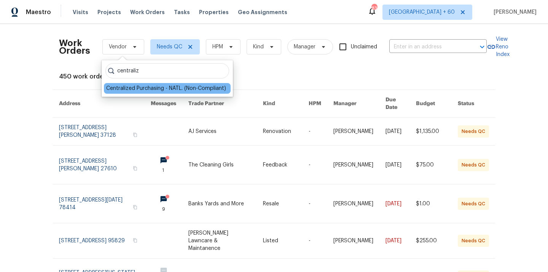
type input "centraliz"
click at [137, 86] on div "Centralized Purchasing - NATL. (Non-Compliant)" at bounding box center [166, 88] width 120 height 8
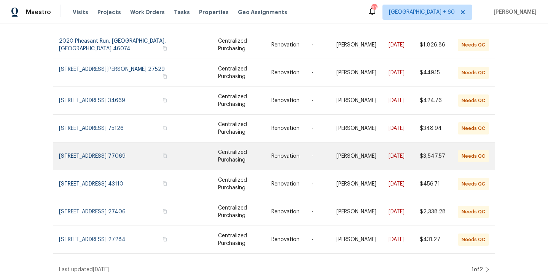
scroll to position [142, 0]
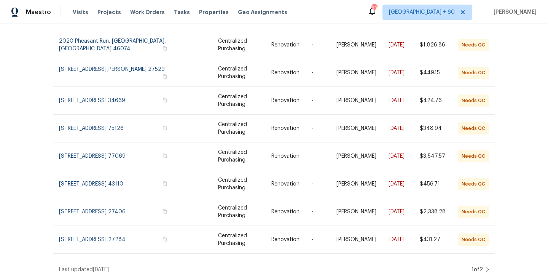
click at [489, 266] on icon at bounding box center [487, 269] width 4 height 6
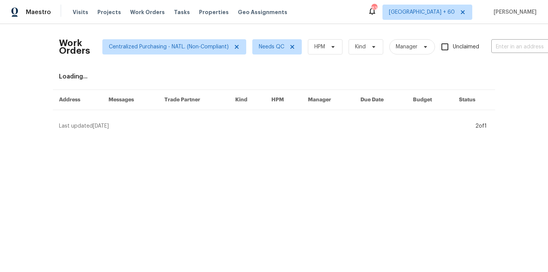
scroll to position [0, 0]
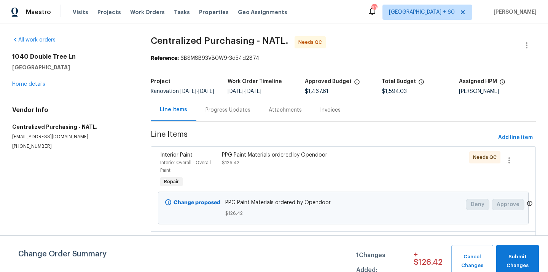
click at [267, 166] on div "PPG Paint Materials ordered by Opendoor $126.42" at bounding box center [297, 158] width 150 height 15
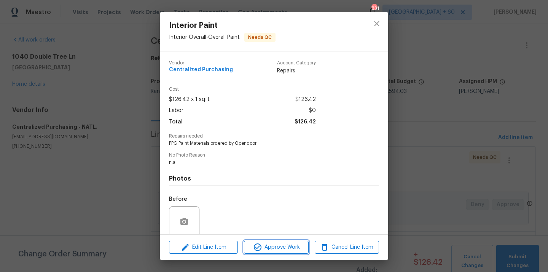
click at [279, 241] on button "Approve Work" at bounding box center [276, 246] width 64 height 13
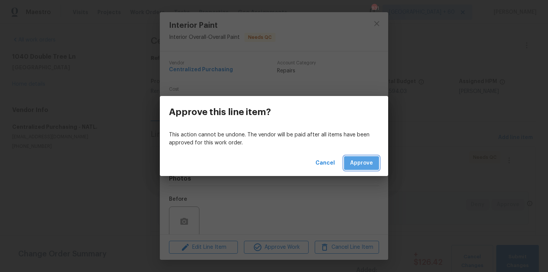
click at [374, 163] on button "Approve" at bounding box center [361, 163] width 35 height 14
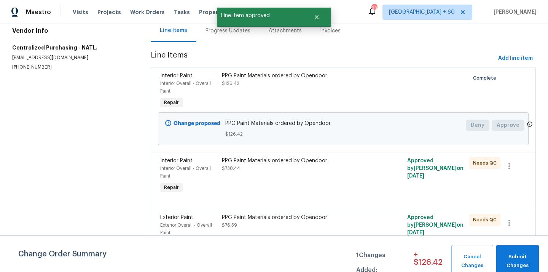
scroll to position [89, 0]
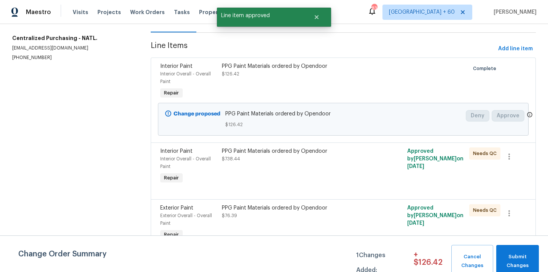
click at [291, 180] on div "PPG Paint Materials ordered by Opendoor $738.44" at bounding box center [297, 166] width 154 height 43
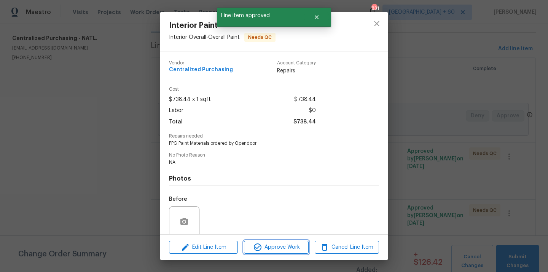
click at [276, 251] on span "Approve Work" at bounding box center [276, 247] width 60 height 10
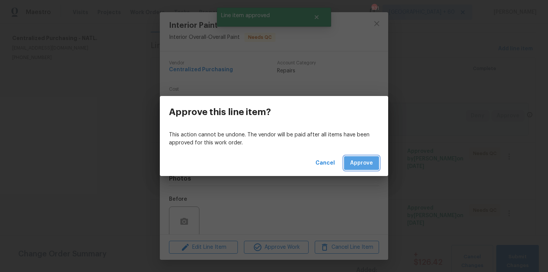
click at [356, 161] on span "Approve" at bounding box center [361, 163] width 23 height 10
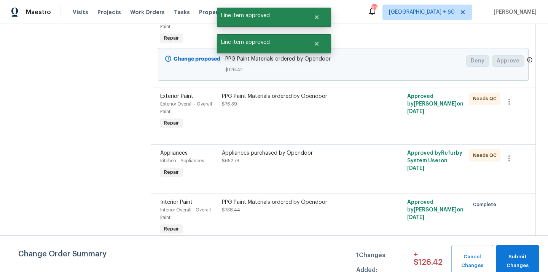
scroll to position [150, 0]
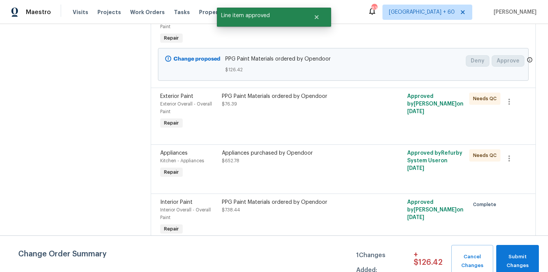
click at [301, 108] on div "PPG Paint Materials ordered by Opendoor $76.39" at bounding box center [297, 111] width 154 height 43
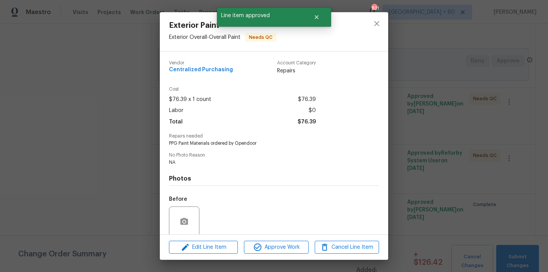
click at [276, 256] on div "Edit Line Item Approve Work Cancel Line Item" at bounding box center [274, 246] width 228 height 25
click at [280, 248] on span "Approve Work" at bounding box center [276, 247] width 60 height 10
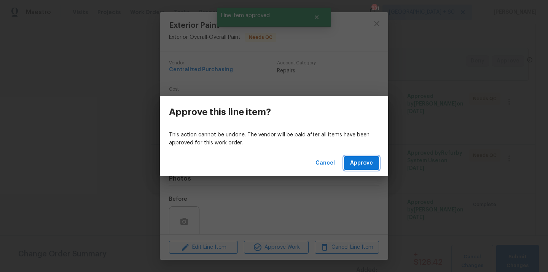
click at [376, 162] on button "Approve" at bounding box center [361, 163] width 35 height 14
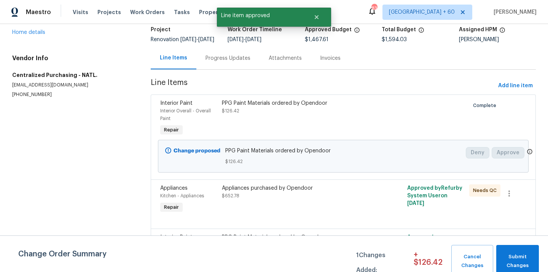
scroll to position [80, 0]
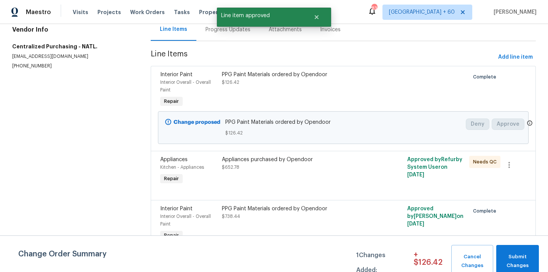
click at [274, 194] on div at bounding box center [343, 190] width 366 height 9
click at [269, 188] on div "Appliances purchased by Opendoor $652.78" at bounding box center [297, 170] width 154 height 35
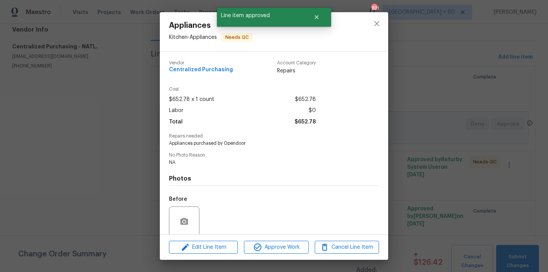
click at [280, 239] on div "Edit Line Item Approve Work Cancel Line Item" at bounding box center [274, 246] width 228 height 25
click at [277, 244] on span "Approve Work" at bounding box center [276, 247] width 60 height 10
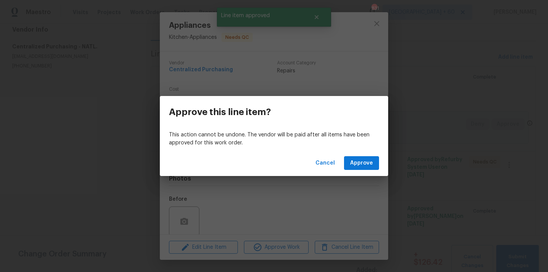
click at [374, 149] on div "This action cannot be undone. The vendor will be paid after all items have been…" at bounding box center [274, 139] width 228 height 22
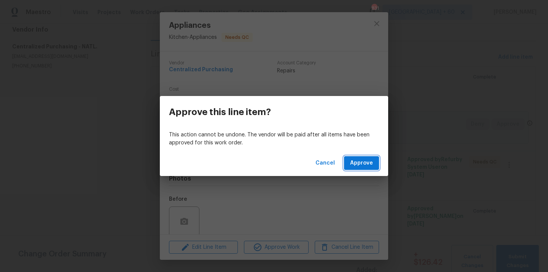
click at [361, 165] on span "Approve" at bounding box center [361, 163] width 23 height 10
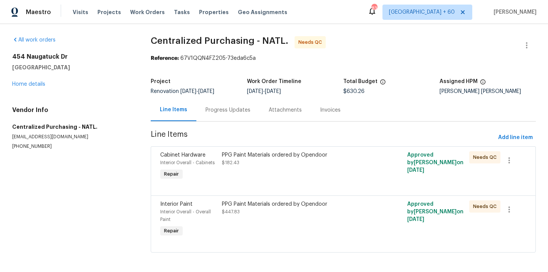
click at [320, 161] on div "PPG Paint Materials ordered by Opendoor $182.43" at bounding box center [297, 158] width 150 height 15
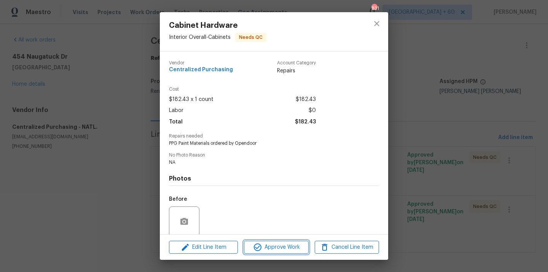
click at [285, 251] on span "Approve Work" at bounding box center [276, 247] width 60 height 10
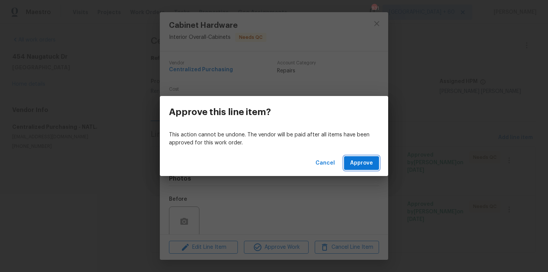
click at [362, 165] on span "Approve" at bounding box center [361, 163] width 23 height 10
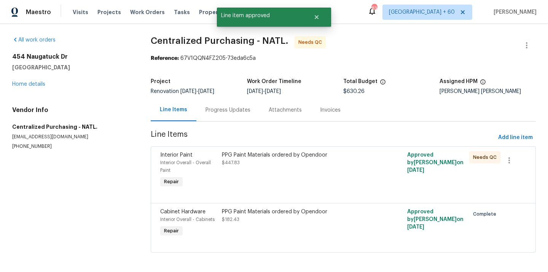
click at [284, 174] on div "PPG Paint Materials ordered by Opendoor $447.83" at bounding box center [297, 170] width 154 height 43
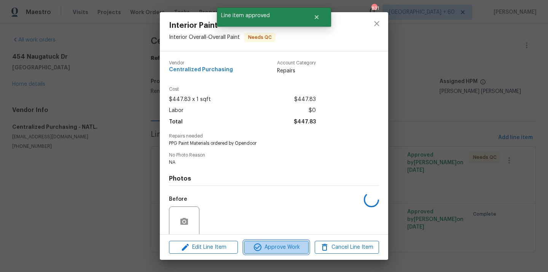
click at [284, 244] on span "Approve Work" at bounding box center [276, 247] width 60 height 10
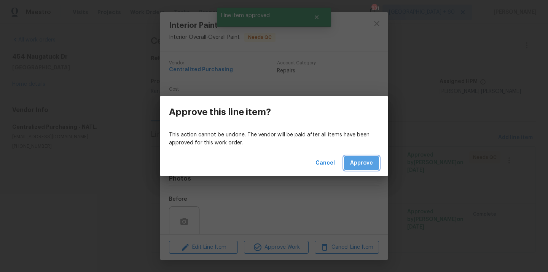
click at [362, 167] on span "Approve" at bounding box center [361, 163] width 23 height 10
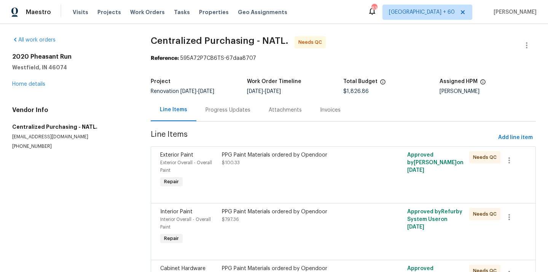
click at [288, 178] on div "PPG Paint Materials ordered by Opendoor $100.33" at bounding box center [297, 170] width 154 height 43
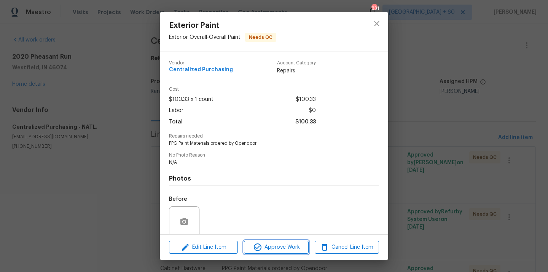
click at [289, 244] on span "Approve Work" at bounding box center [276, 247] width 60 height 10
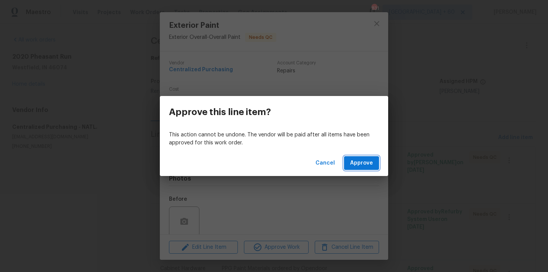
click at [361, 169] on button "Approve" at bounding box center [361, 163] width 35 height 14
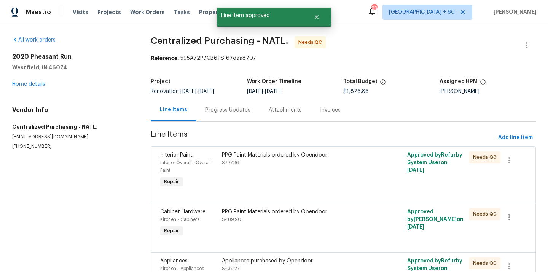
click at [291, 170] on div "PPG Paint Materials ordered by Opendoor $797.36" at bounding box center [297, 170] width 154 height 43
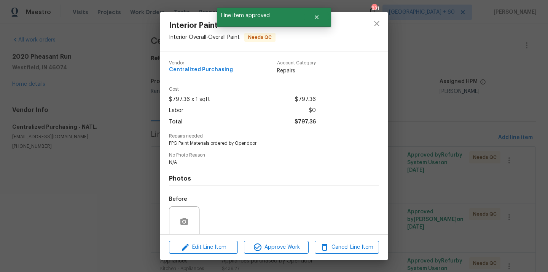
click at [277, 254] on div "Edit Line Item Approve Work Cancel Line Item" at bounding box center [274, 246] width 228 height 25
click at [279, 249] on span "Approve Work" at bounding box center [276, 247] width 60 height 10
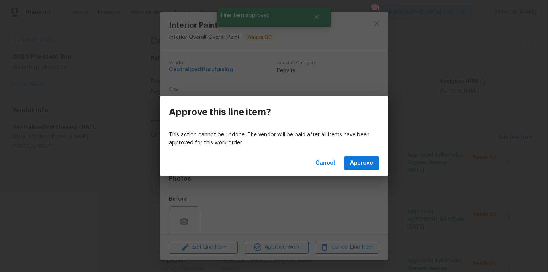
click at [369, 170] on div "Cancel Approve" at bounding box center [274, 163] width 228 height 26
click at [367, 164] on span "Approve" at bounding box center [361, 163] width 23 height 10
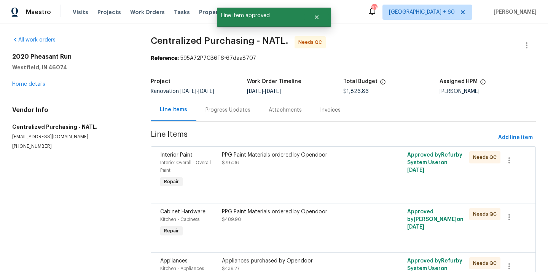
click at [271, 166] on div "PPG Paint Materials ordered by Opendoor $797.36" at bounding box center [297, 158] width 150 height 15
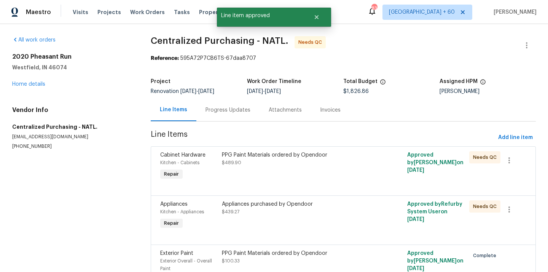
click at [272, 242] on div "Appliances Kitchen - Appliances Repair Appliances purchased by Opendoor $439.27…" at bounding box center [343, 219] width 385 height 49
click at [275, 178] on div "PPG Paint Materials ordered by Opendoor $489.90" at bounding box center [297, 166] width 154 height 35
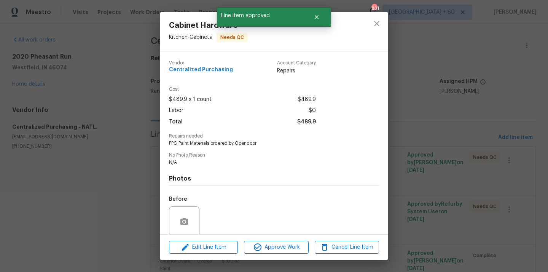
click at [275, 235] on div "Edit Line Item Approve Work Cancel Line Item" at bounding box center [274, 246] width 228 height 25
click at [272, 244] on span "Approve Work" at bounding box center [276, 247] width 60 height 10
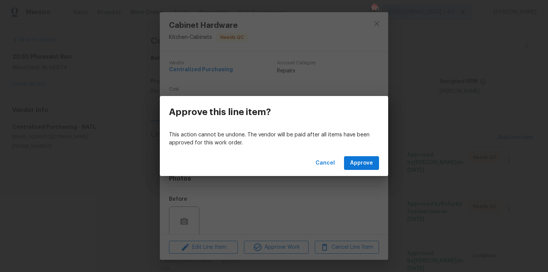
click at [369, 154] on div "Cancel Approve" at bounding box center [274, 163] width 228 height 26
click at [355, 167] on span "Approve" at bounding box center [361, 163] width 23 height 10
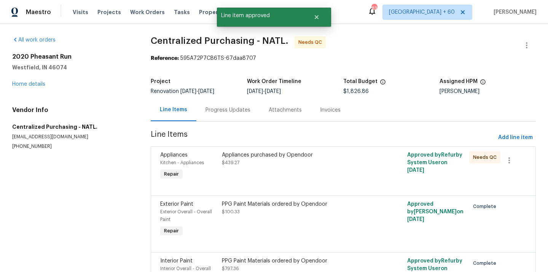
click at [288, 172] on div "Appliances purchased by Opendoor $439.27" at bounding box center [297, 166] width 154 height 35
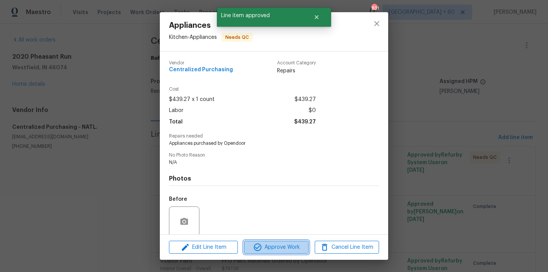
click at [285, 247] on span "Approve Work" at bounding box center [276, 247] width 60 height 10
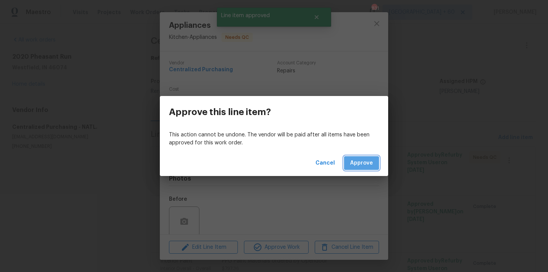
click at [371, 162] on span "Approve" at bounding box center [361, 163] width 23 height 10
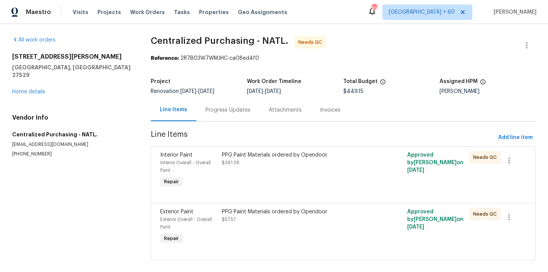
click at [271, 171] on div "PPG Paint Materials ordered by Opendoor $391.58" at bounding box center [297, 170] width 154 height 43
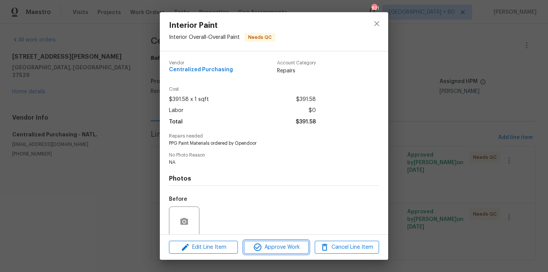
click at [265, 246] on span "Approve Work" at bounding box center [276, 247] width 60 height 10
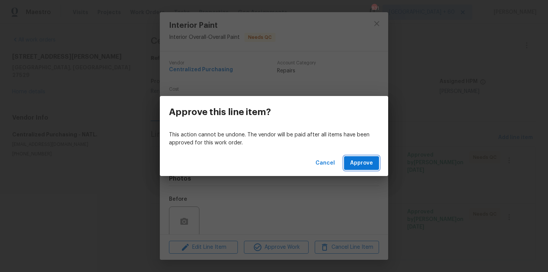
click at [364, 158] on button "Approve" at bounding box center [361, 163] width 35 height 14
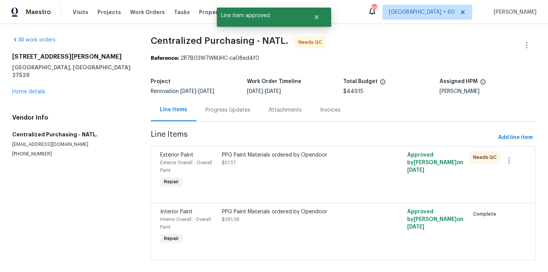
click at [282, 171] on div "PPG Paint Materials ordered by Opendoor $57.57" at bounding box center [297, 170] width 154 height 43
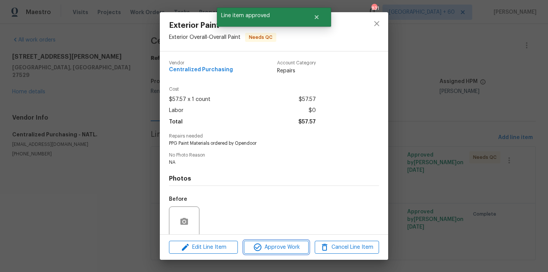
click at [281, 245] on span "Approve Work" at bounding box center [276, 247] width 60 height 10
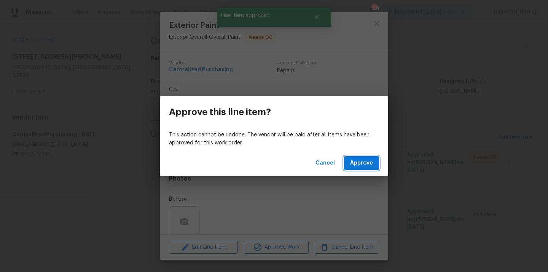
click at [364, 168] on button "Approve" at bounding box center [361, 163] width 35 height 14
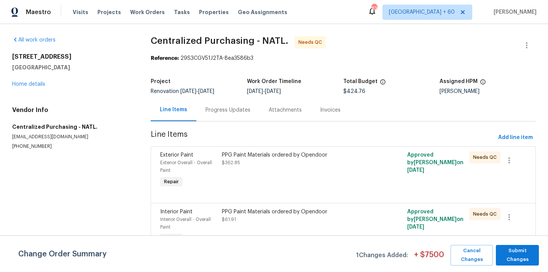
click at [286, 171] on div "PPG Paint Materials ordered by Opendoor $362.85" at bounding box center [297, 170] width 154 height 43
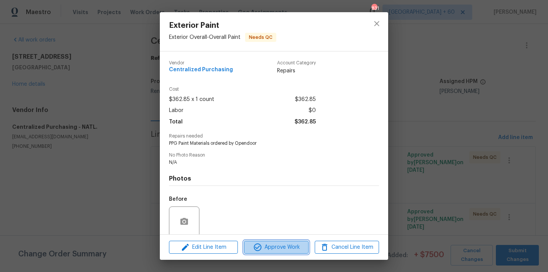
click at [279, 249] on span "Approve Work" at bounding box center [276, 247] width 60 height 10
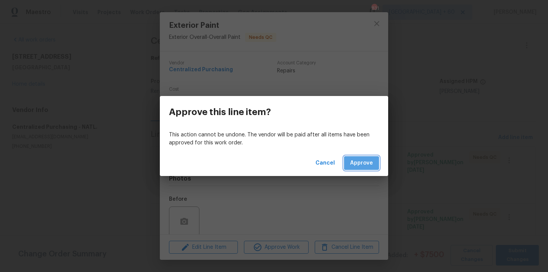
click at [373, 163] on button "Approve" at bounding box center [361, 163] width 35 height 14
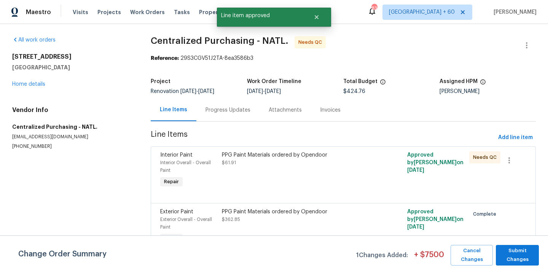
click at [279, 173] on div "PPG Paint Materials ordered by Opendoor $61.91" at bounding box center [297, 170] width 154 height 43
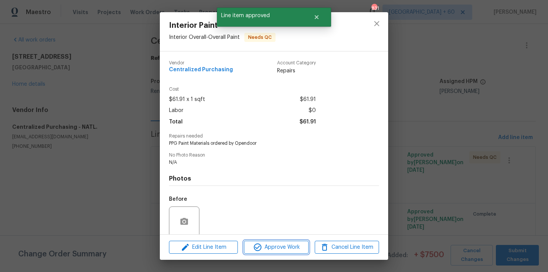
click at [277, 246] on span "Approve Work" at bounding box center [276, 247] width 60 height 10
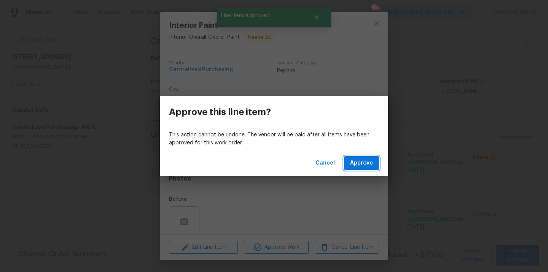
click at [373, 163] on button "Approve" at bounding box center [361, 163] width 35 height 14
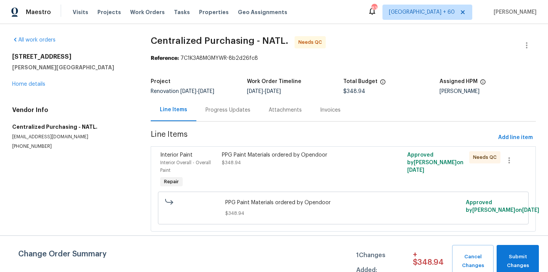
click at [272, 164] on div "PPG Paint Materials ordered by Opendoor $348.94" at bounding box center [297, 158] width 150 height 15
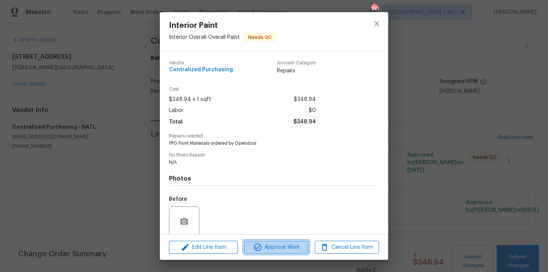
click at [271, 250] on span "Approve Work" at bounding box center [276, 247] width 60 height 10
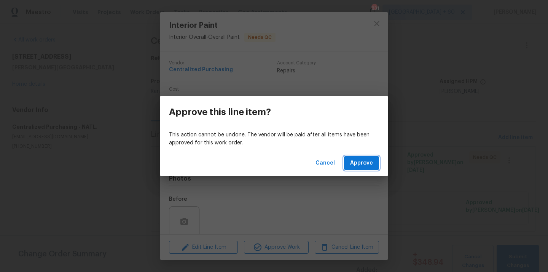
click at [359, 164] on span "Approve" at bounding box center [361, 163] width 23 height 10
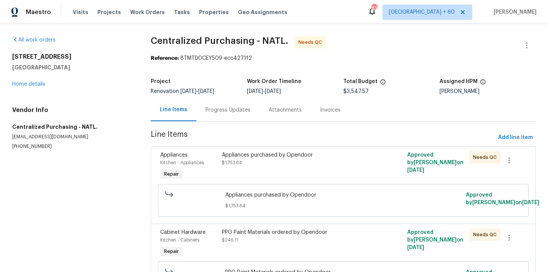
click at [281, 154] on div "Appliances purchased by Opendoor" at bounding box center [297, 155] width 150 height 8
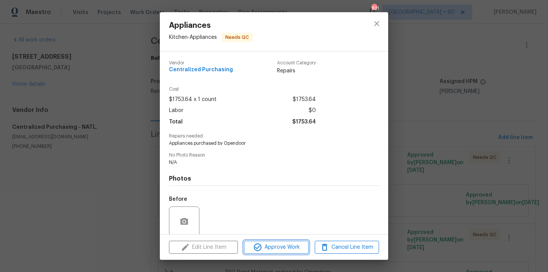
click at [279, 242] on span "Approve Work" at bounding box center [276, 247] width 60 height 10
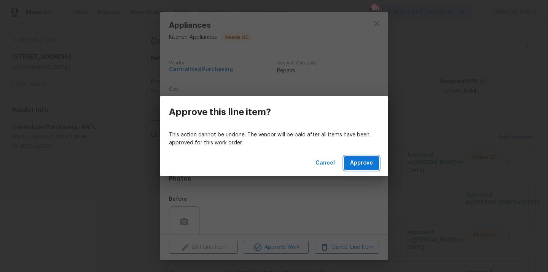
click at [368, 161] on span "Approve" at bounding box center [361, 163] width 23 height 10
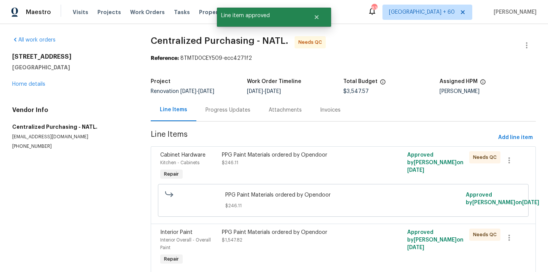
click at [268, 172] on div "PPG Paint Materials ordered by Opendoor $246.11" at bounding box center [297, 166] width 154 height 35
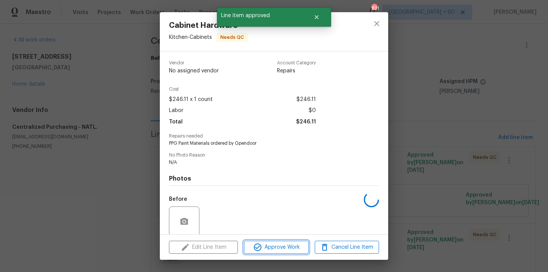
click at [279, 250] on span "Approve Work" at bounding box center [276, 247] width 60 height 10
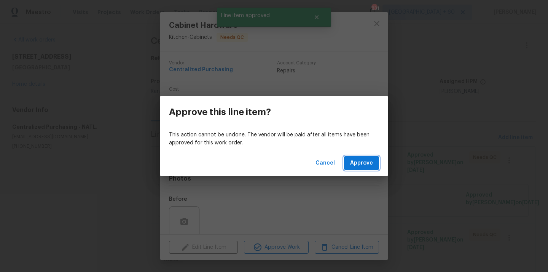
click at [368, 164] on span "Approve" at bounding box center [361, 163] width 23 height 10
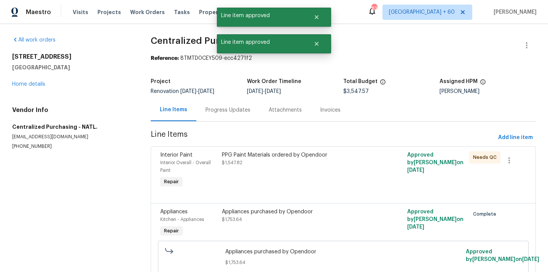
click at [269, 164] on div "PPG Paint Materials ordered by Opendoor $1,547.82" at bounding box center [297, 158] width 150 height 15
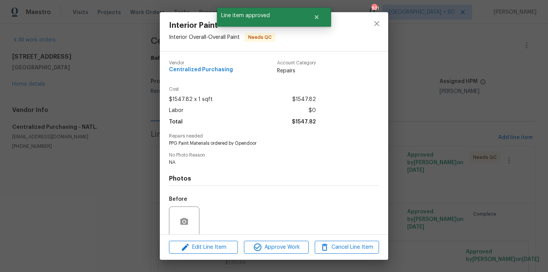
click at [276, 253] on div "Edit Line Item Approve Work Cancel Line Item" at bounding box center [274, 246] width 228 height 25
click at [277, 247] on span "Approve Work" at bounding box center [276, 247] width 60 height 10
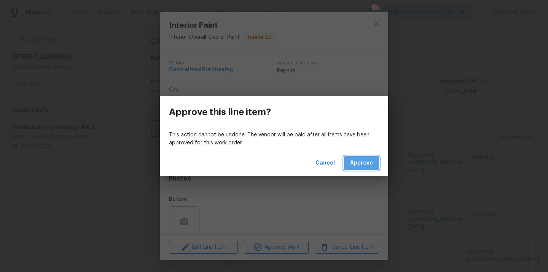
click at [362, 156] on button "Approve" at bounding box center [361, 163] width 35 height 14
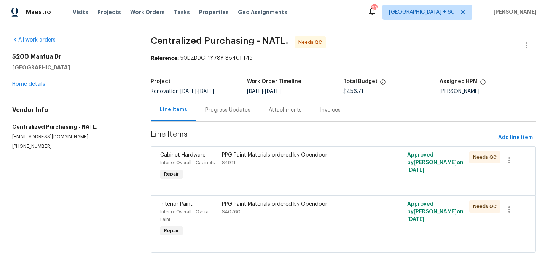
click at [255, 191] on div "Cabinet Hardware Interior Overall - Cabinets Repair PPG Paint Materials ordered…" at bounding box center [343, 170] width 385 height 49
click at [260, 177] on div "PPG Paint Materials ordered by Opendoor $49.11" at bounding box center [297, 166] width 154 height 35
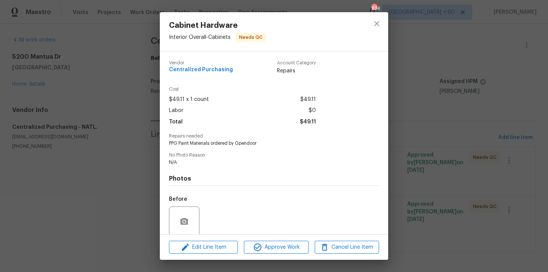
click at [271, 237] on div "Edit Line Item Approve Work Cancel Line Item" at bounding box center [274, 246] width 228 height 25
click at [266, 245] on span "Approve Work" at bounding box center [276, 247] width 60 height 10
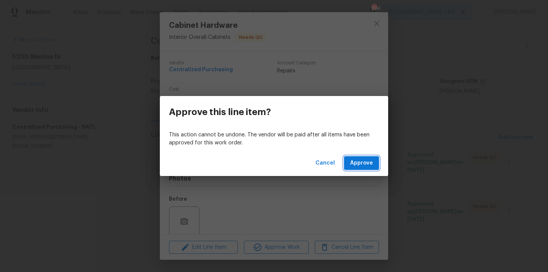
click at [356, 161] on span "Approve" at bounding box center [361, 163] width 23 height 10
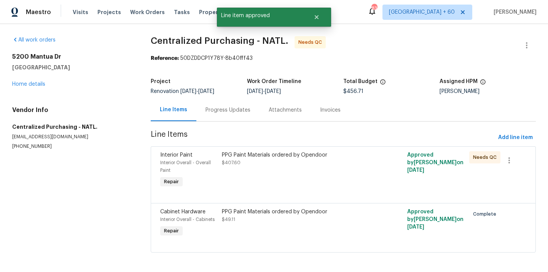
click at [274, 167] on div "PPG Paint Materials ordered by Opendoor $407.60" at bounding box center [297, 170] width 154 height 43
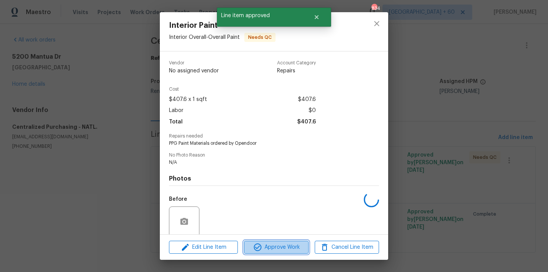
click at [272, 249] on span "Approve Work" at bounding box center [276, 247] width 60 height 10
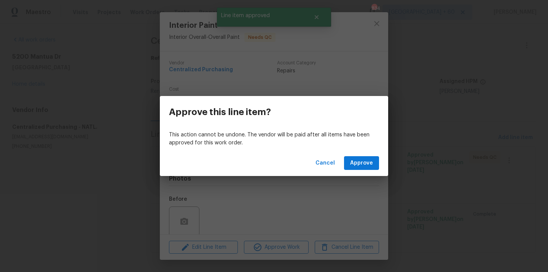
click at [364, 171] on div "Cancel Approve" at bounding box center [274, 163] width 228 height 26
click at [366, 162] on span "Approve" at bounding box center [361, 163] width 23 height 10
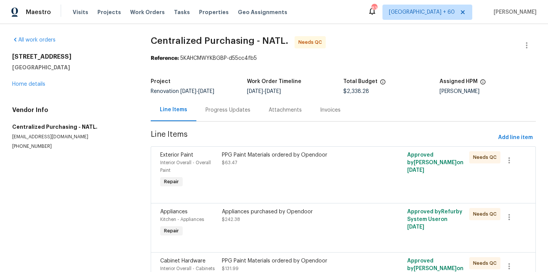
click at [283, 184] on div "PPG Paint Materials ordered by Opendoor $63.47" at bounding box center [297, 170] width 154 height 43
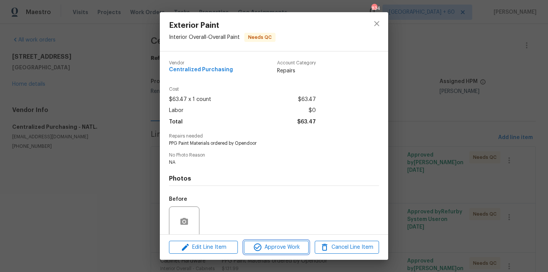
click at [279, 246] on span "Approve Work" at bounding box center [276, 247] width 60 height 10
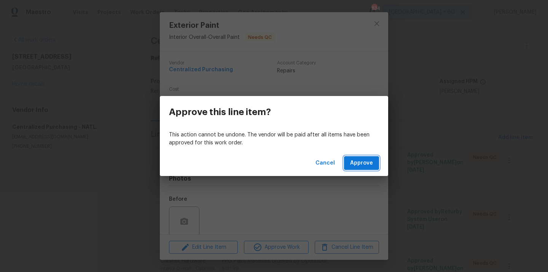
click at [361, 163] on span "Approve" at bounding box center [361, 163] width 23 height 10
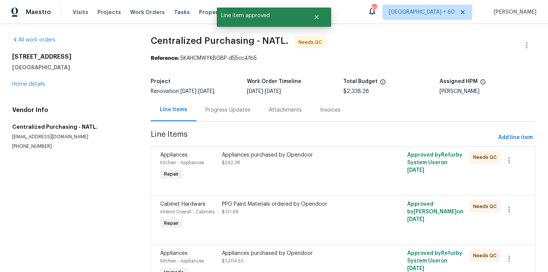
click at [252, 167] on div "Appliances purchased by Opendoor $242.38" at bounding box center [297, 166] width 154 height 35
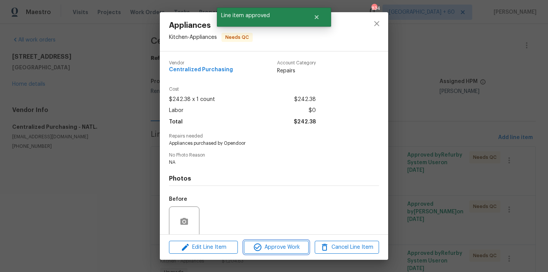
click at [277, 244] on span "Approve Work" at bounding box center [276, 247] width 60 height 10
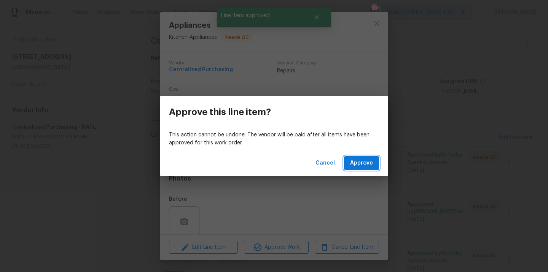
click at [362, 159] on span "Approve" at bounding box center [361, 163] width 23 height 10
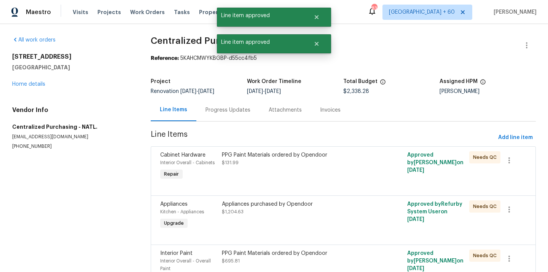
click at [269, 168] on div "PPG Paint Materials ordered by Opendoor $131.99" at bounding box center [297, 166] width 154 height 35
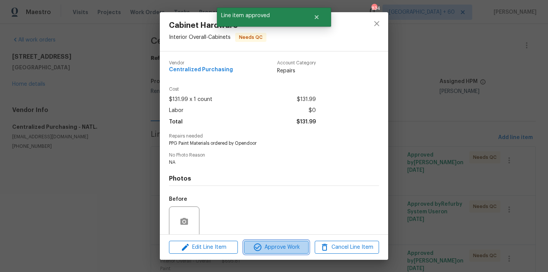
click at [276, 242] on span "Approve Work" at bounding box center [276, 247] width 60 height 10
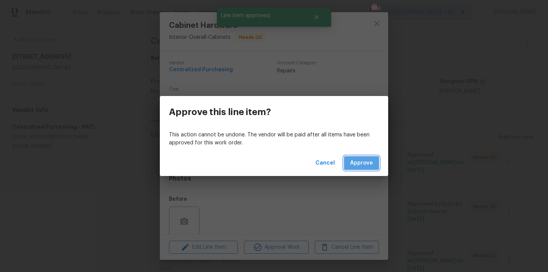
click at [370, 167] on span "Approve" at bounding box center [361, 163] width 23 height 10
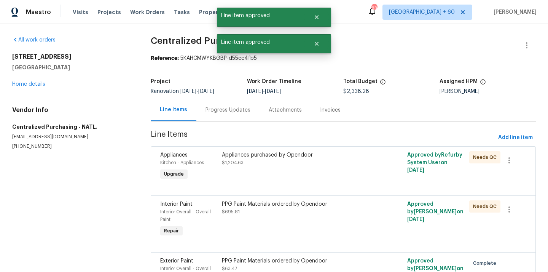
click at [279, 169] on div "Appliances purchased by Opendoor $1,204.63" at bounding box center [297, 166] width 154 height 35
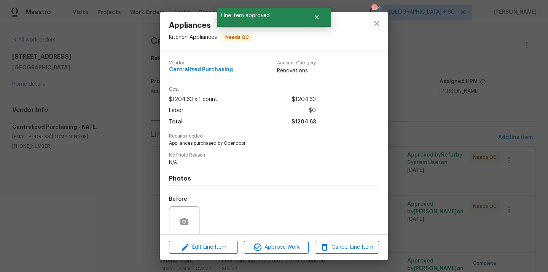
click at [278, 253] on div "Edit Line Item Approve Work Cancel Line Item" at bounding box center [274, 246] width 228 height 25
click at [278, 250] on span "Approve Work" at bounding box center [276, 247] width 60 height 10
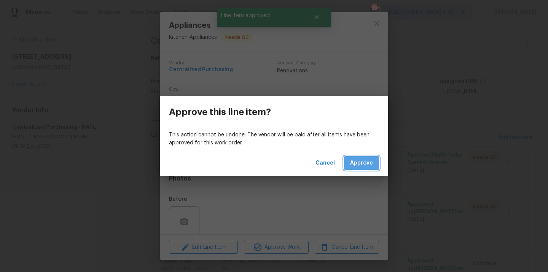
click at [378, 162] on button "Approve" at bounding box center [361, 163] width 35 height 14
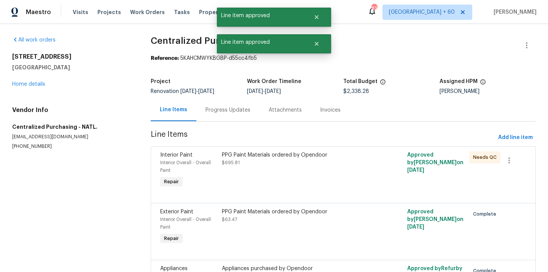
click at [275, 167] on div "PPG Paint Materials ordered by Opendoor $695.81" at bounding box center [297, 170] width 154 height 43
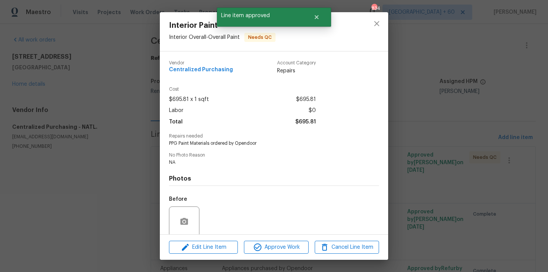
click at [288, 255] on div "Edit Line Item Approve Work Cancel Line Item" at bounding box center [274, 246] width 228 height 25
click at [279, 250] on span "Approve Work" at bounding box center [276, 247] width 60 height 10
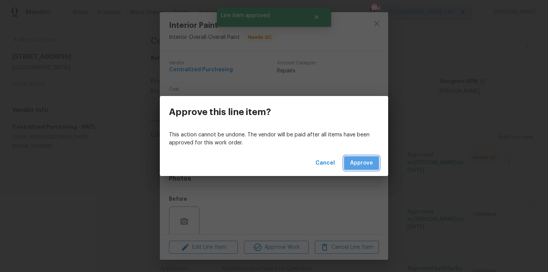
click at [368, 161] on span "Approve" at bounding box center [361, 163] width 23 height 10
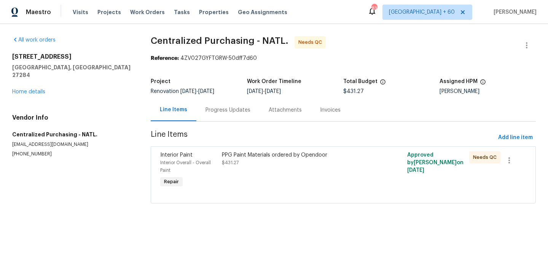
click at [324, 170] on div "PPG Paint Materials ordered by Opendoor $431.27" at bounding box center [297, 170] width 154 height 43
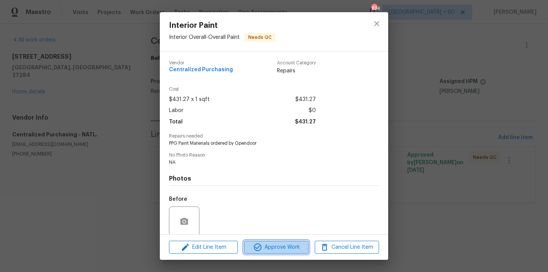
click at [282, 245] on span "Approve Work" at bounding box center [276, 247] width 60 height 10
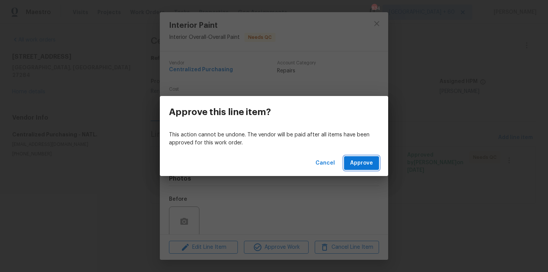
click at [354, 162] on span "Approve" at bounding box center [361, 163] width 23 height 10
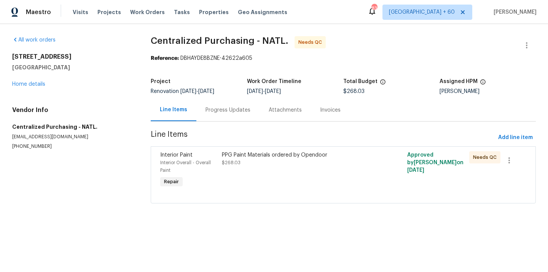
click at [324, 175] on div "PPG Paint Materials ordered by Opendoor $268.03" at bounding box center [297, 170] width 154 height 43
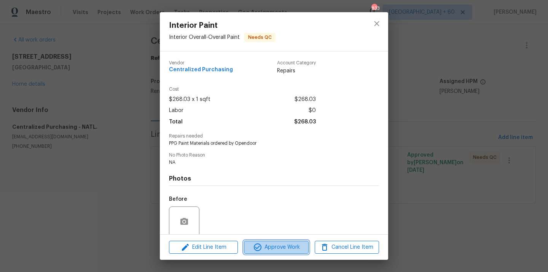
click at [281, 252] on button "Approve Work" at bounding box center [276, 246] width 64 height 13
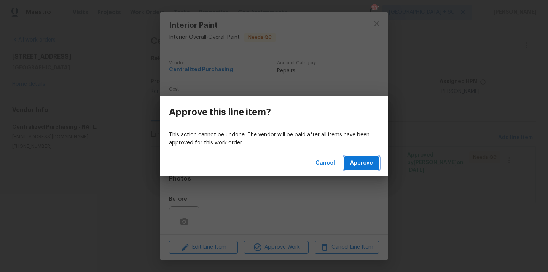
click at [360, 168] on button "Approve" at bounding box center [361, 163] width 35 height 14
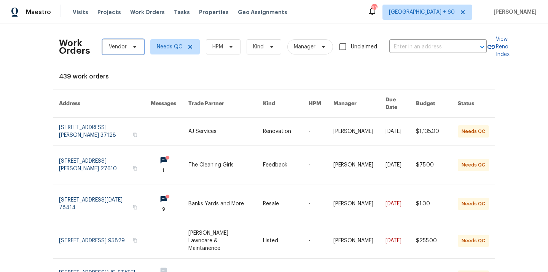
click at [121, 43] on span "Vendor" at bounding box center [123, 46] width 42 height 15
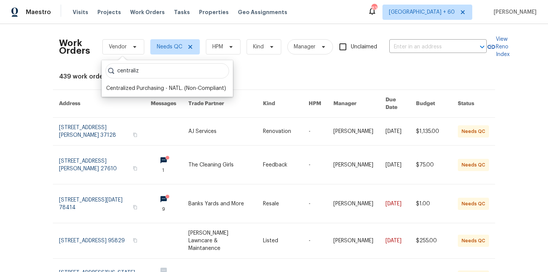
type input "centraliz"
click at [139, 89] on div "Centralized Purchasing - NATL. (Non-Compliant)" at bounding box center [166, 88] width 120 height 8
